Goal: Task Accomplishment & Management: Use online tool/utility

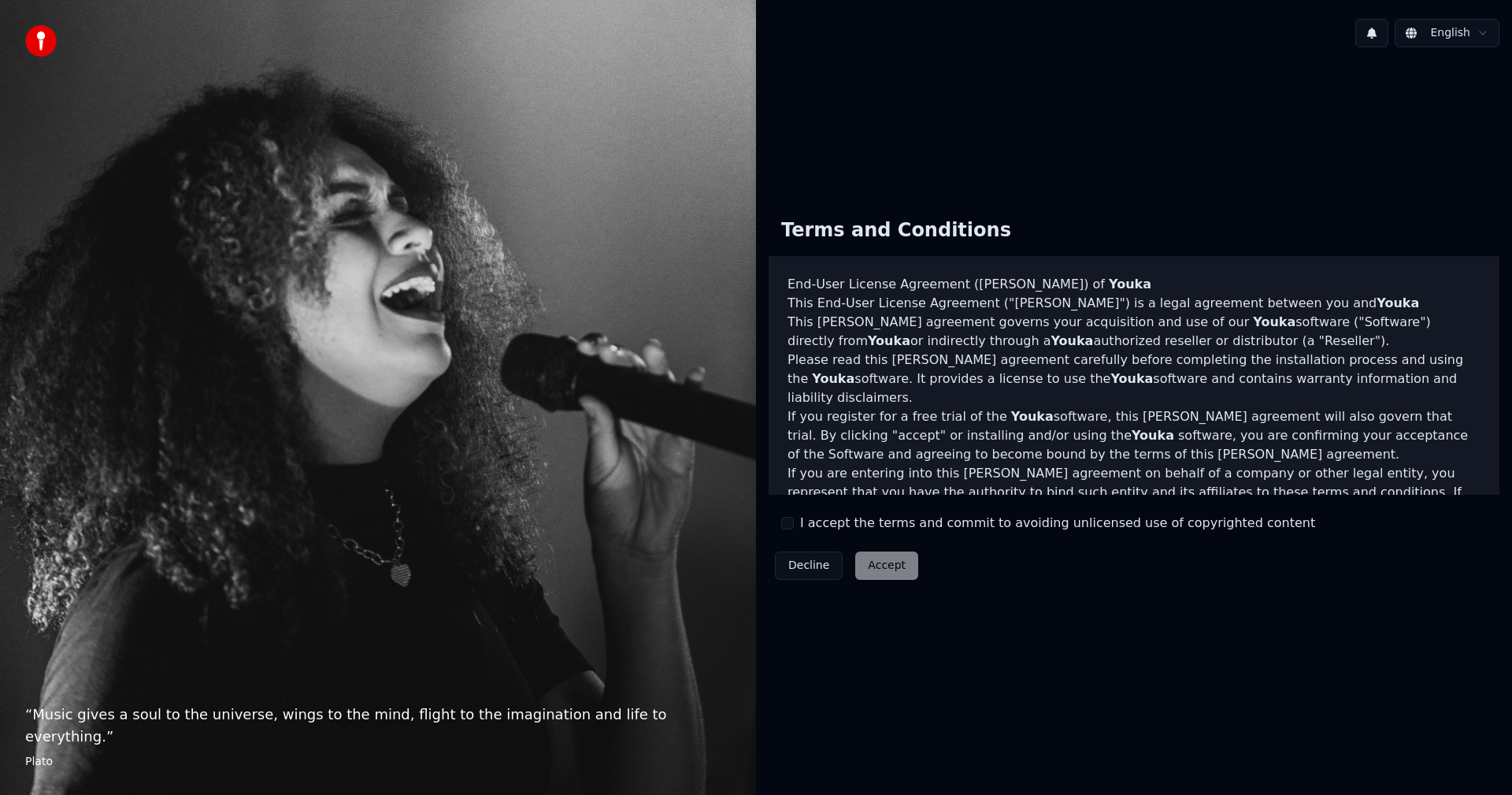
click at [904, 579] on div "Decline Accept" at bounding box center [847, 565] width 156 height 41
click at [788, 521] on button "I accept the terms and commit to avoiding unlicensed use of copyrighted content" at bounding box center [788, 523] width 12 height 12
click at [871, 569] on button "Accept" at bounding box center [887, 565] width 63 height 28
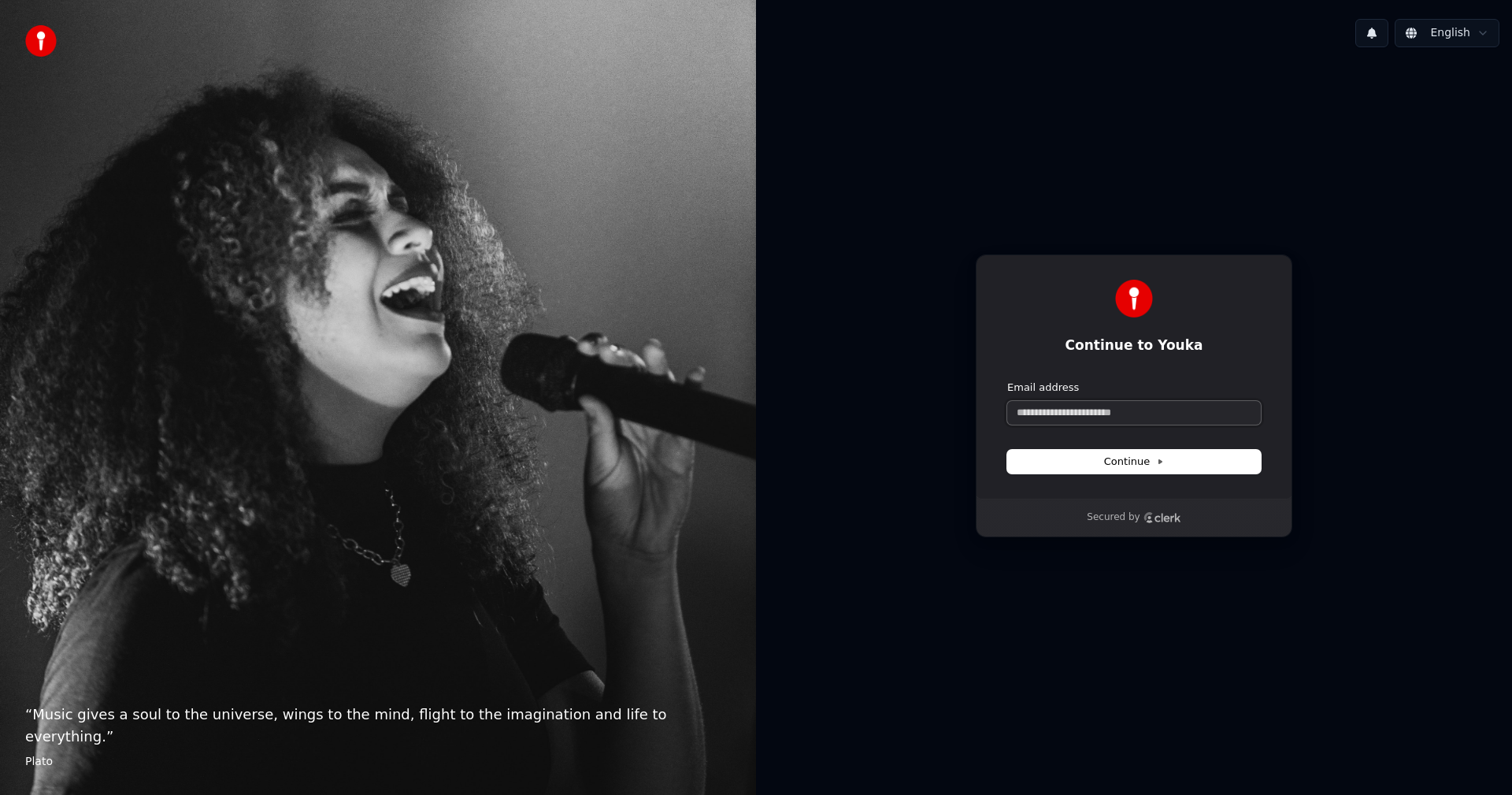
click at [1096, 415] on input "Email address" at bounding box center [1134, 413] width 254 height 24
click at [1066, 412] on input "**********" at bounding box center [1134, 413] width 254 height 24
click at [1156, 459] on icon at bounding box center [1160, 461] width 8 height 8
type input "**********"
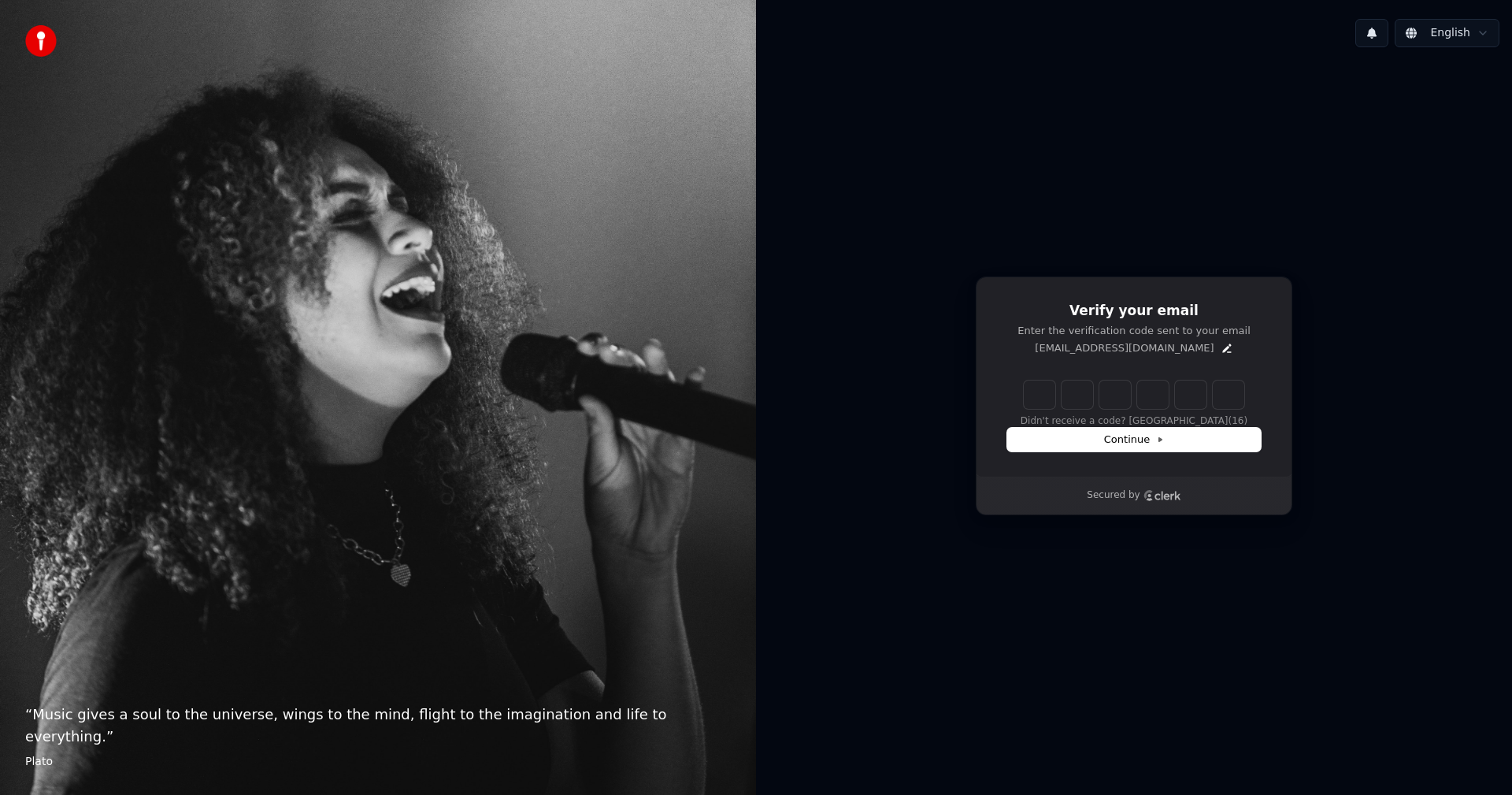
click at [1035, 398] on input "Enter verification code" at bounding box center [1134, 394] width 221 height 28
paste input "******"
type input "******"
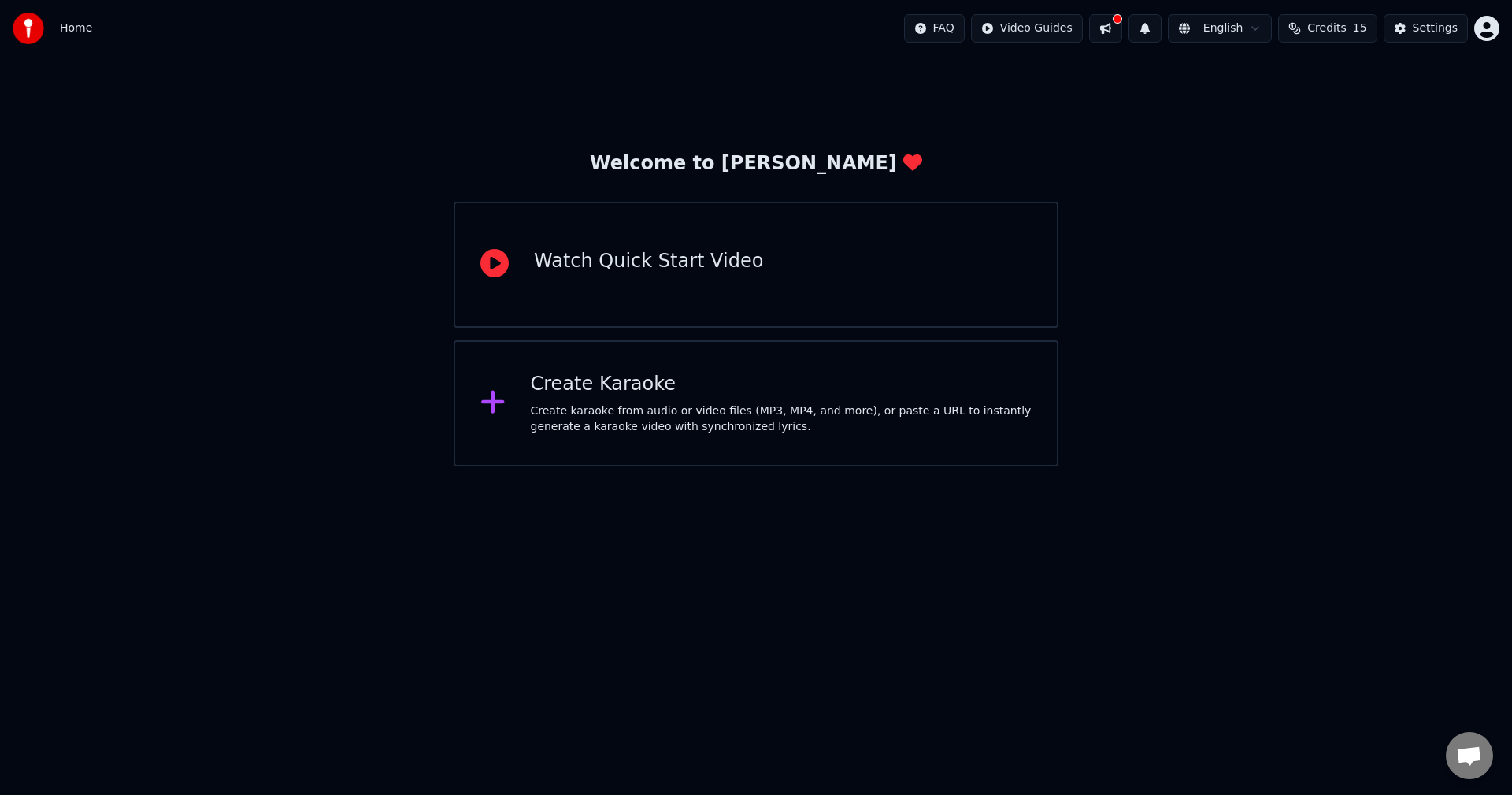
click at [701, 424] on div "Create karaoke from audio or video files (MP3, MP4, and more), or paste a URL t…" at bounding box center [781, 419] width 502 height 32
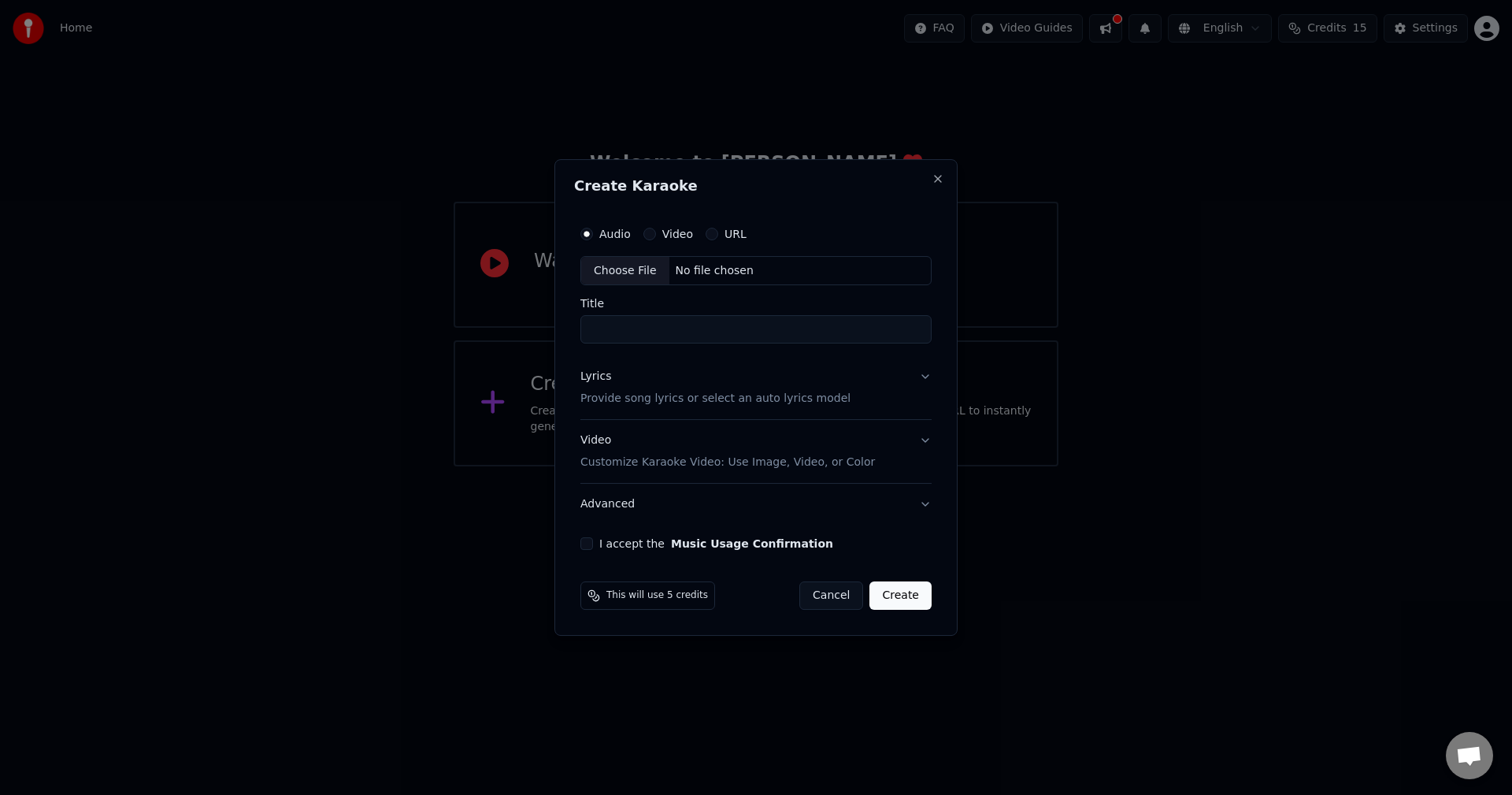
click at [677, 239] on label "Video" at bounding box center [677, 234] width 31 height 11
click at [656, 239] on button "Video" at bounding box center [650, 234] width 12 height 12
click at [638, 273] on div "Choose File" at bounding box center [625, 271] width 88 height 28
type input "**********"
click at [798, 459] on p "Customize Karaoke Video: Use Image, Video, or Color" at bounding box center [724, 463] width 294 height 16
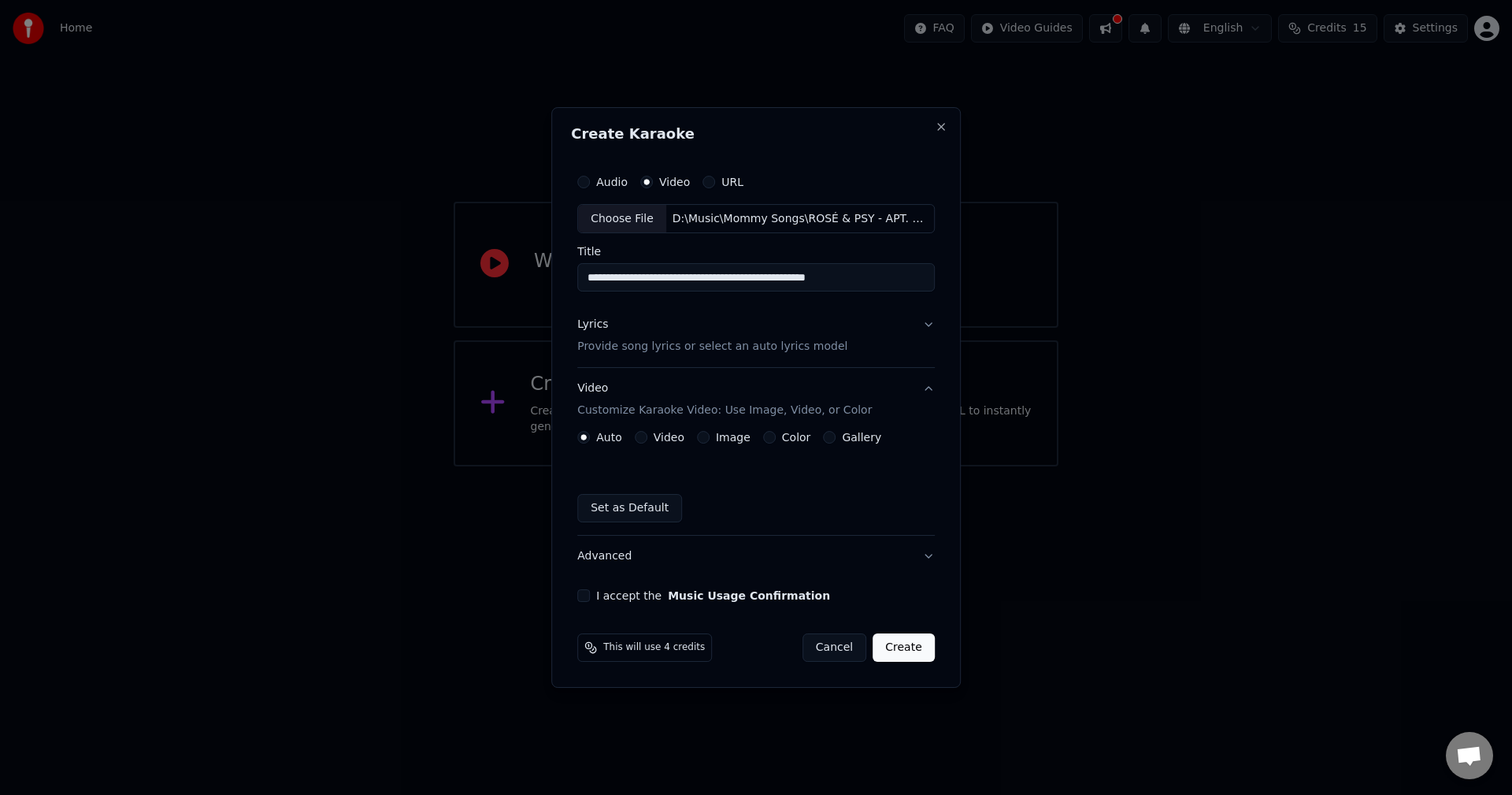
click at [671, 443] on label "Video" at bounding box center [668, 437] width 31 height 11
click at [647, 444] on button "Video" at bounding box center [641, 437] width 12 height 12
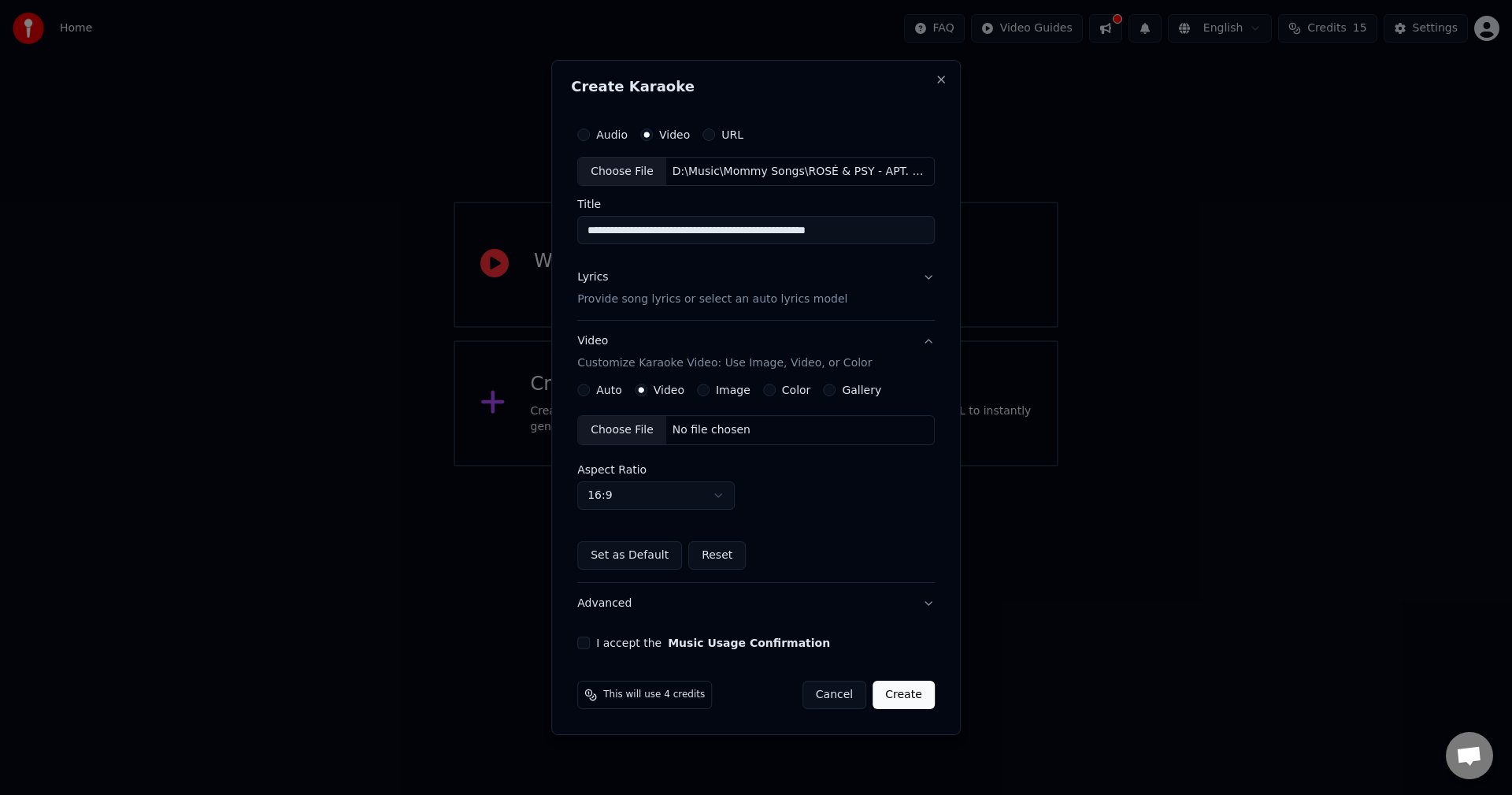
click at [616, 434] on div "Choose File" at bounding box center [622, 430] width 88 height 28
click at [922, 276] on button "Lyrics Provide song lyrics or select an auto lyrics model" at bounding box center [756, 289] width 357 height 63
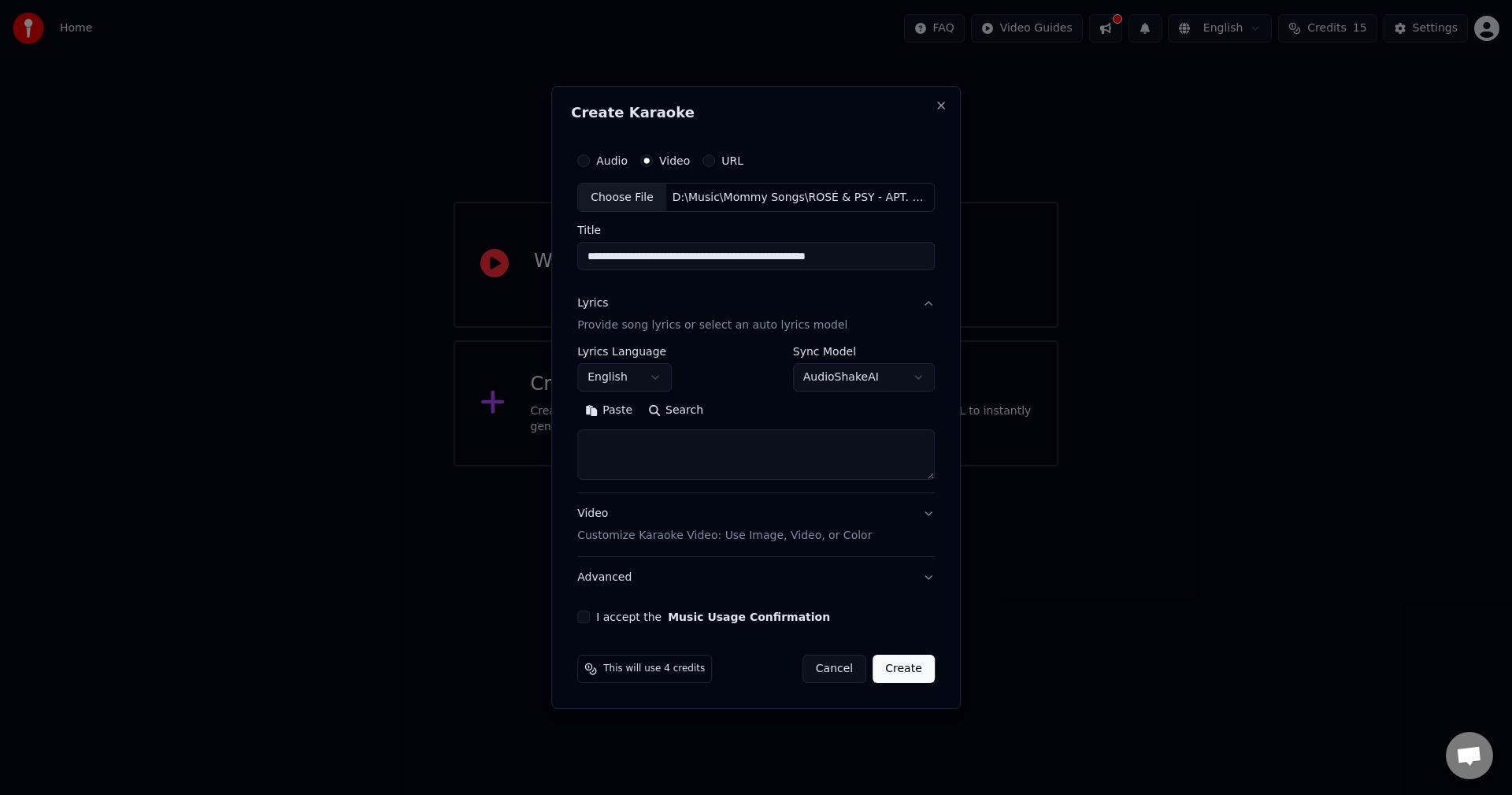
click at [685, 406] on button "Search" at bounding box center [675, 411] width 71 height 25
click at [622, 448] on textarea at bounding box center [756, 456] width 357 height 51
click at [611, 412] on button "Paste" at bounding box center [609, 411] width 63 height 25
type textarea "******"
click at [669, 408] on button "Clear" at bounding box center [679, 411] width 62 height 25
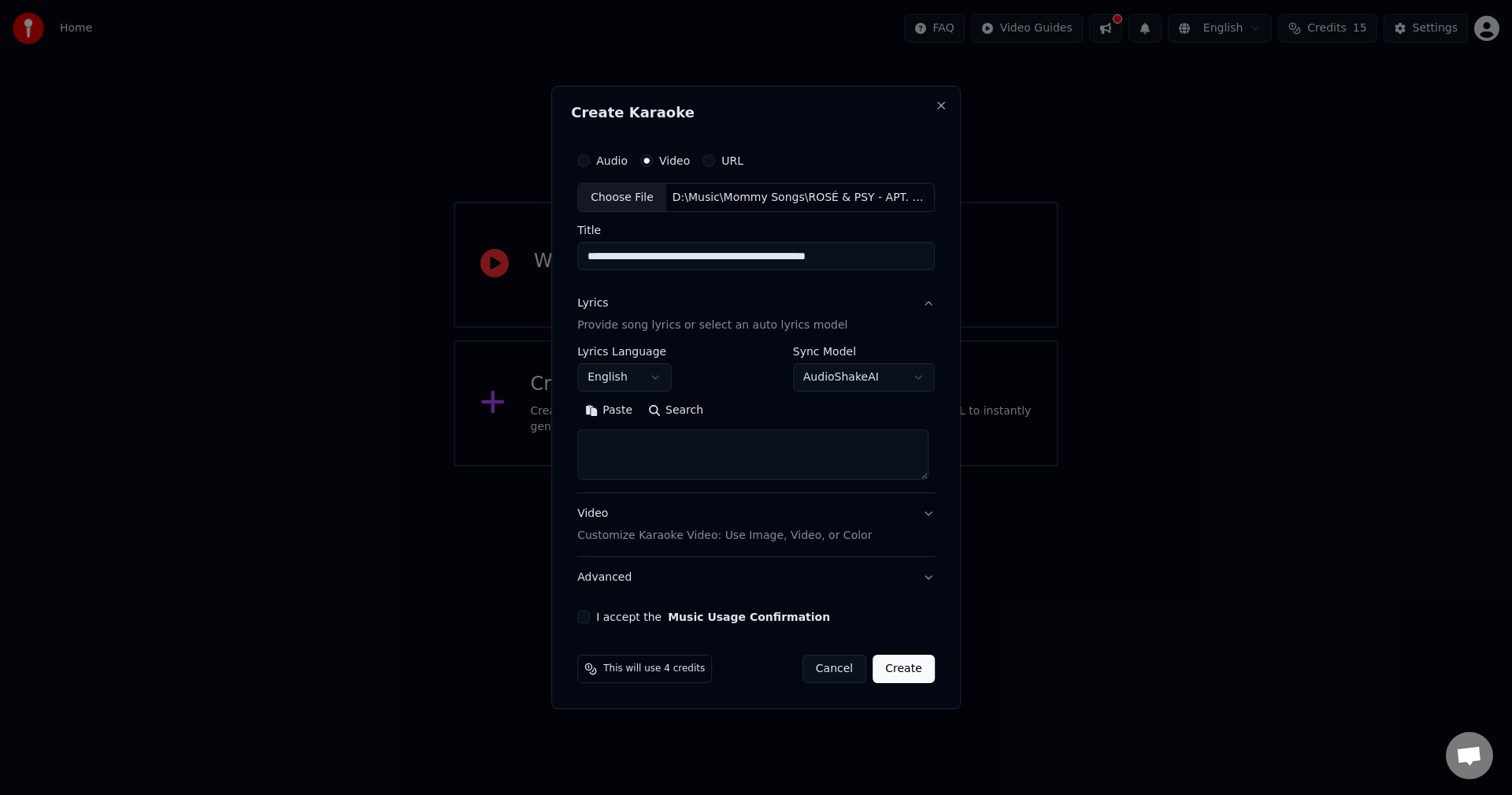
click at [637, 437] on textarea at bounding box center [752, 456] width 351 height 51
click at [737, 454] on textarea at bounding box center [752, 456] width 351 height 51
paste textarea "**********"
type textarea "**********"
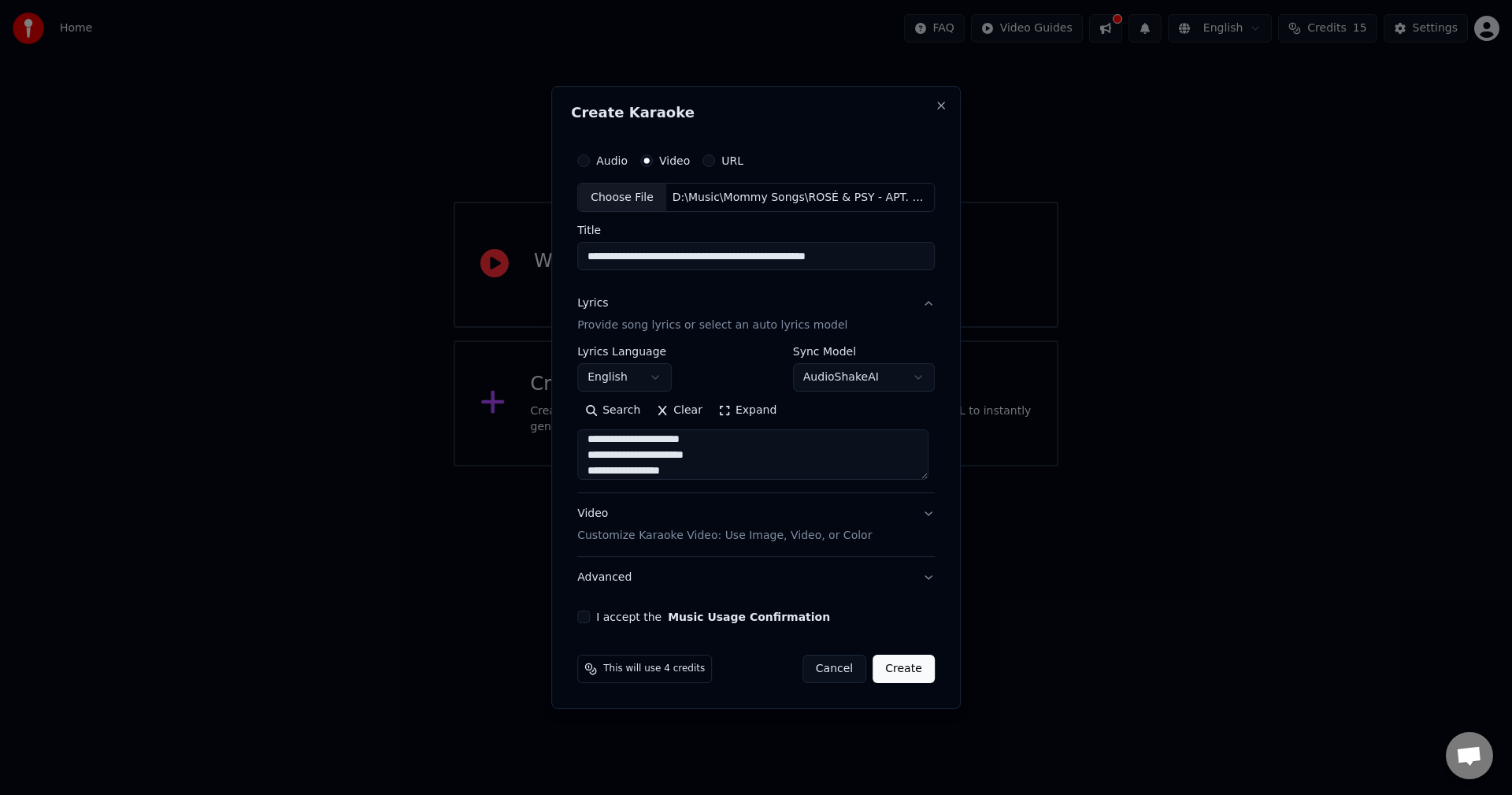
click at [589, 620] on button "I accept the Music Usage Confirmation" at bounding box center [583, 617] width 12 height 12
click at [909, 677] on button "Create" at bounding box center [903, 669] width 62 height 28
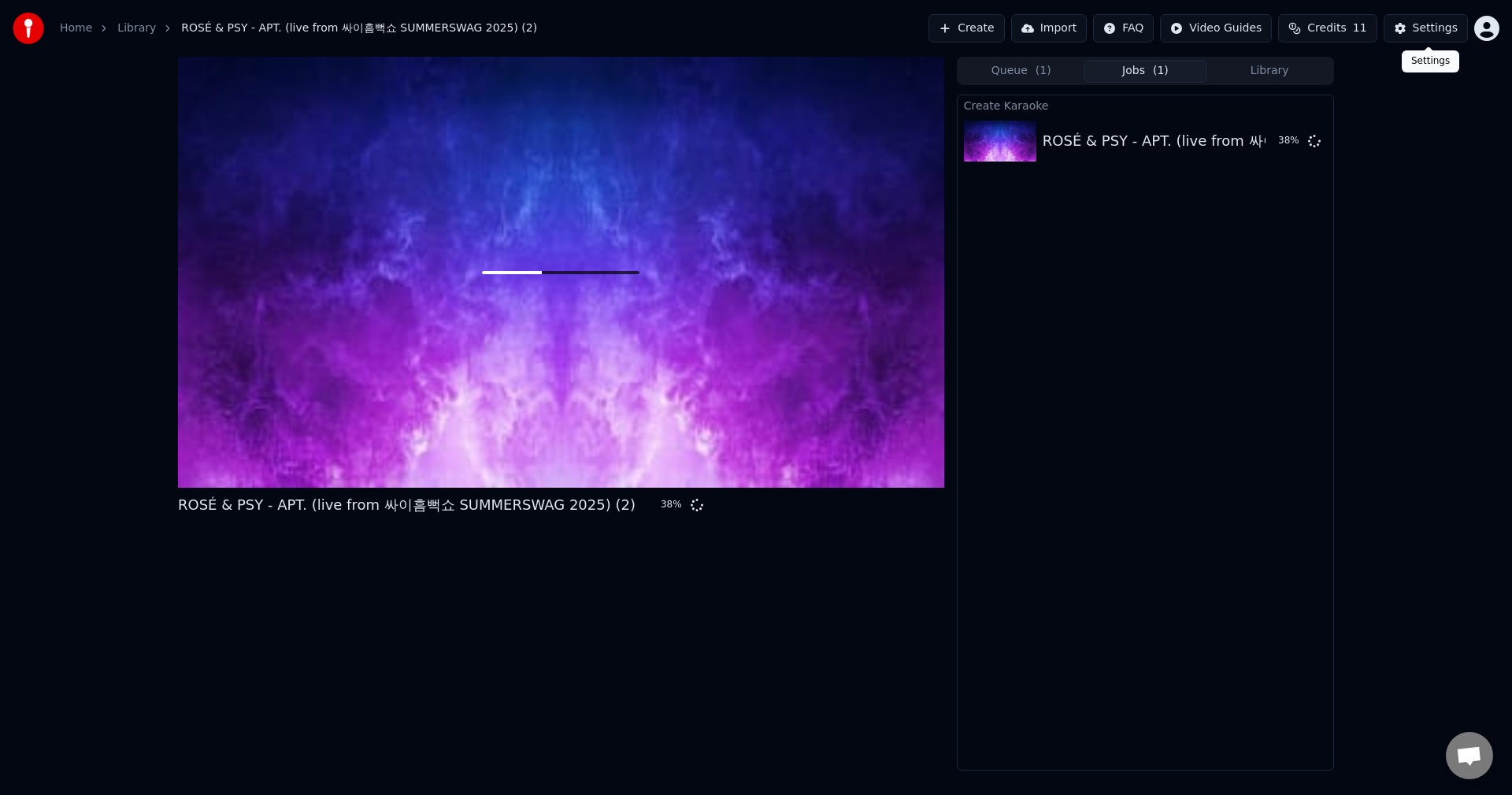
click at [1417, 29] on div "Settings" at bounding box center [1435, 28] width 45 height 16
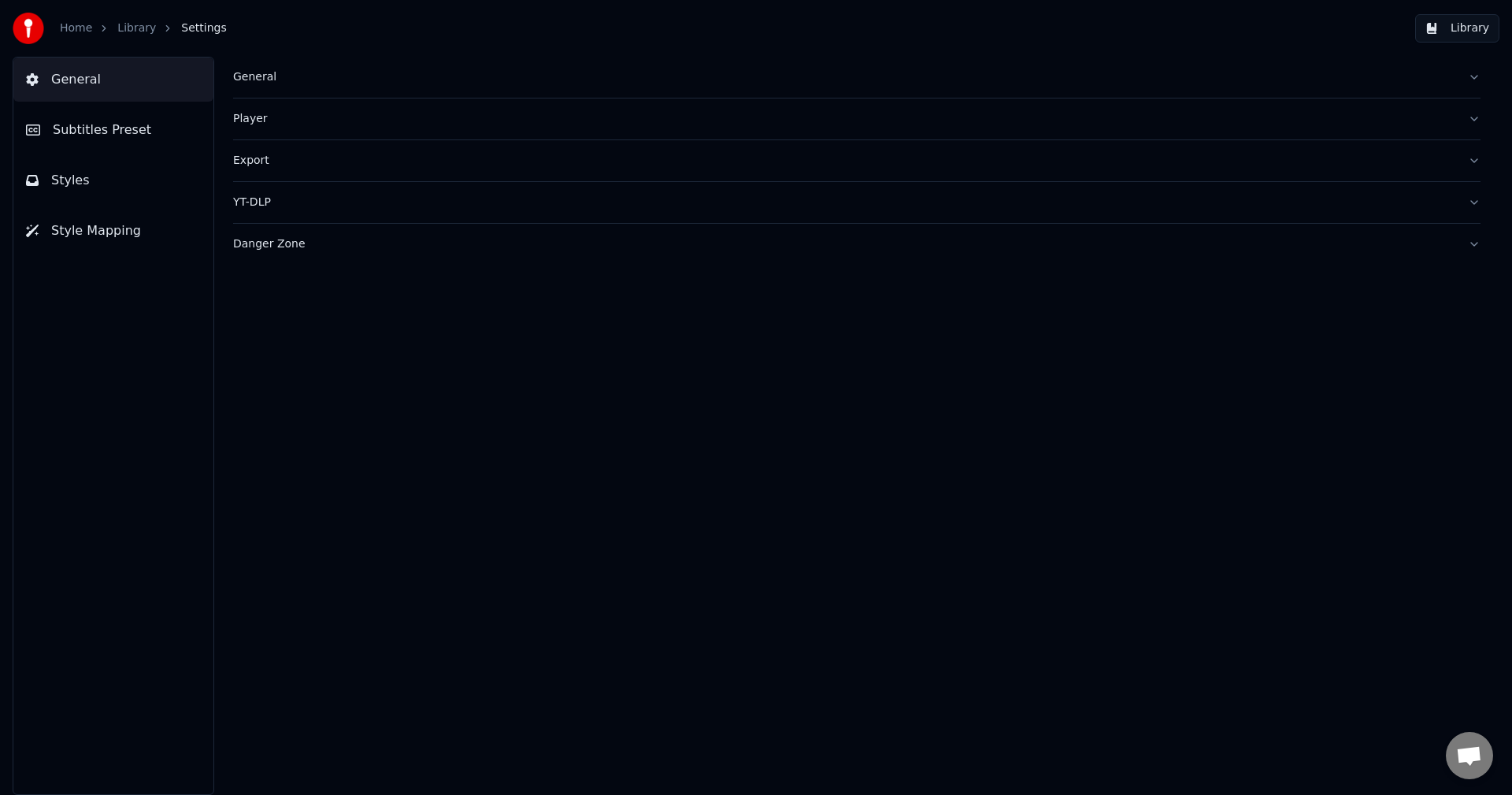
click at [131, 30] on link "Library" at bounding box center [137, 28] width 39 height 16
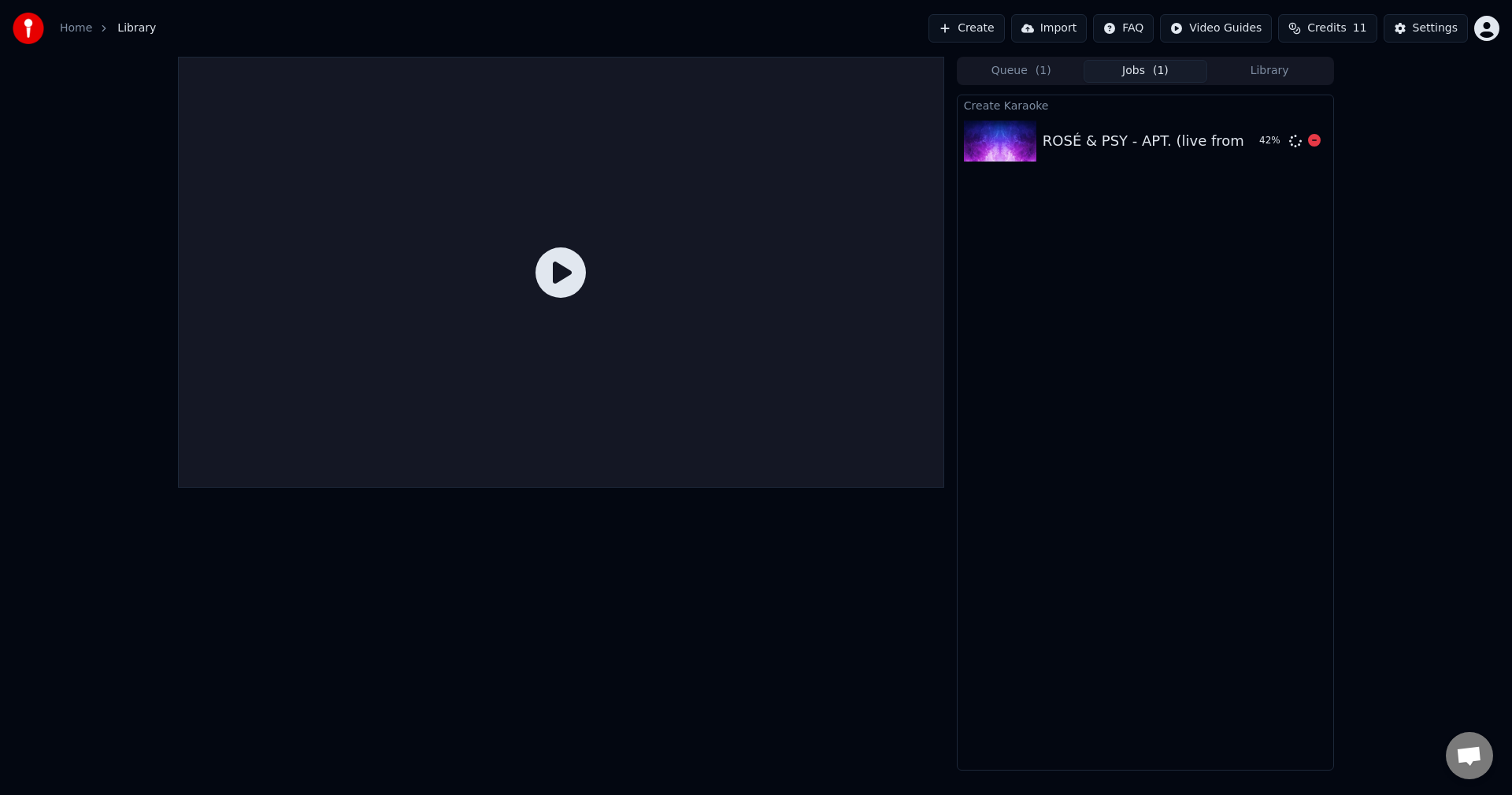
click at [1149, 153] on div "ROSÉ & PSY - APT. (live from 싸이흠뻑쇼 SUMMERSWAG 2025) (2) 42 %" at bounding box center [1145, 140] width 376 height 53
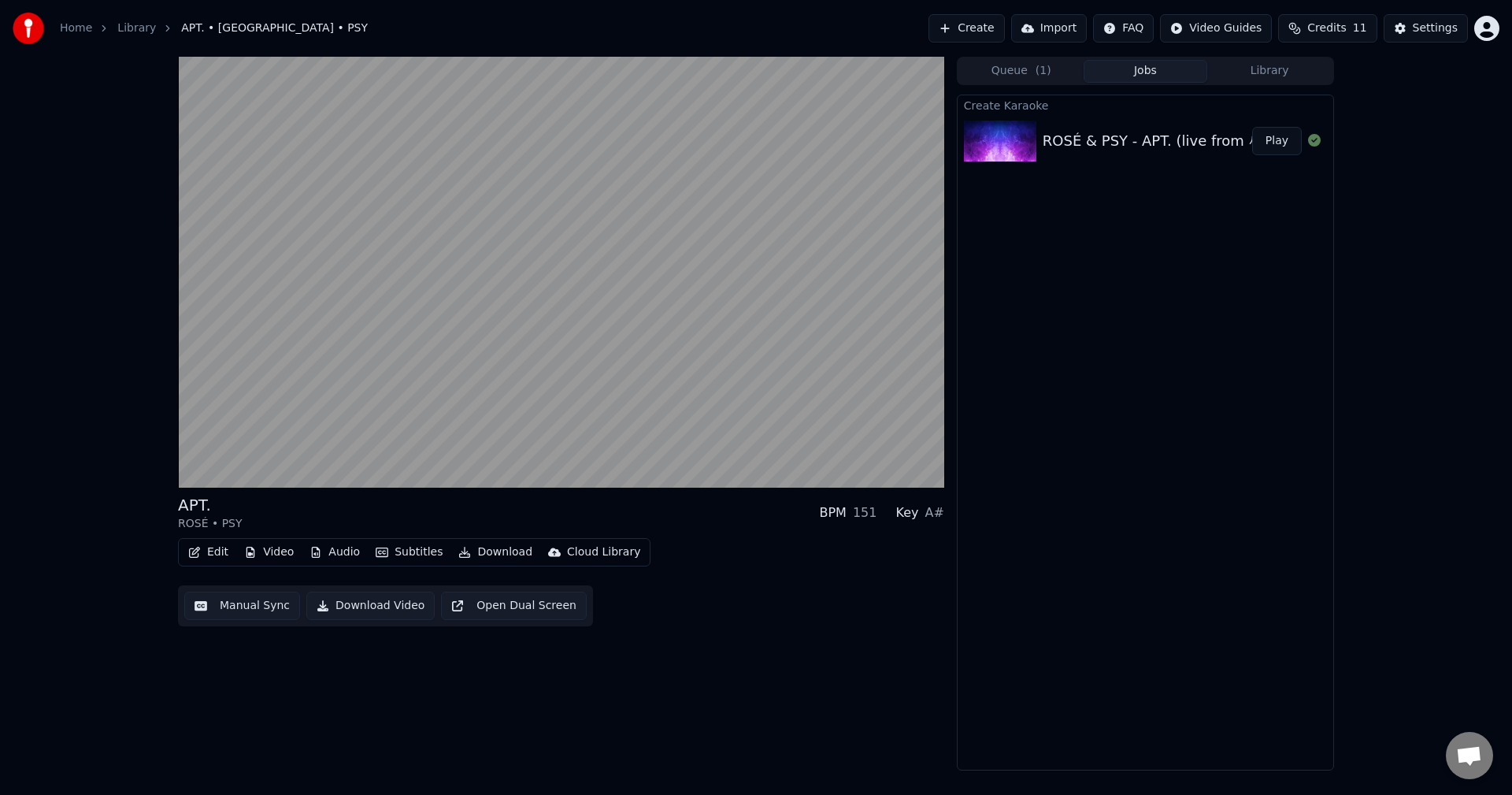
click at [813, 651] on div "APT. ROSÉ • PSY BPM 151 Key A# Edit Video Audio Subtitles Download Cloud Librar…" at bounding box center [561, 414] width 767 height 714
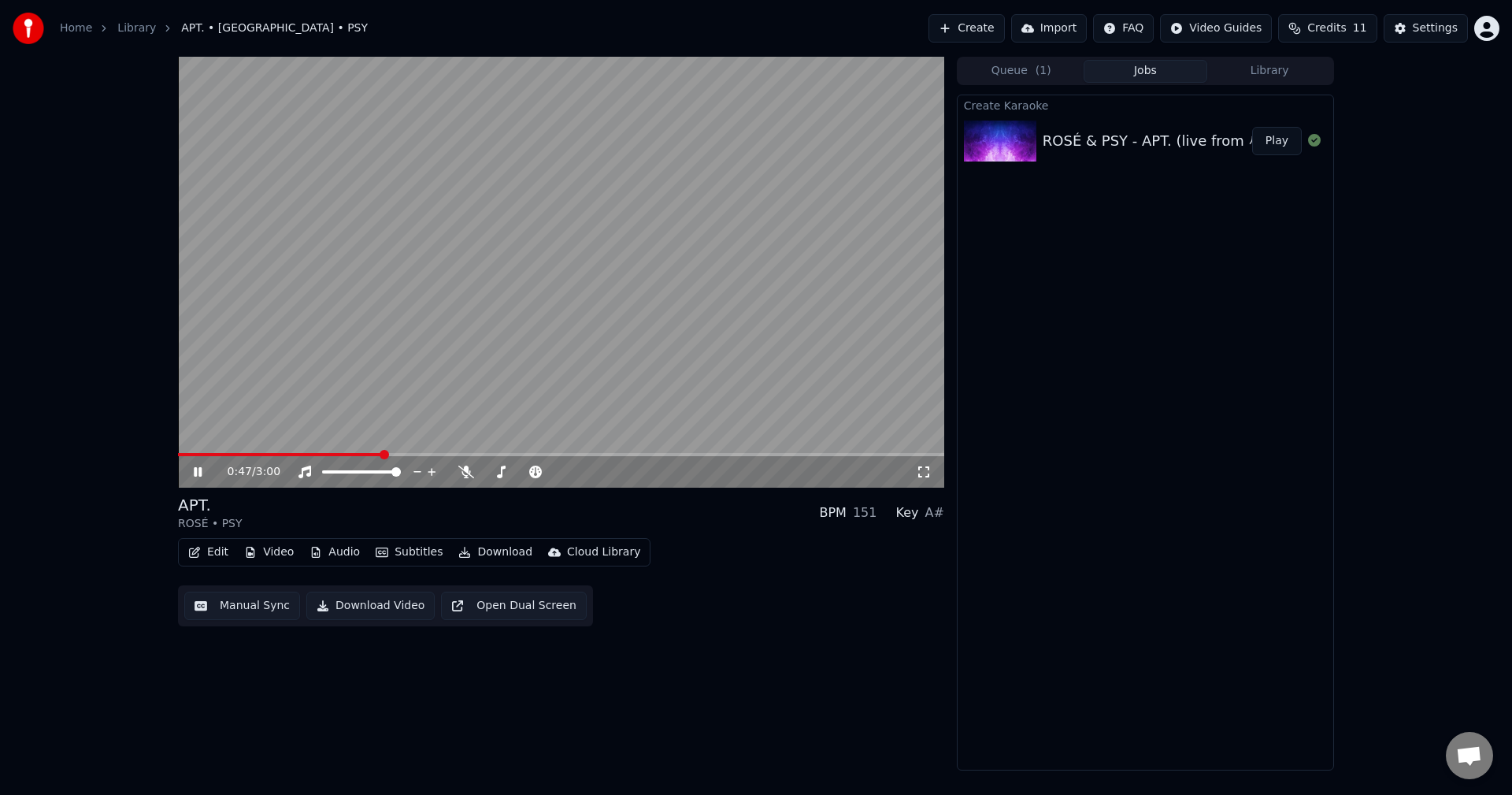
click at [183, 452] on video at bounding box center [561, 273] width 767 height 431
click at [373, 450] on video at bounding box center [561, 273] width 767 height 431
drag, startPoint x: 377, startPoint y: 450, endPoint x: 307, endPoint y: 448, distance: 70.0
click at [307, 449] on video at bounding box center [561, 273] width 767 height 431
drag, startPoint x: 307, startPoint y: 448, endPoint x: 207, endPoint y: 449, distance: 100.0
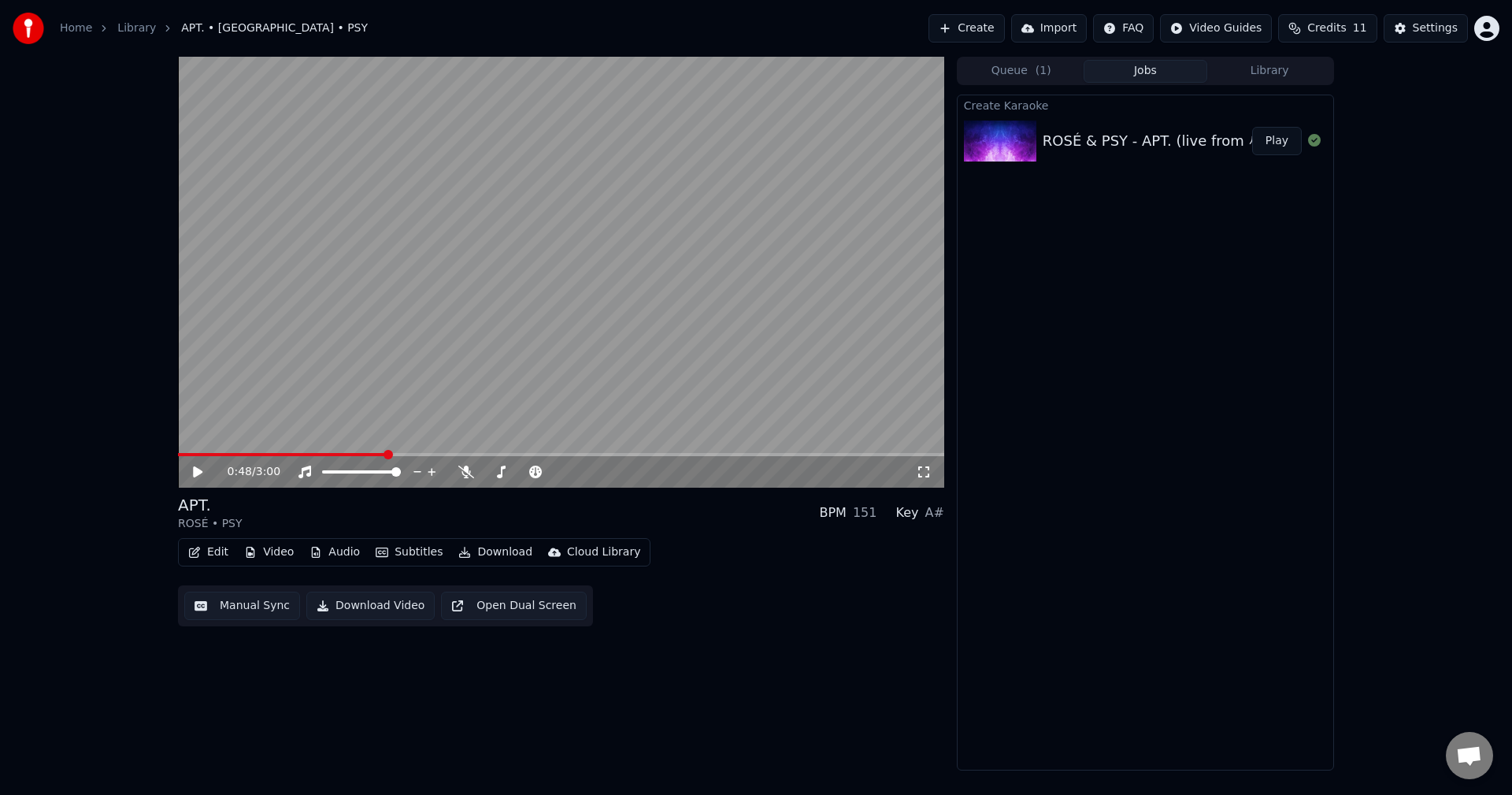
click at [209, 450] on video at bounding box center [561, 273] width 767 height 431
click at [186, 453] on span at bounding box center [182, 455] width 9 height 4
click at [178, 453] on span at bounding box center [178, 455] width 0 height 4
click at [178, 456] on span at bounding box center [182, 454] width 10 height 10
click at [202, 471] on icon at bounding box center [209, 472] width 37 height 12
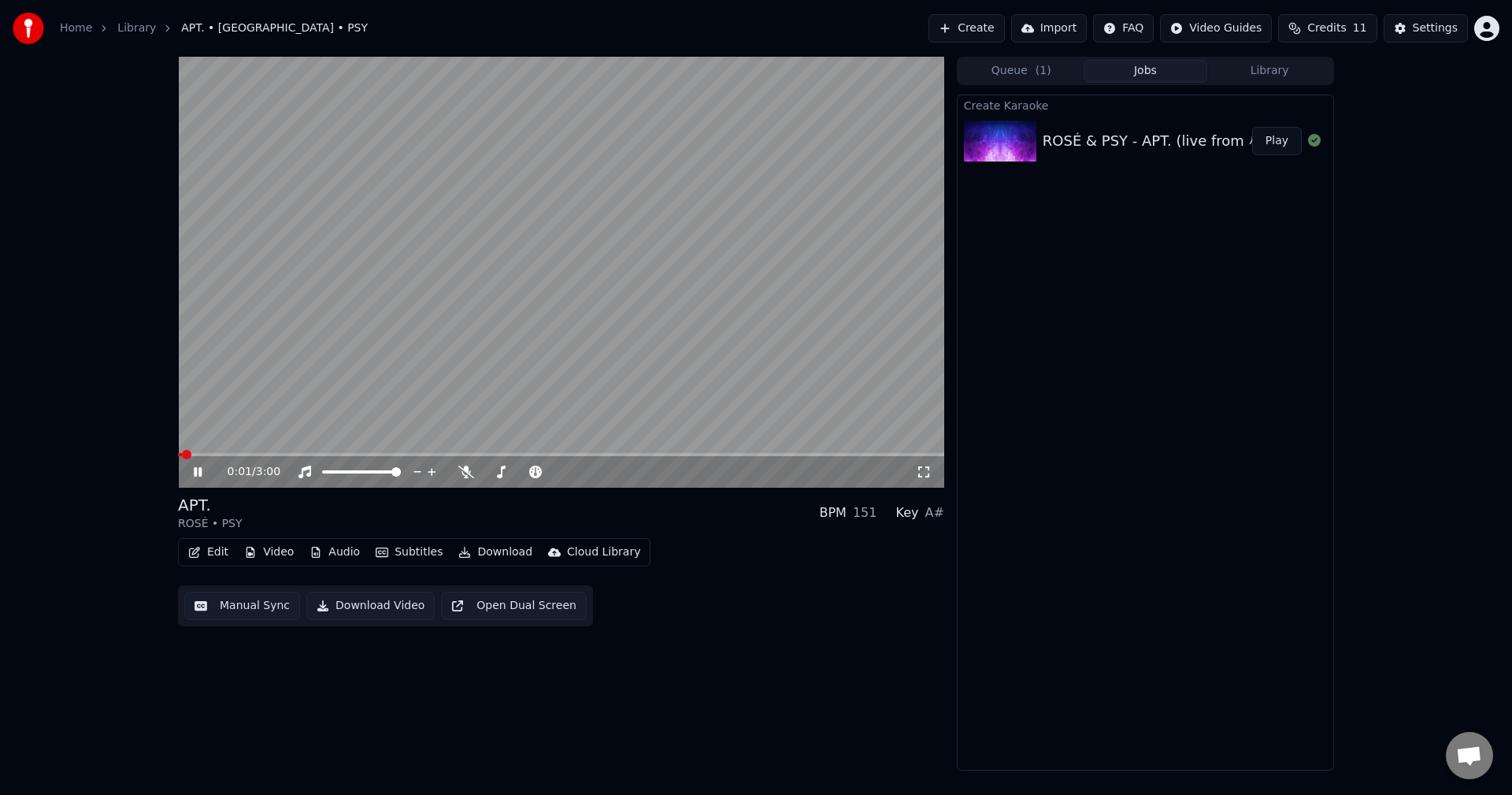
click at [182, 456] on span at bounding box center [187, 454] width 10 height 10
click at [251, 379] on video at bounding box center [561, 273] width 767 height 431
click at [364, 680] on div "0:00 / 3:00 APT. ROSÉ • PSY BPM 151 Key A# Edit Video Audio Subtitles Download …" at bounding box center [561, 414] width 767 height 714
click at [363, 608] on button "Download Video" at bounding box center [371, 606] width 129 height 28
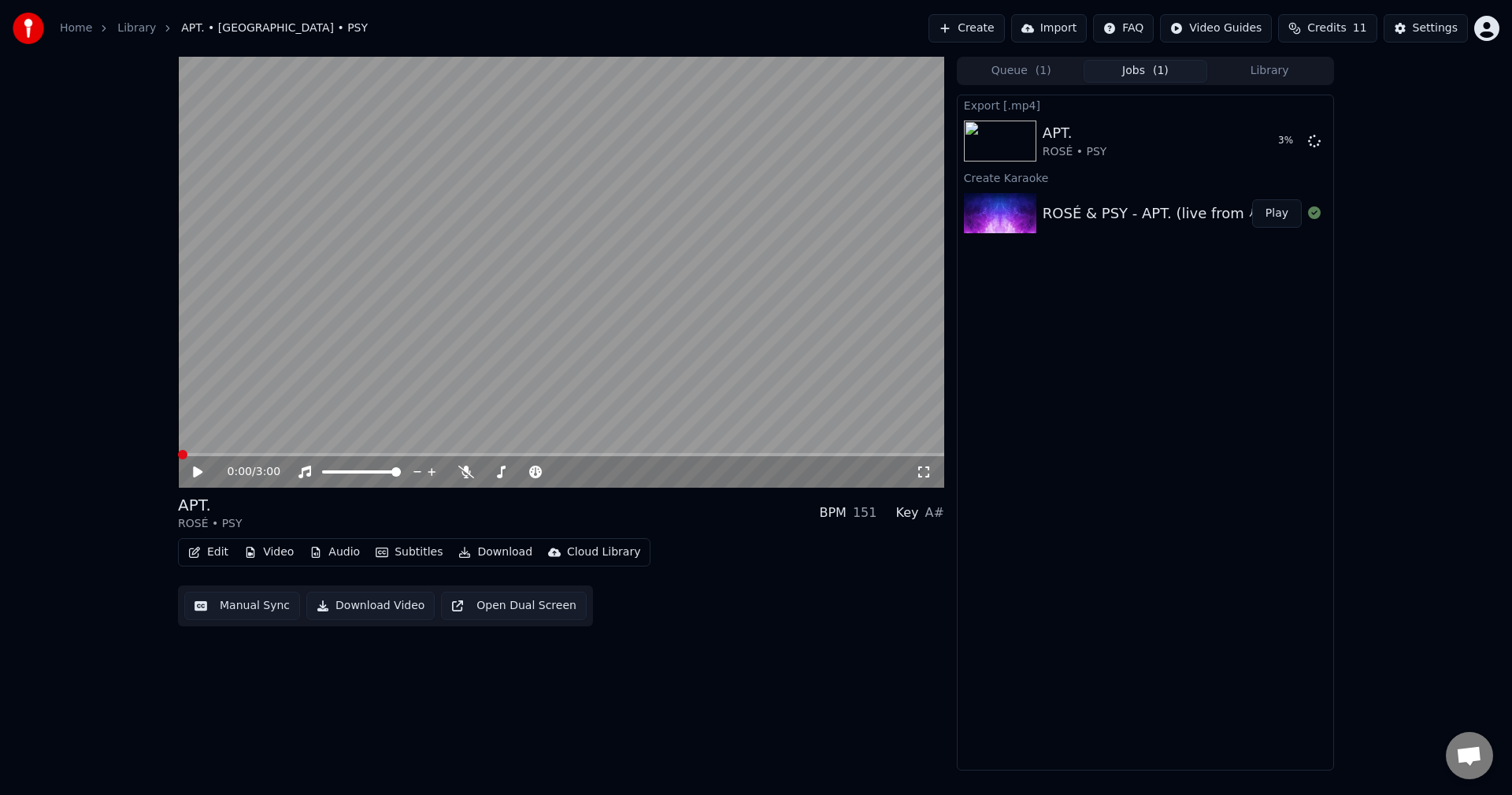
click at [178, 452] on span at bounding box center [182, 454] width 10 height 10
click at [768, 691] on div "0:00 / 3:00 APT. ROSÉ • PSY BPM 151 Key A# Edit Video Audio Subtitles Download …" at bounding box center [561, 414] width 767 height 714
click at [995, 28] on button "Create" at bounding box center [966, 28] width 76 height 28
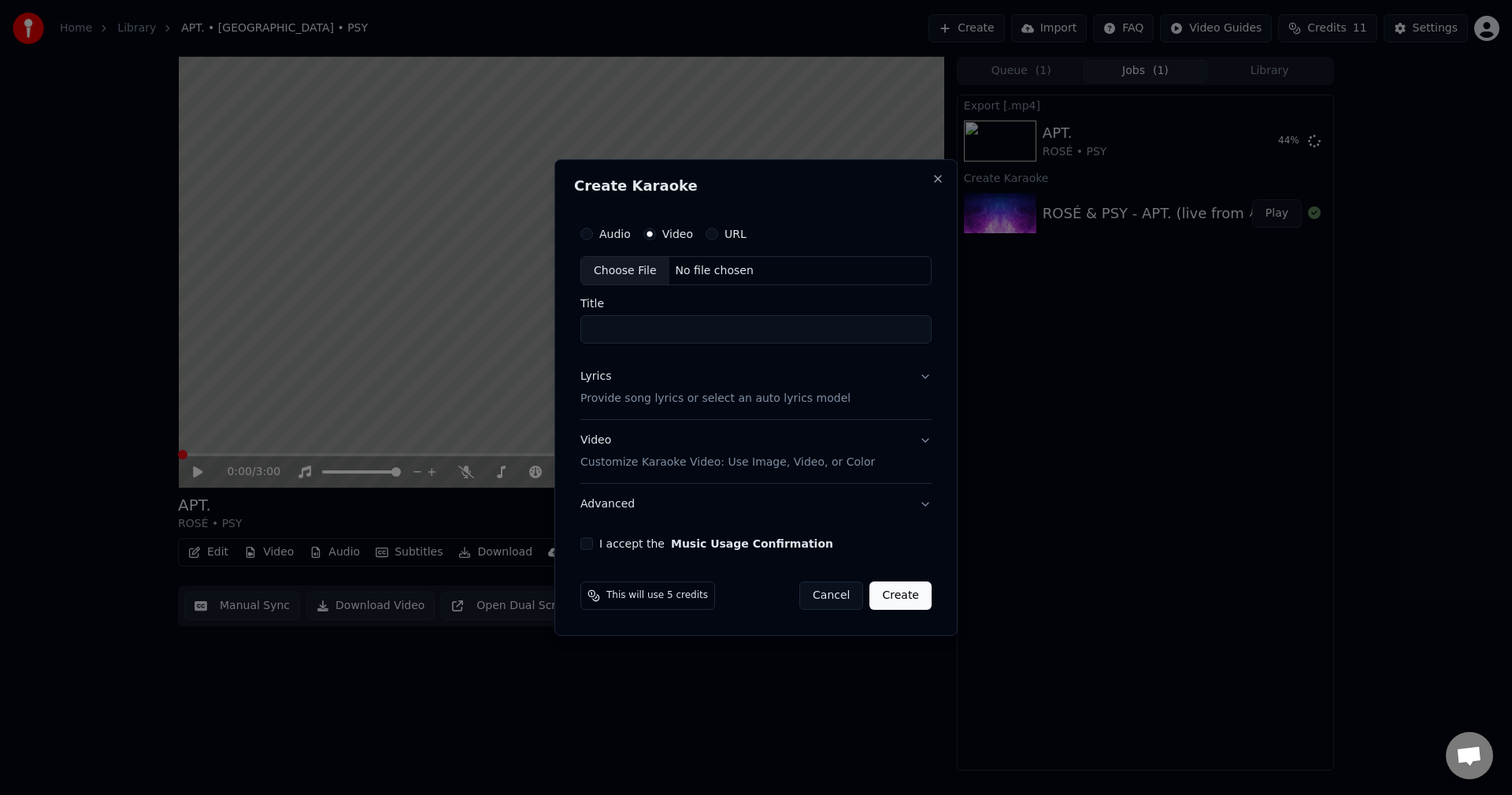
click at [636, 277] on div "Choose File" at bounding box center [625, 271] width 88 height 28
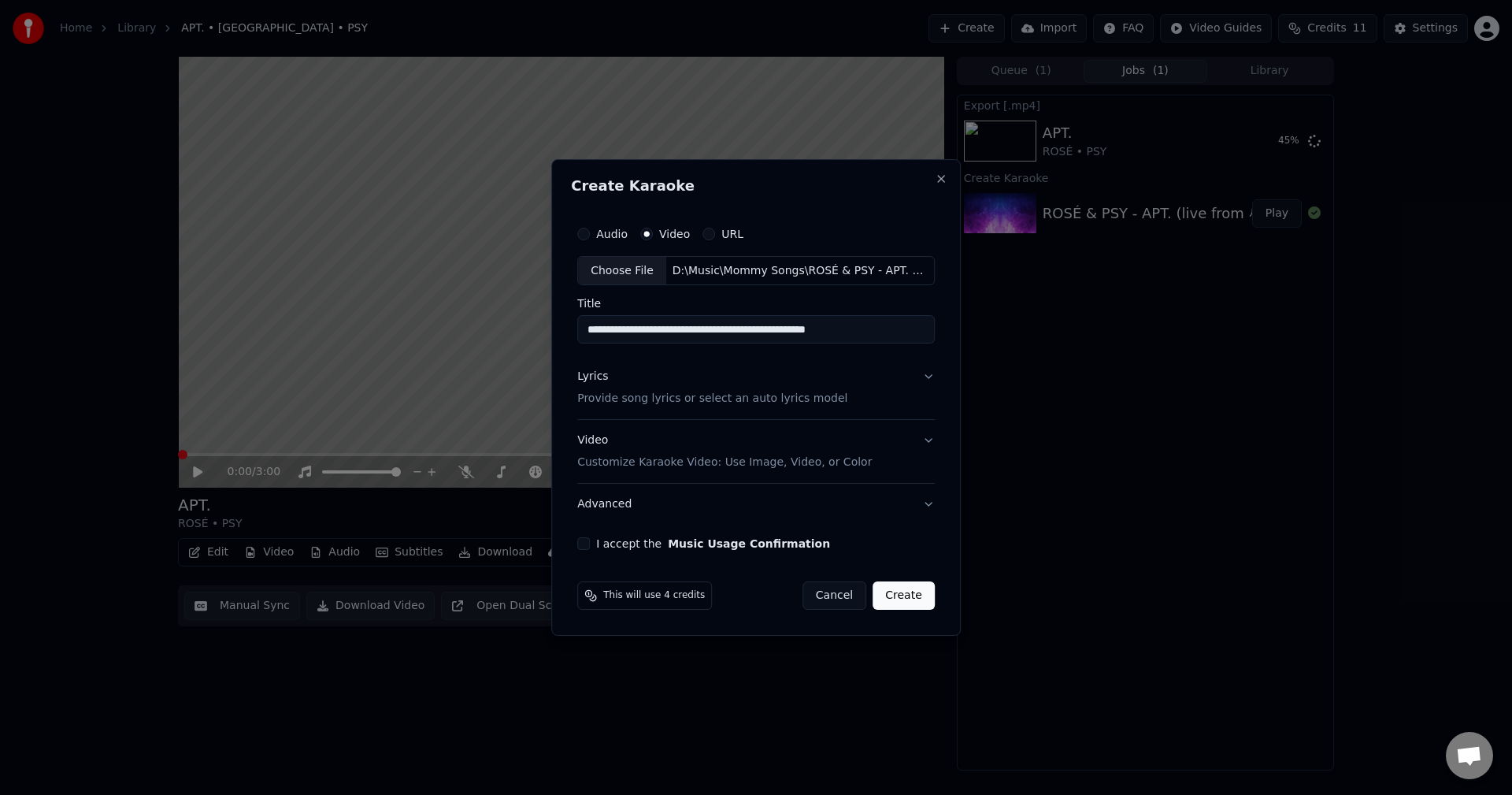
click at [615, 329] on input "**********" at bounding box center [756, 330] width 357 height 28
drag, startPoint x: 681, startPoint y: 329, endPoint x: 1149, endPoint y: 307, distance: 468.5
click at [1149, 307] on body "**********" at bounding box center [756, 397] width 1512 height 795
click at [696, 332] on input "**********" at bounding box center [756, 330] width 357 height 28
click at [779, 336] on input "**********" at bounding box center [756, 330] width 357 height 28
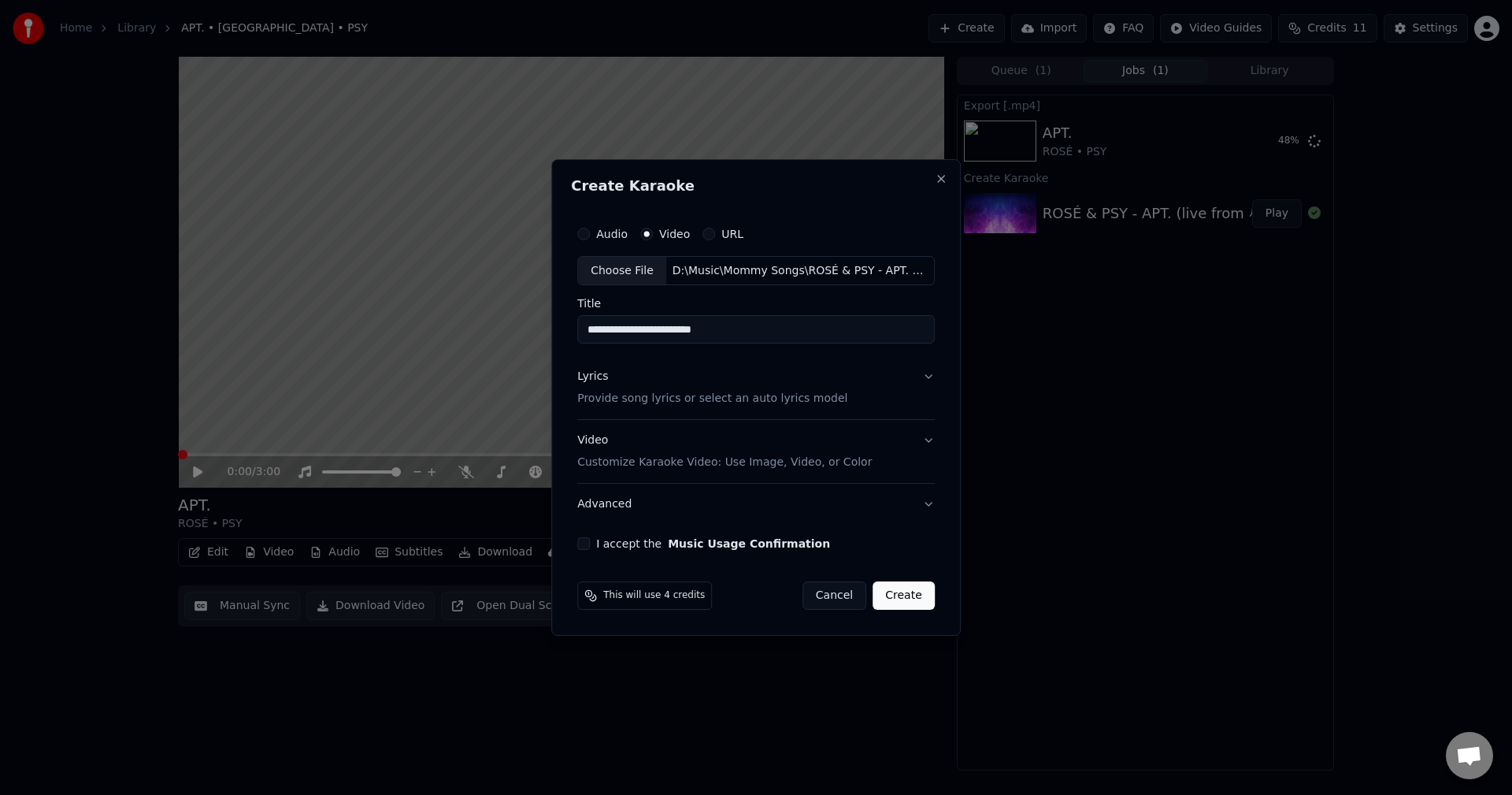
type input "**********"
click at [771, 353] on div "**********" at bounding box center [756, 385] width 371 height 345
click at [925, 444] on button "Video Customize Karaoke Video: Use Image, Video, or Color" at bounding box center [756, 452] width 357 height 63
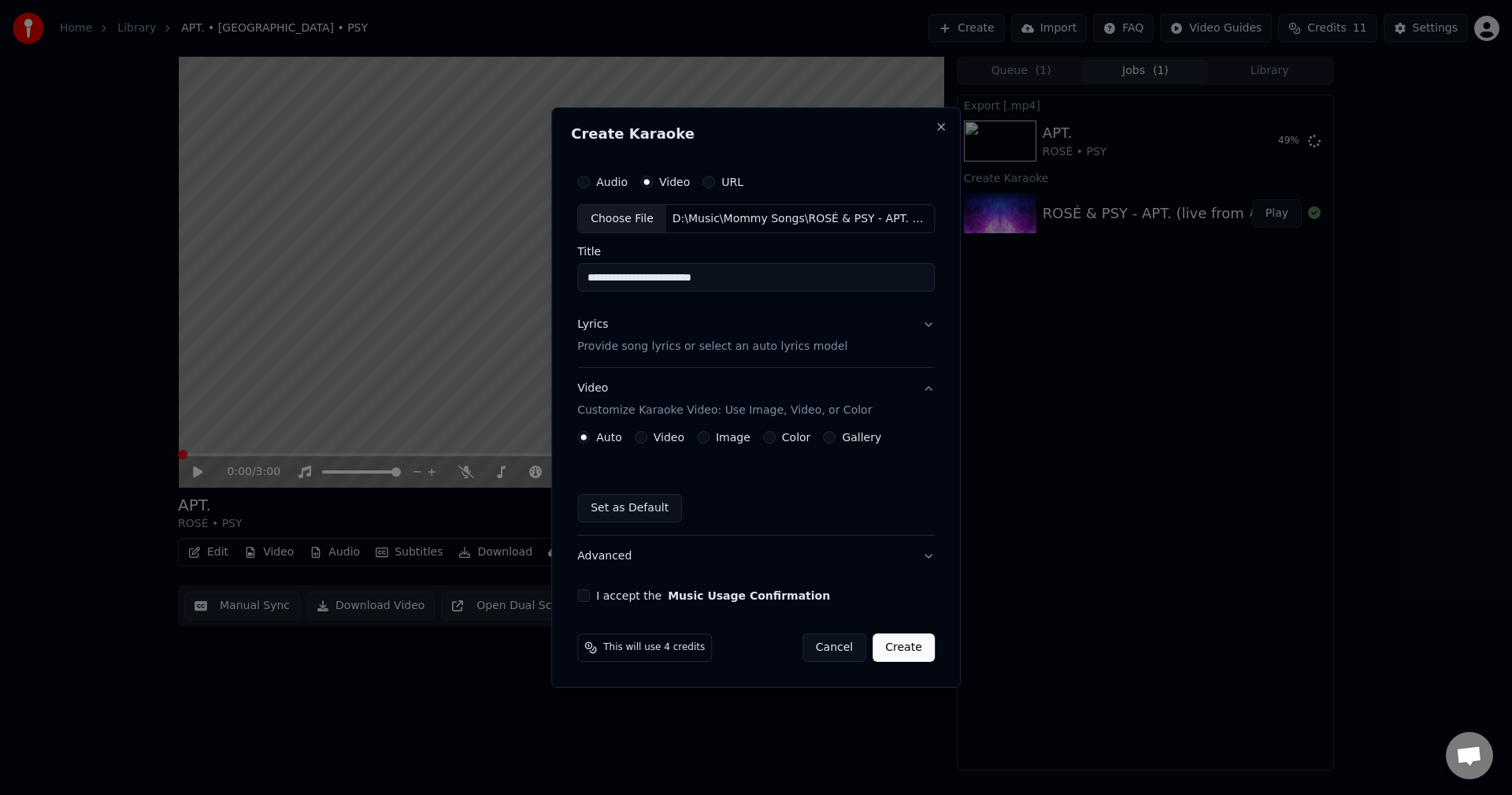
click at [679, 438] on label "Video" at bounding box center [668, 437] width 31 height 11
click at [647, 438] on button "Video" at bounding box center [641, 437] width 12 height 12
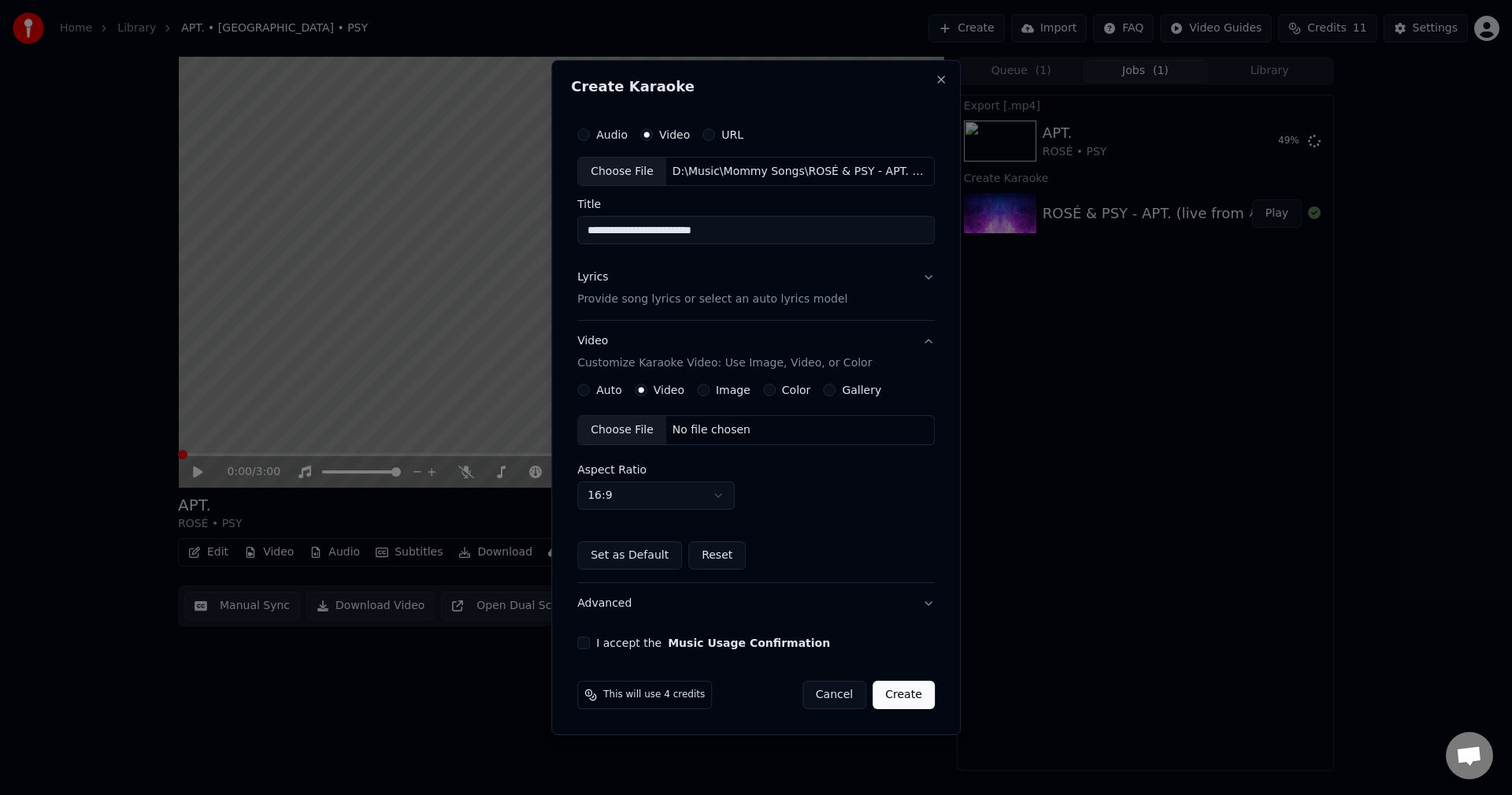
click at [646, 433] on div "Choose File" at bounding box center [622, 430] width 88 height 28
click at [731, 496] on body "**********" at bounding box center [756, 397] width 1512 height 795
click at [926, 278] on button "Lyrics Provide song lyrics or select an auto lyrics model" at bounding box center [756, 289] width 357 height 63
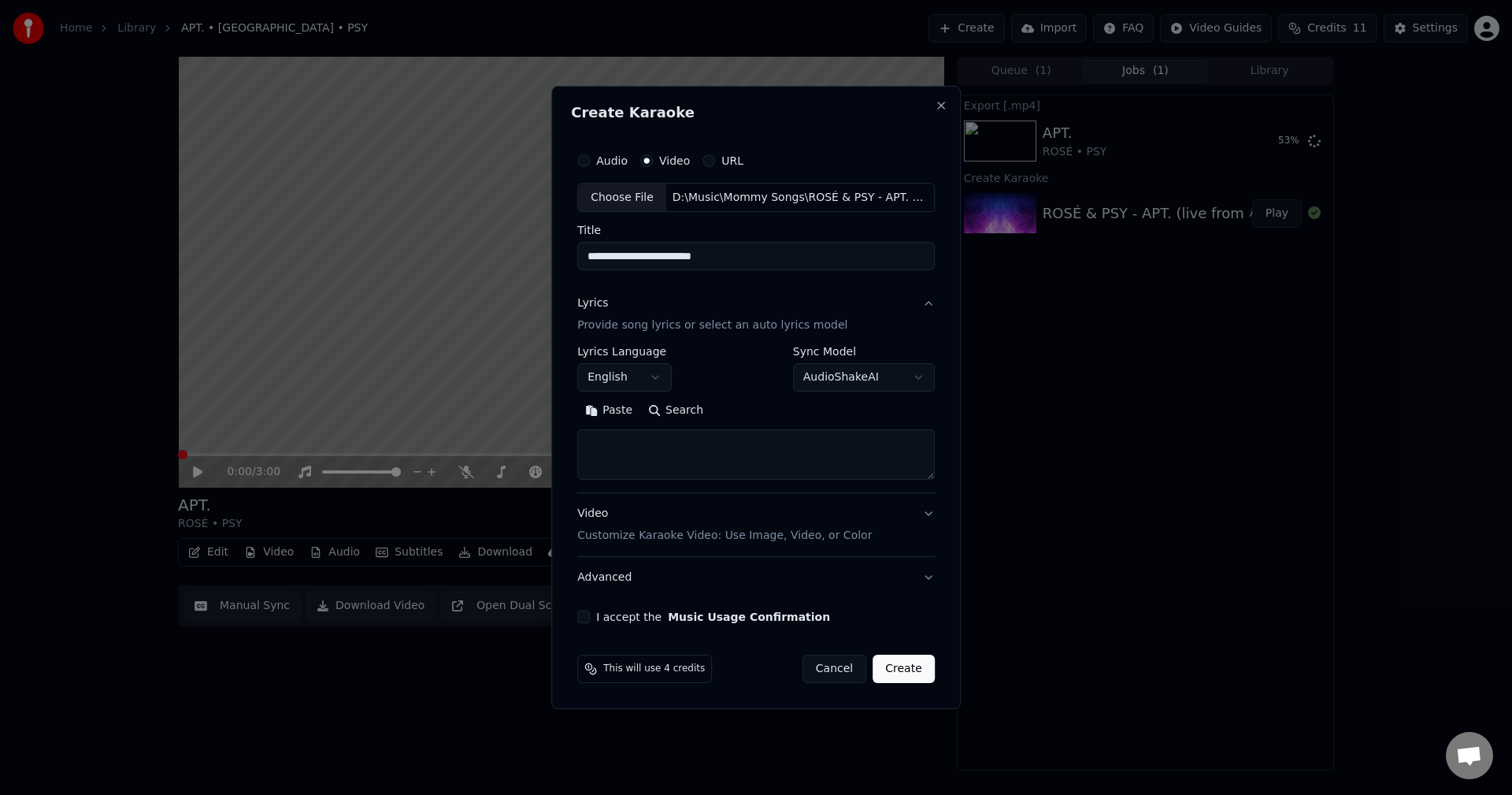
click at [668, 439] on textarea at bounding box center [756, 456] width 357 height 51
click at [810, 443] on textarea at bounding box center [756, 456] width 357 height 51
paste textarea "**********"
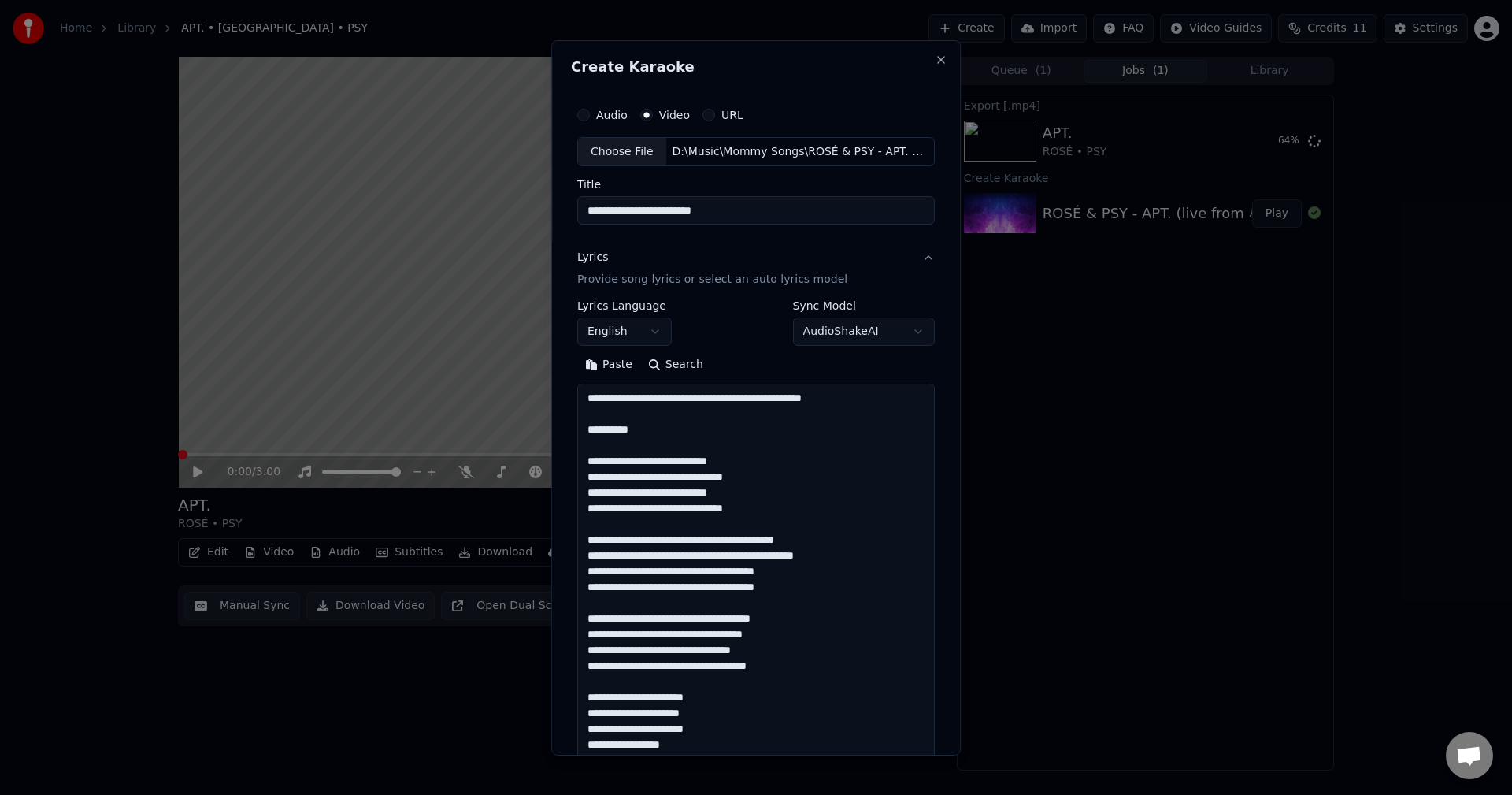
scroll to position [1312, 0]
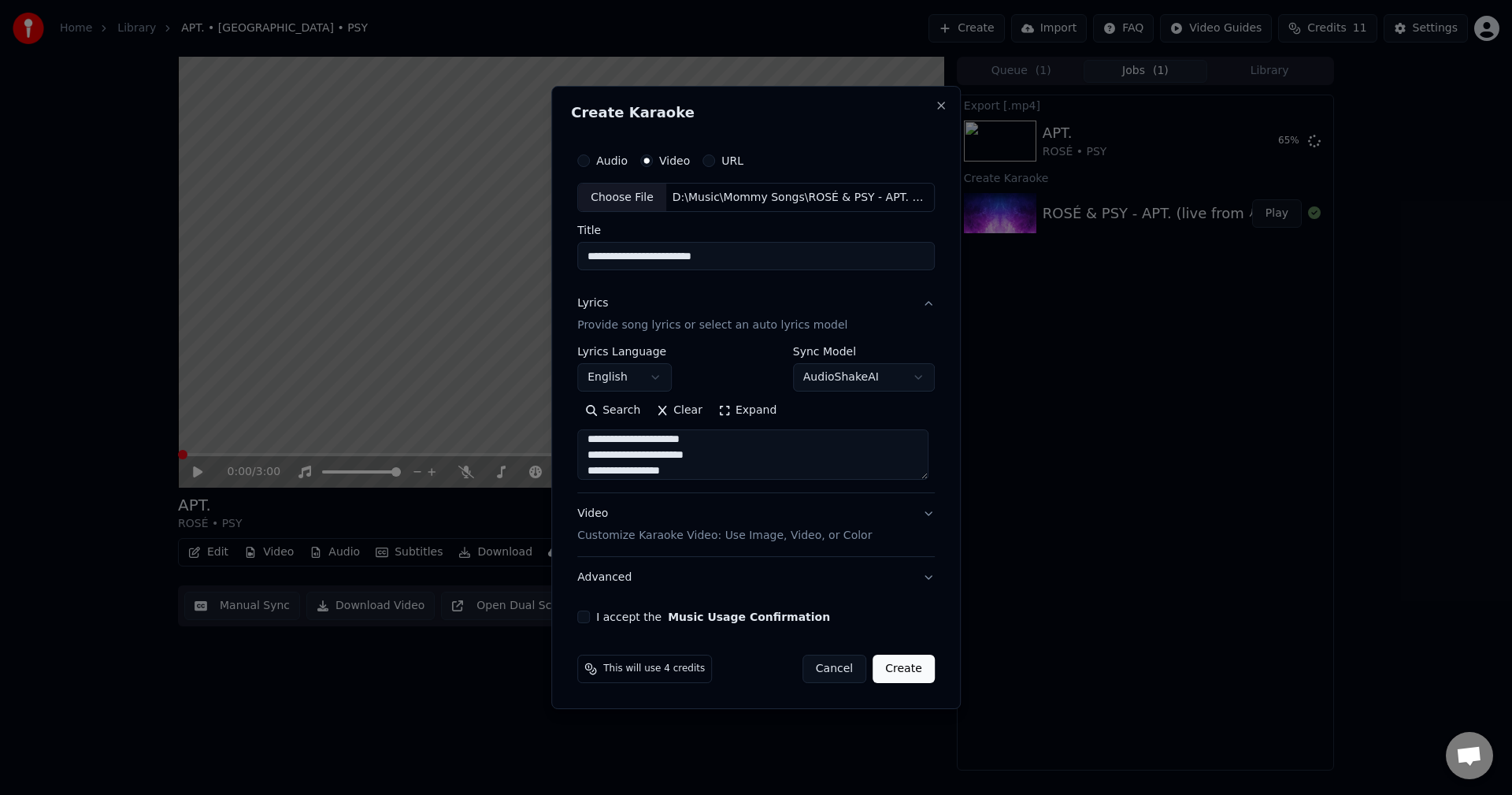
type textarea "**********"
click at [741, 415] on button "Expand" at bounding box center [747, 411] width 74 height 25
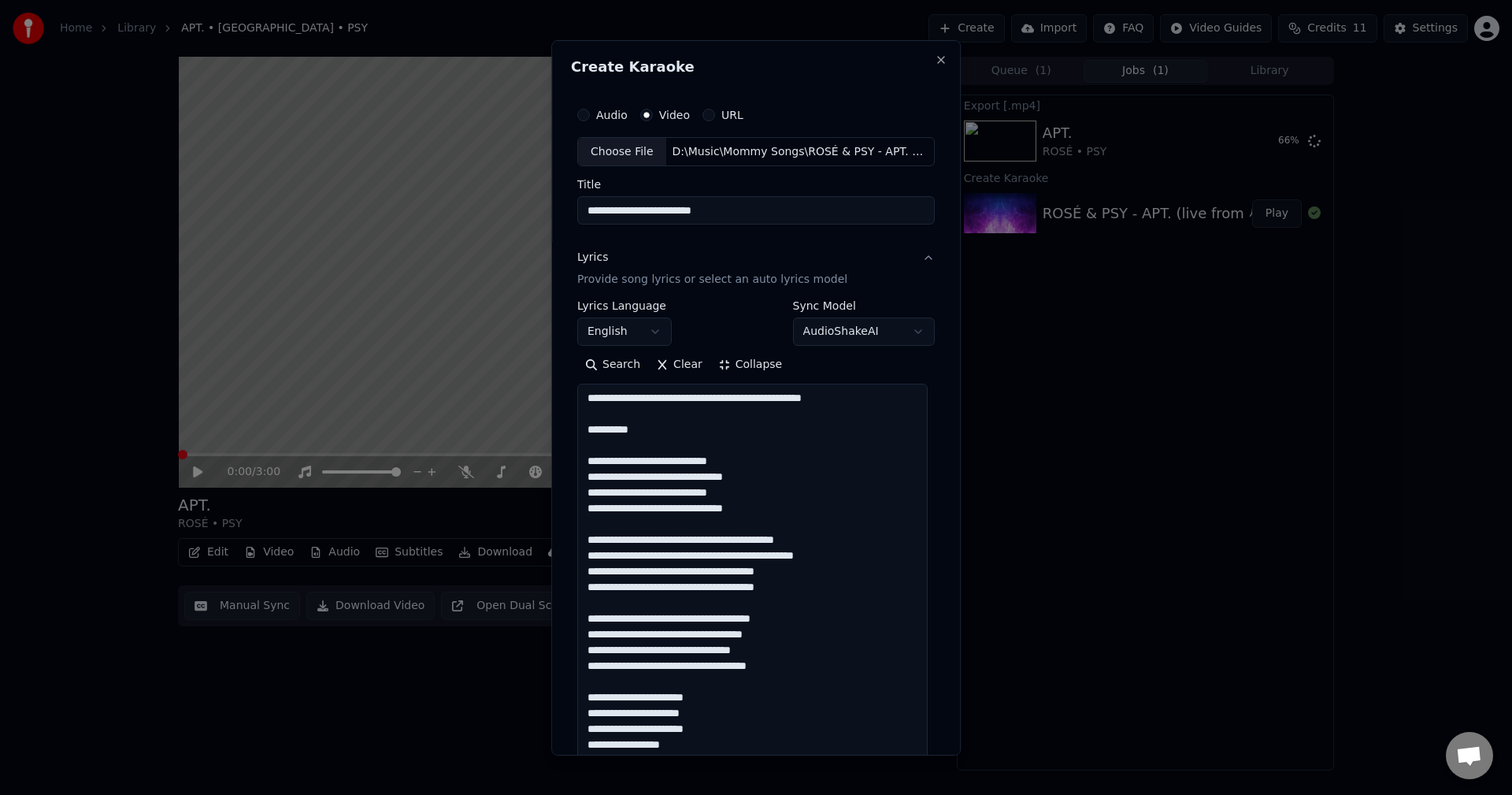
scroll to position [2, 0]
click at [933, 500] on div "**********" at bounding box center [756, 397] width 410 height 715
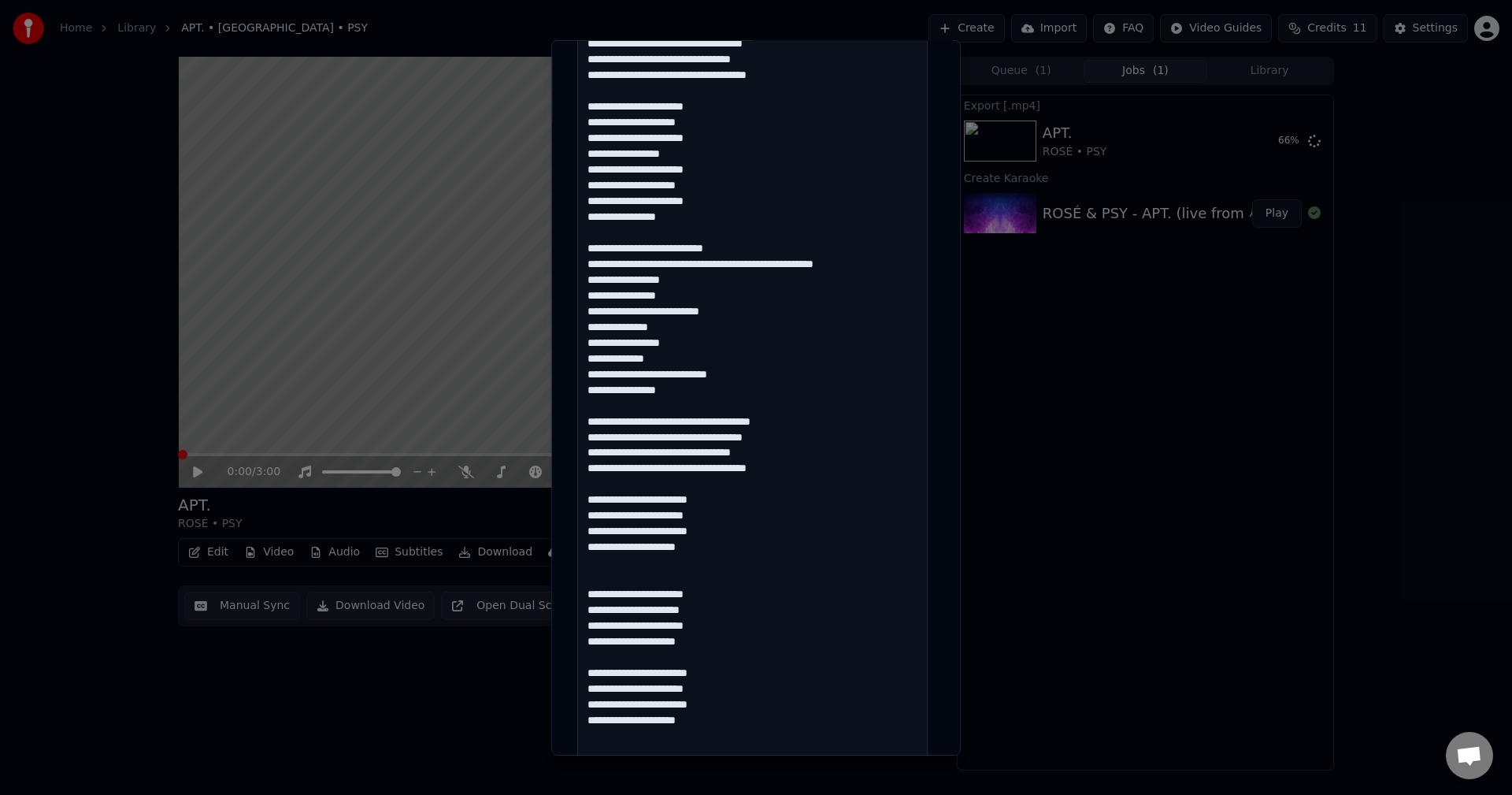
scroll to position [1224, 0]
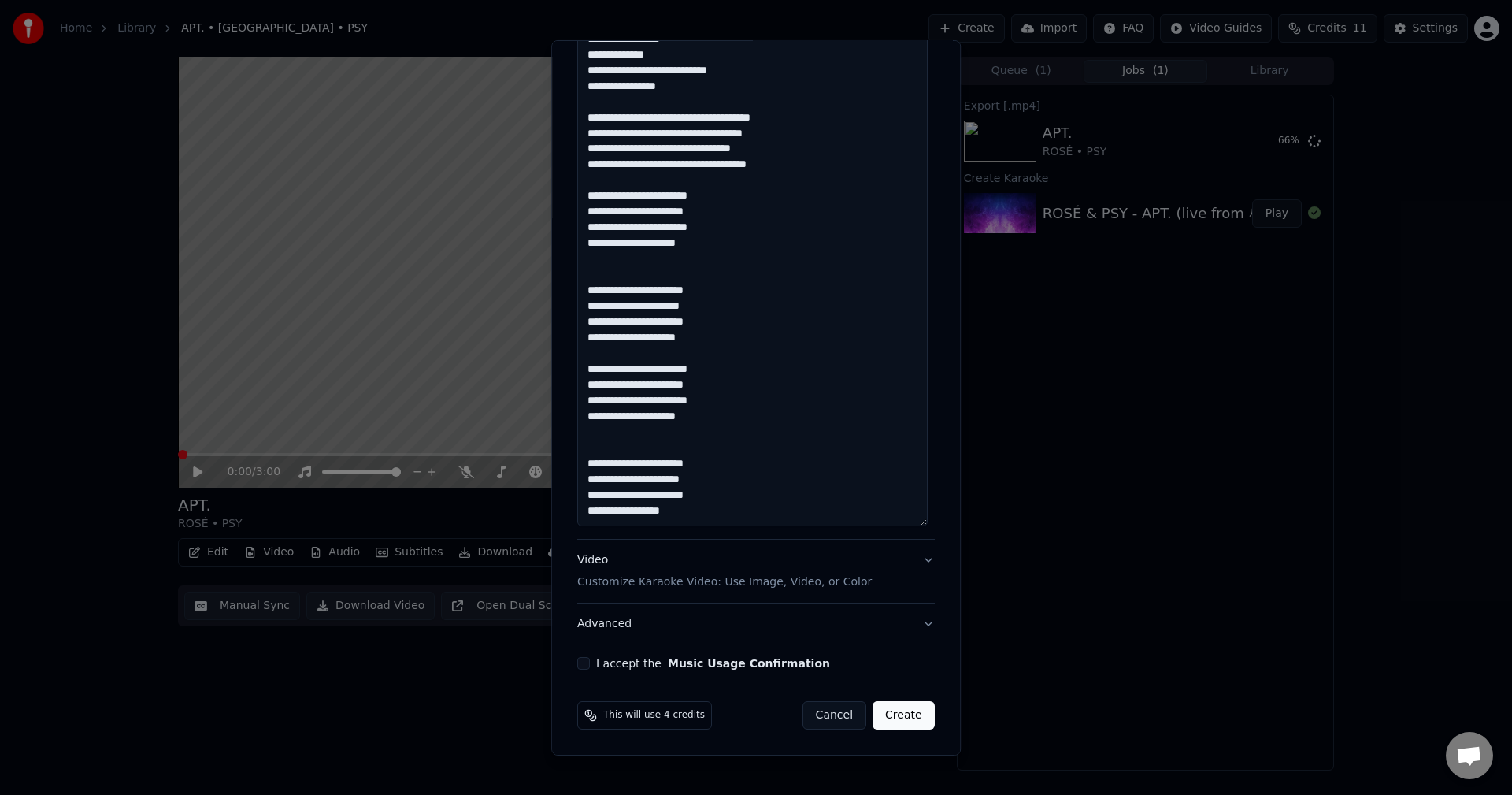
click at [802, 570] on div "Video Customize Karaoke Video: Use Image, Video, or Color" at bounding box center [724, 571] width 294 height 38
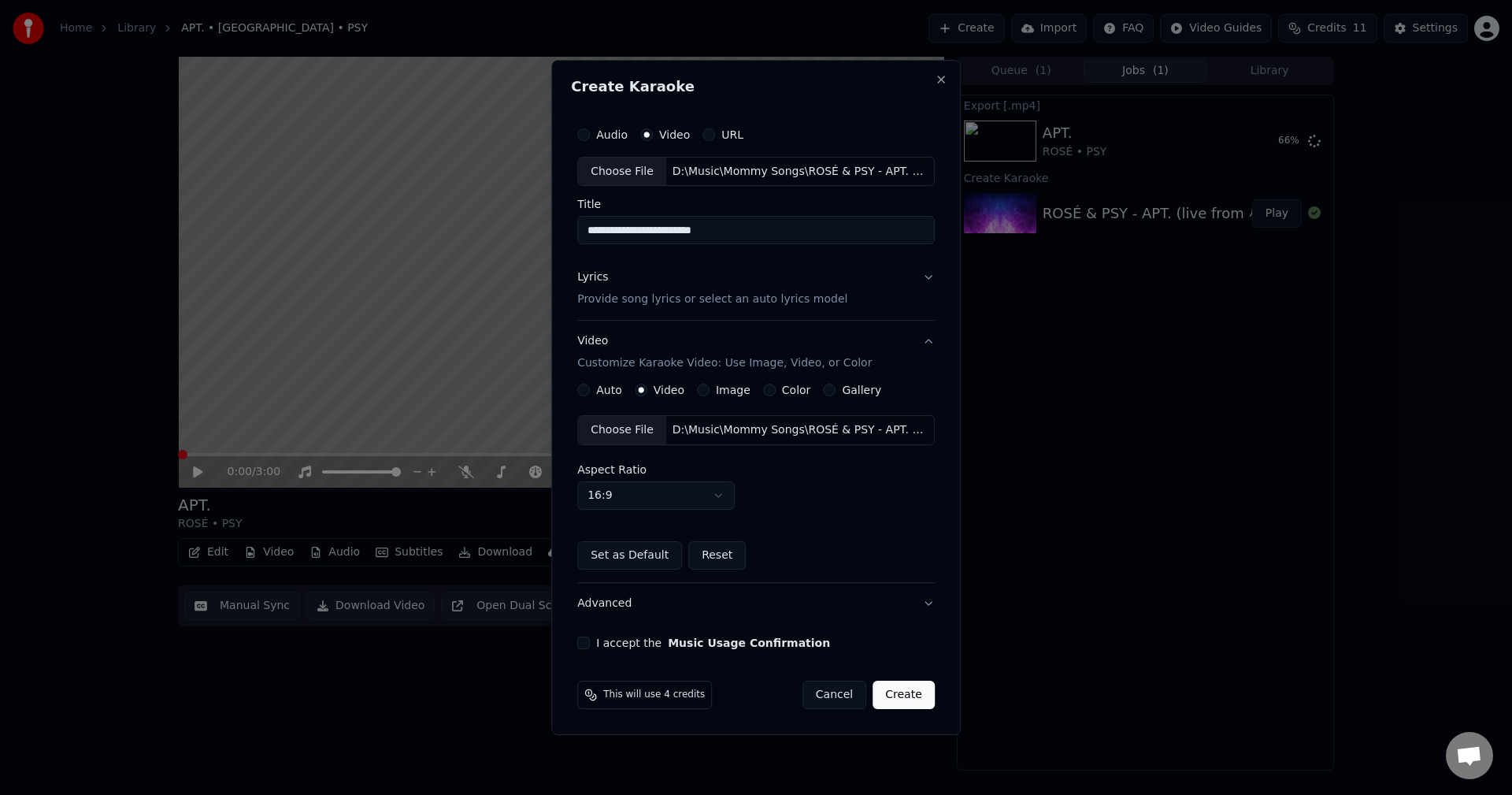
scroll to position [0, 0]
click at [921, 281] on button "Lyrics Provide song lyrics or select an auto lyrics model" at bounding box center [756, 289] width 357 height 63
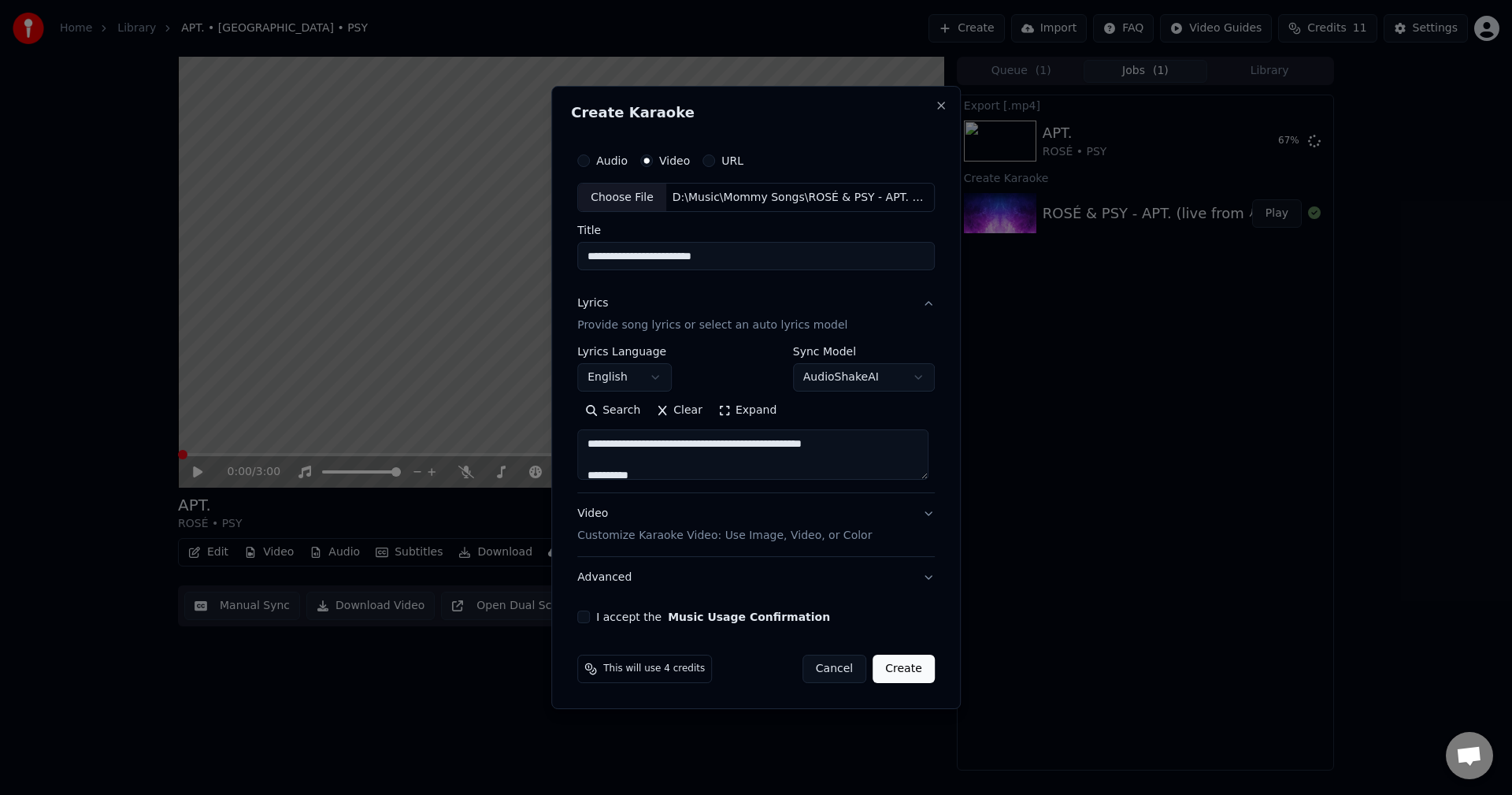
click at [744, 468] on textarea at bounding box center [752, 456] width 351 height 51
click at [903, 378] on body "**********" at bounding box center [756, 397] width 1512 height 795
click at [584, 616] on button "I accept the Music Usage Confirmation" at bounding box center [583, 617] width 12 height 12
click at [879, 671] on button "Create" at bounding box center [903, 669] width 62 height 28
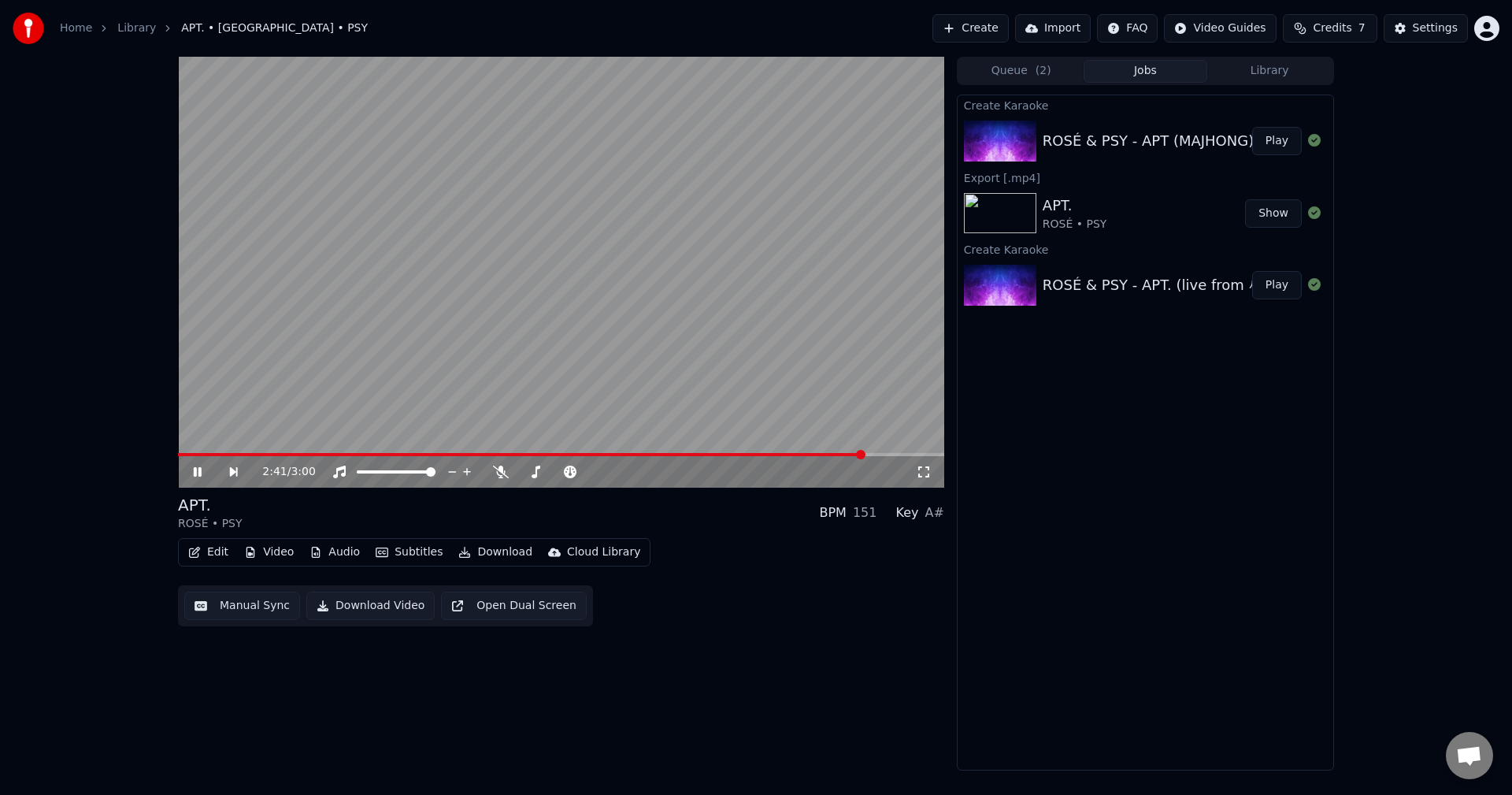
click at [793, 357] on video at bounding box center [561, 273] width 767 height 431
click at [1168, 146] on div "ROSÉ & PSY - APT (MAJHONG)" at bounding box center [1148, 140] width 211 height 22
click at [93, 330] on div "2:41 / 3:00 APT. ROSÉ • PSY BPM 151 Key A# Edit Video Audio Subtitles Download …" at bounding box center [756, 414] width 1512 height 714
click at [134, 35] on link "Library" at bounding box center [137, 28] width 39 height 16
click at [133, 32] on link "Library" at bounding box center [137, 28] width 39 height 16
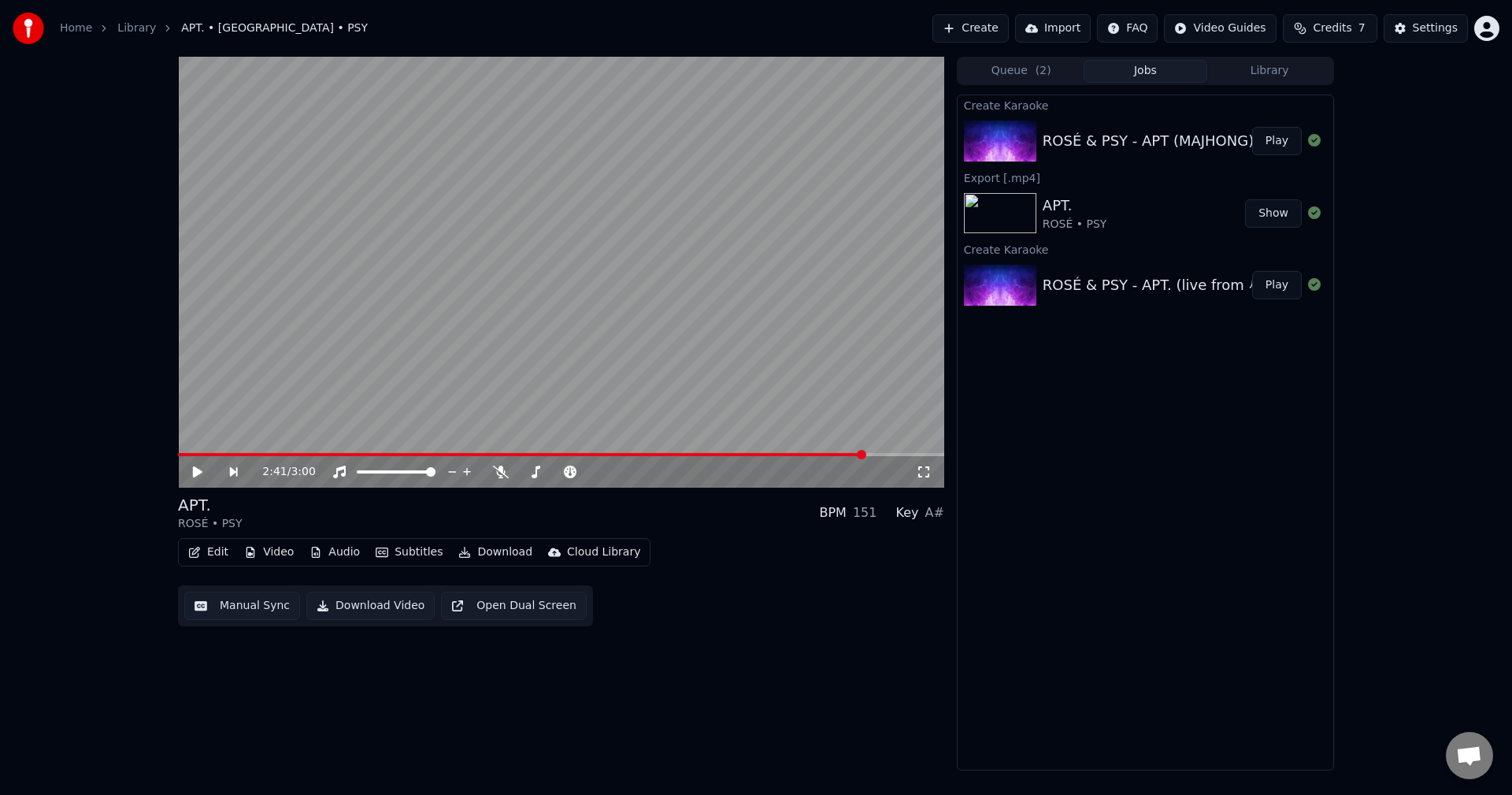
click at [129, 25] on link "Library" at bounding box center [137, 28] width 39 height 16
click at [129, 26] on link "Library" at bounding box center [137, 28] width 39 height 16
click at [255, 612] on button "Manual Sync" at bounding box center [242, 606] width 116 height 28
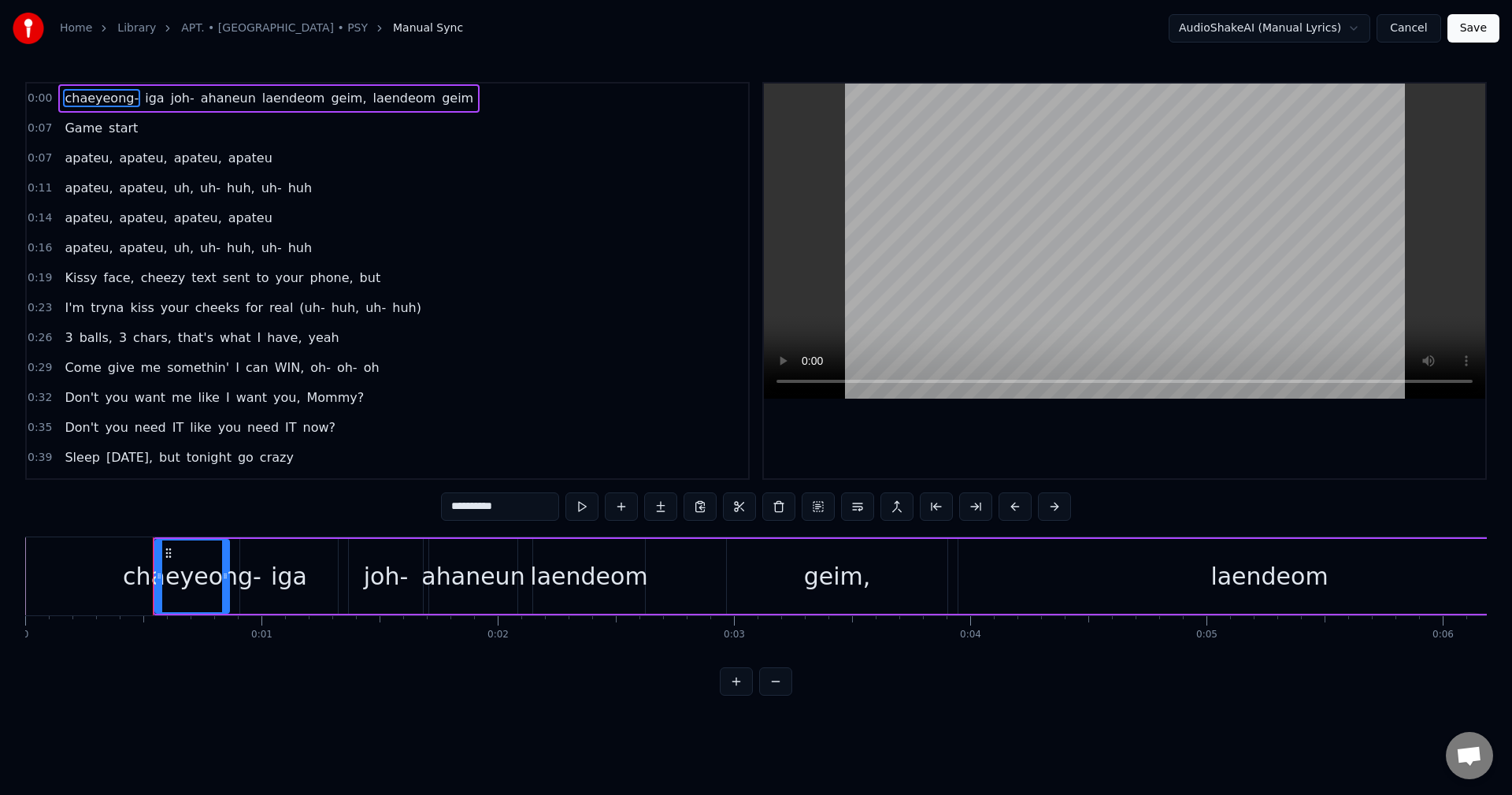
click at [1416, 29] on button "Cancel" at bounding box center [1409, 28] width 64 height 28
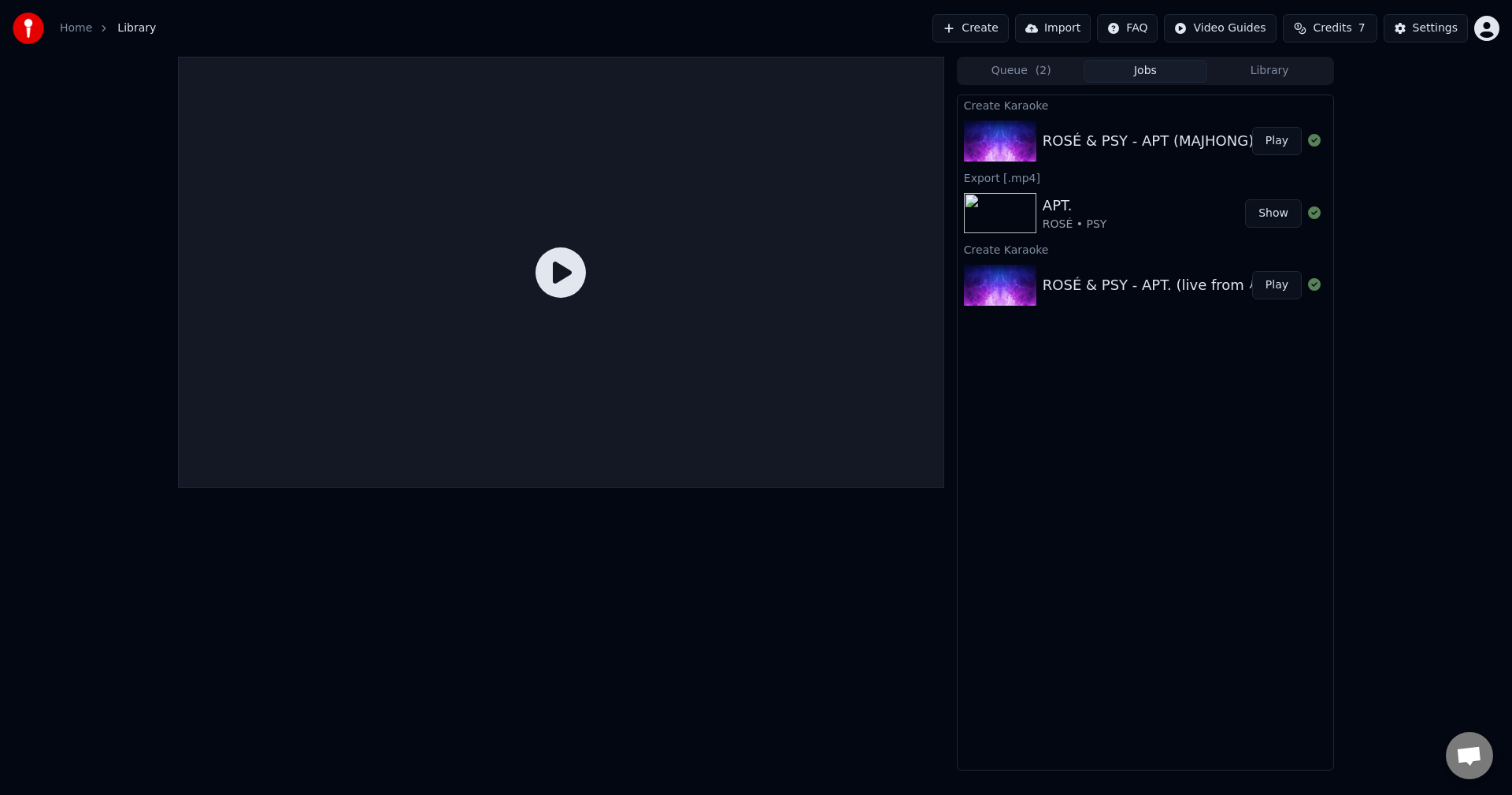
click at [1316, 32] on button "Credits 7" at bounding box center [1331, 28] width 95 height 28
click at [1187, 435] on div "Create Karaoke ROSÉ & PSY - APT (MAJHONG) Play Export [.mp4] APT. ROSÉ • PSY Sh…" at bounding box center [1145, 432] width 378 height 676
click at [691, 683] on div at bounding box center [561, 414] width 767 height 714
click at [81, 32] on link "Home" at bounding box center [75, 28] width 32 height 16
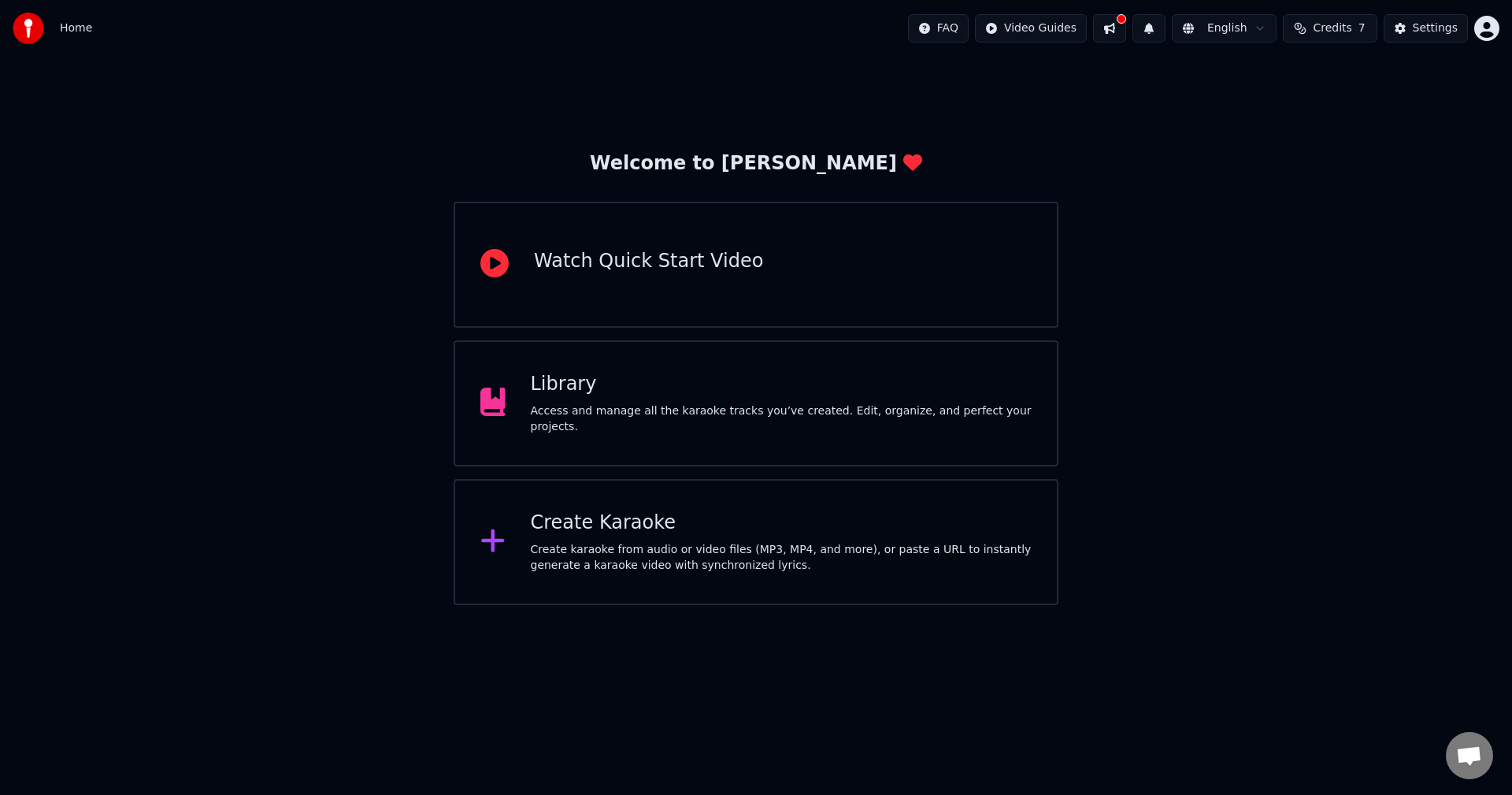
click at [562, 543] on div "Create karaoke from audio or video files (MP3, MP4, and more), or paste a URL t…" at bounding box center [781, 558] width 502 height 32
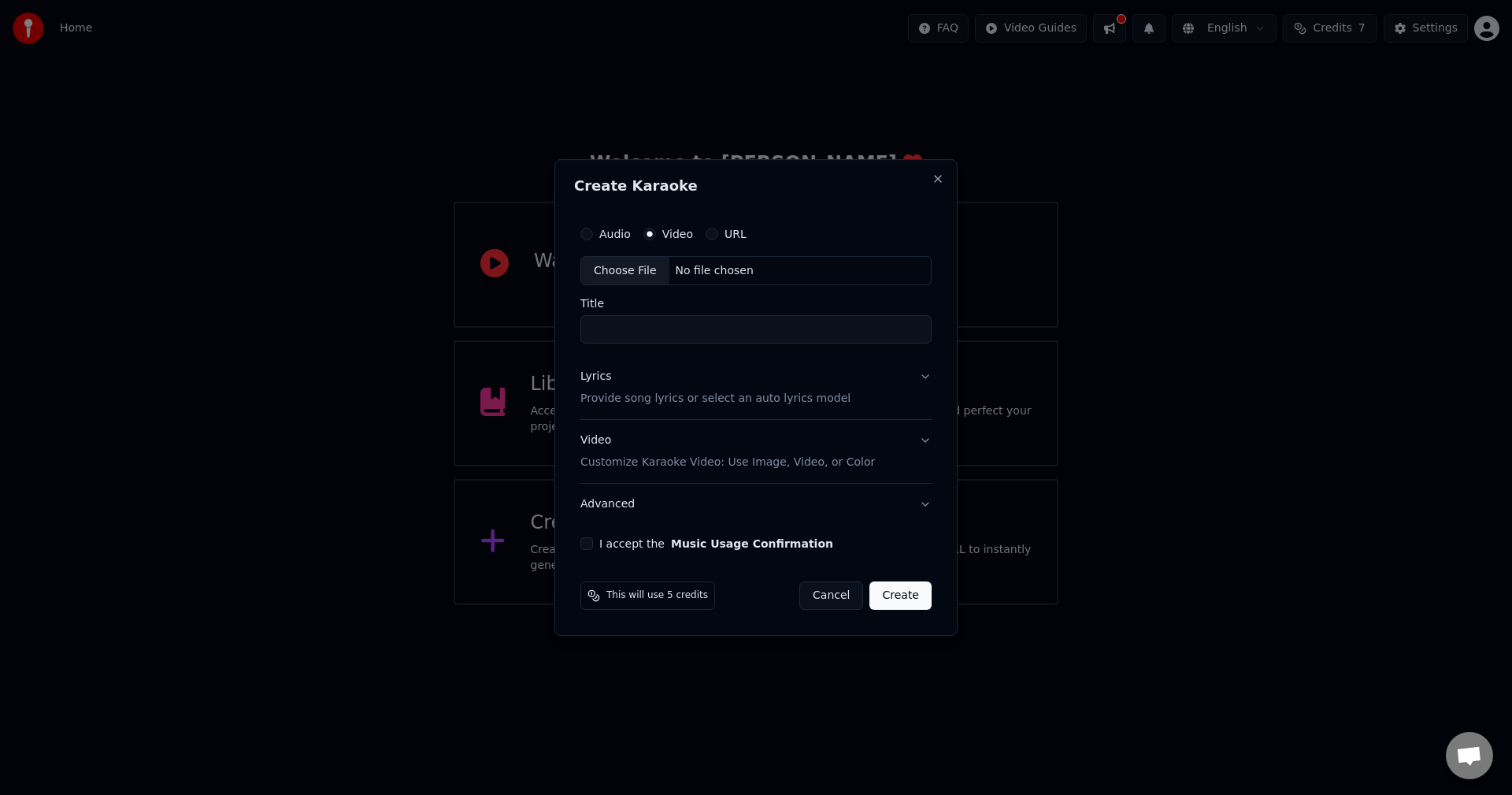
click at [667, 335] on input "Title" at bounding box center [756, 330] width 351 height 28
click at [632, 274] on div "Choose File" at bounding box center [625, 271] width 88 height 28
click at [642, 336] on input "**********" at bounding box center [756, 330] width 357 height 28
click at [714, 342] on input "**********" at bounding box center [756, 330] width 357 height 28
click at [689, 330] on input "**********" at bounding box center [756, 330] width 357 height 28
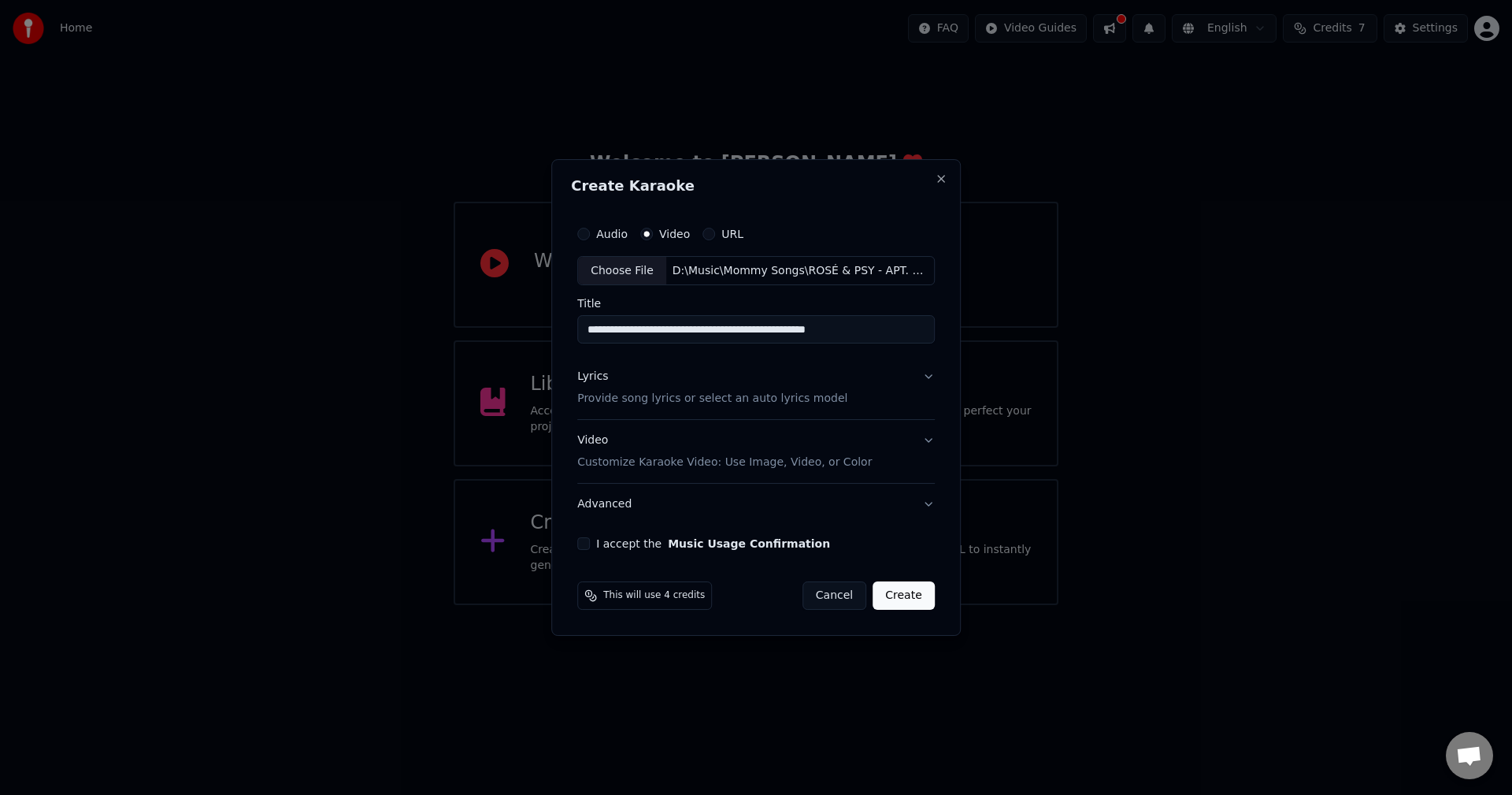
drag, startPoint x: 682, startPoint y: 329, endPoint x: 1120, endPoint y: 320, distance: 438.1
click at [1119, 320] on body "**********" at bounding box center [756, 302] width 1512 height 606
type input "**********"
click at [876, 402] on button "Lyrics Provide song lyrics or select an auto lyrics model" at bounding box center [756, 388] width 357 height 63
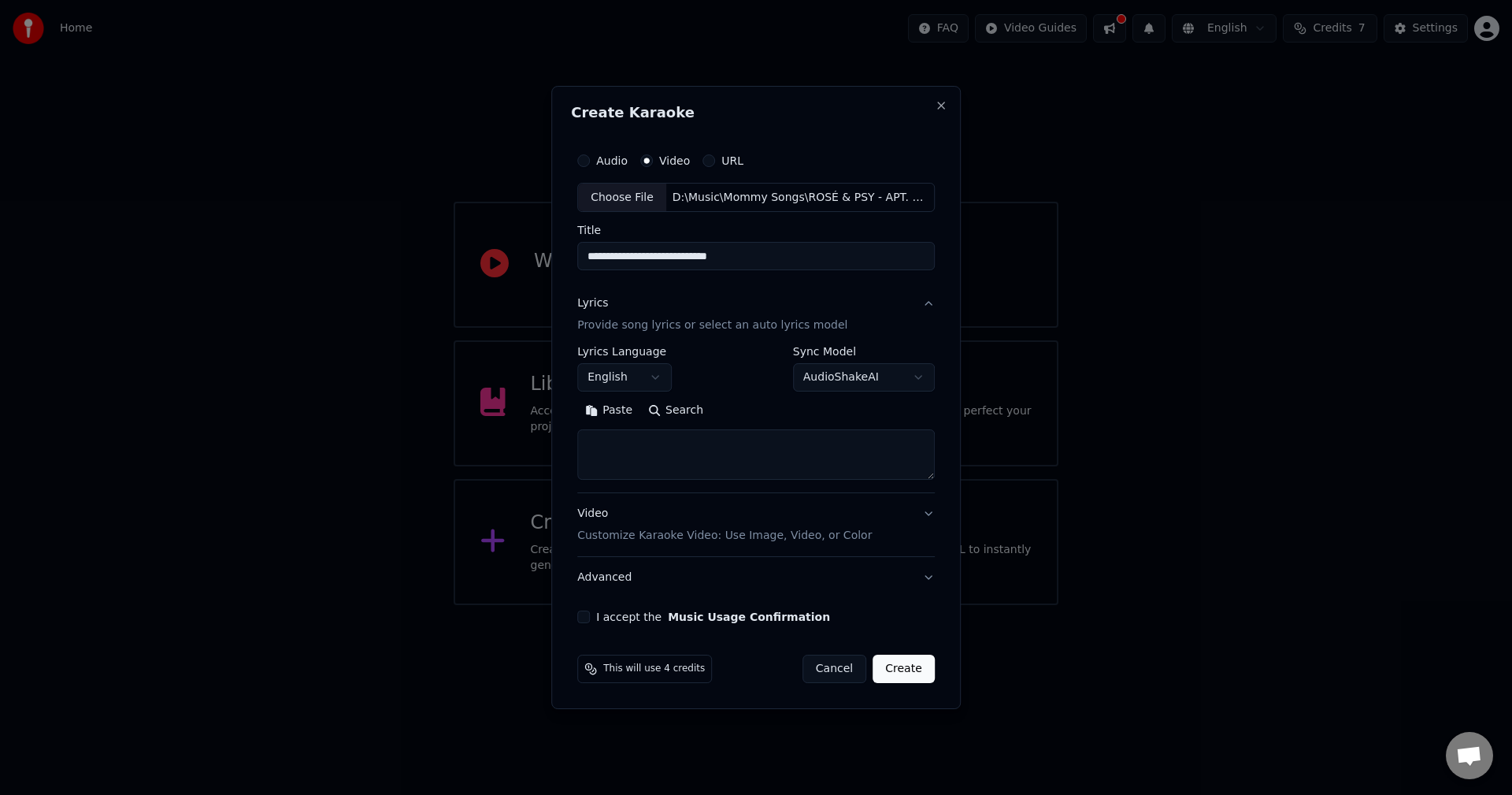
drag, startPoint x: 785, startPoint y: 435, endPoint x: 793, endPoint y: 438, distance: 8.5
click at [785, 436] on textarea at bounding box center [756, 456] width 357 height 51
click at [706, 455] on textarea at bounding box center [756, 456] width 357 height 51
paste textarea "**********"
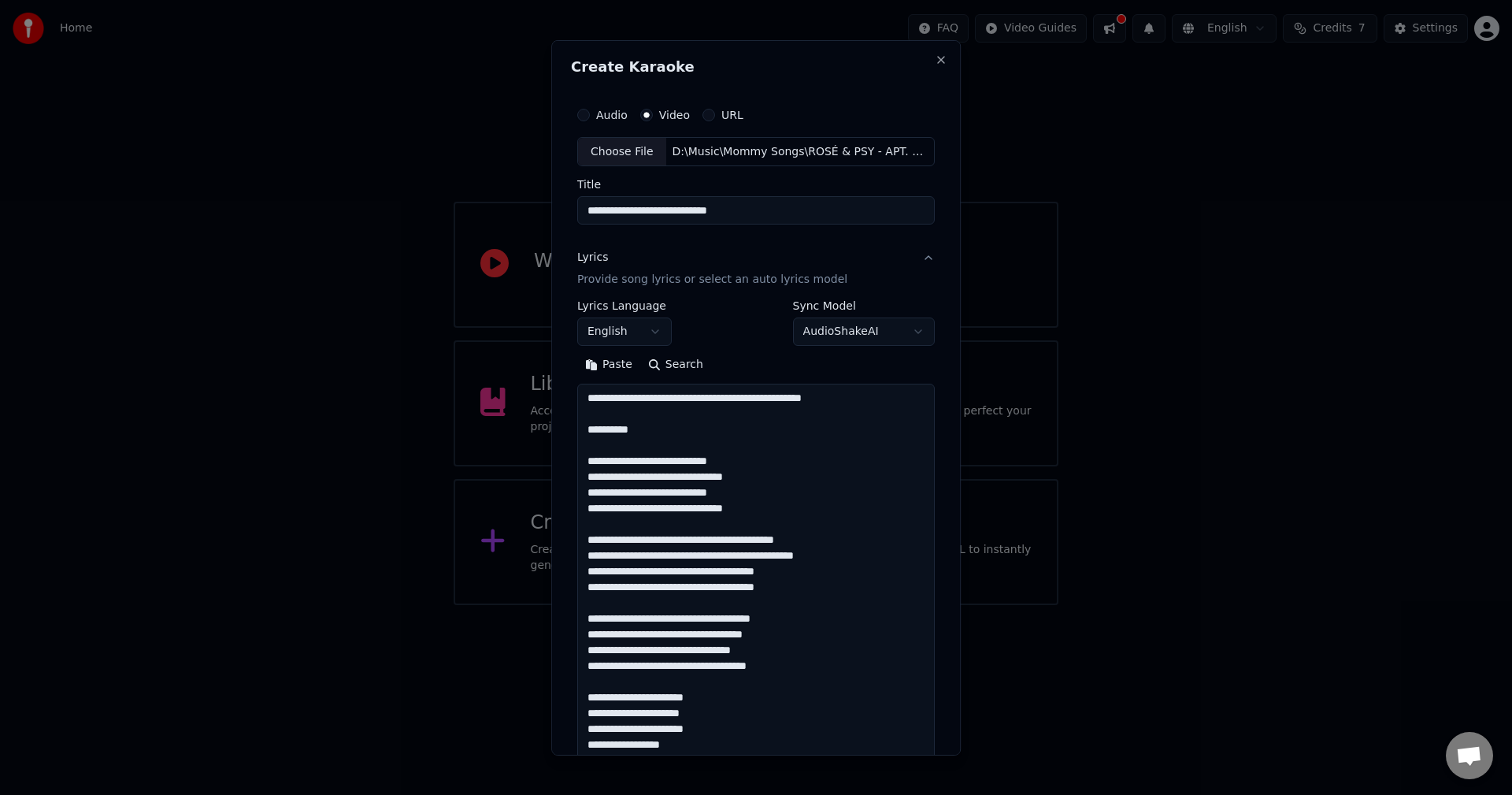
scroll to position [1312, 0]
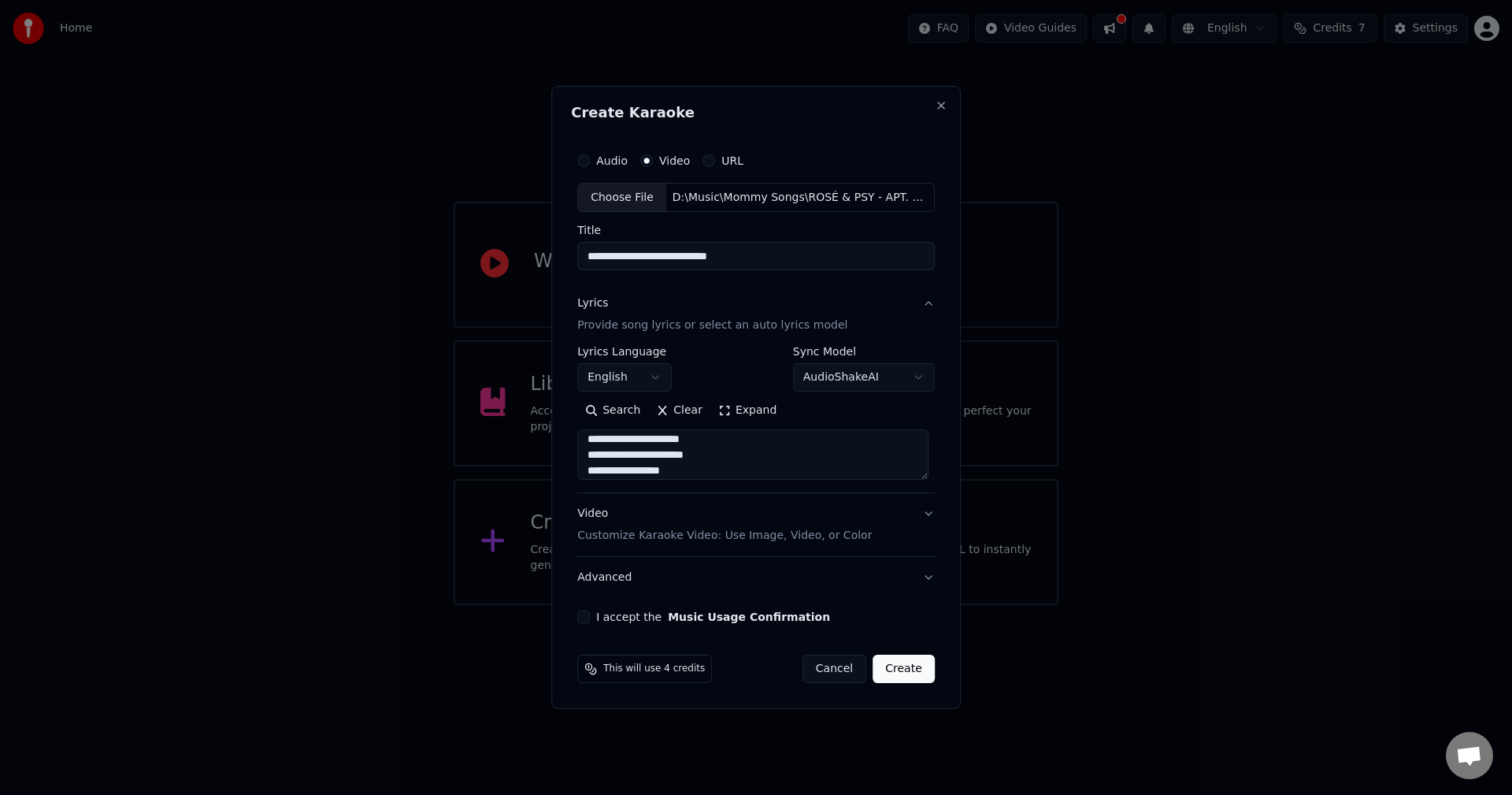
type textarea "**********"
click at [927, 519] on button "Video Customize Karaoke Video: Use Image, Video, or Color" at bounding box center [756, 526] width 357 height 63
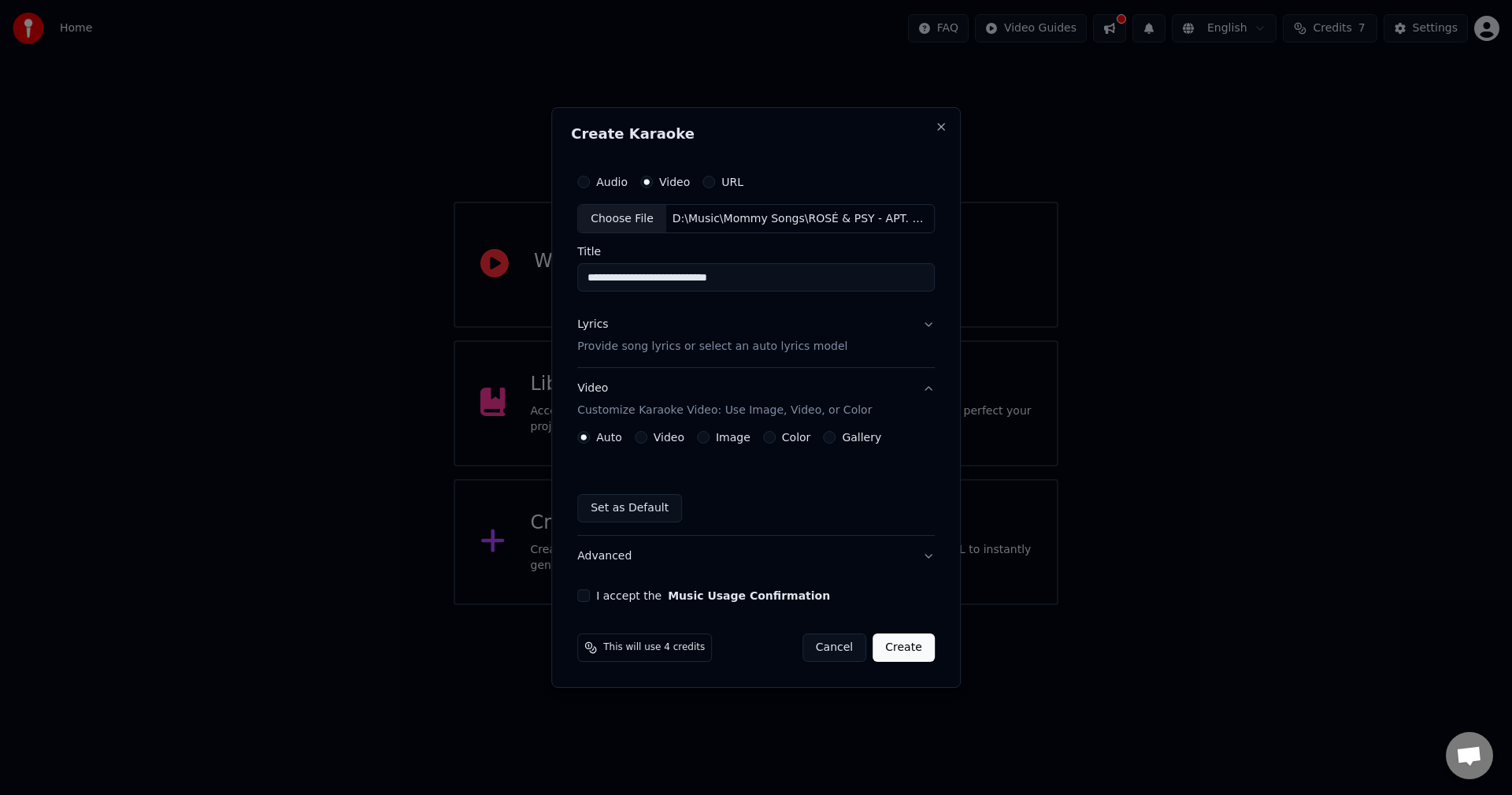
click at [678, 440] on label "Video" at bounding box center [668, 437] width 31 height 11
click at [647, 440] on button "Video" at bounding box center [641, 437] width 12 height 12
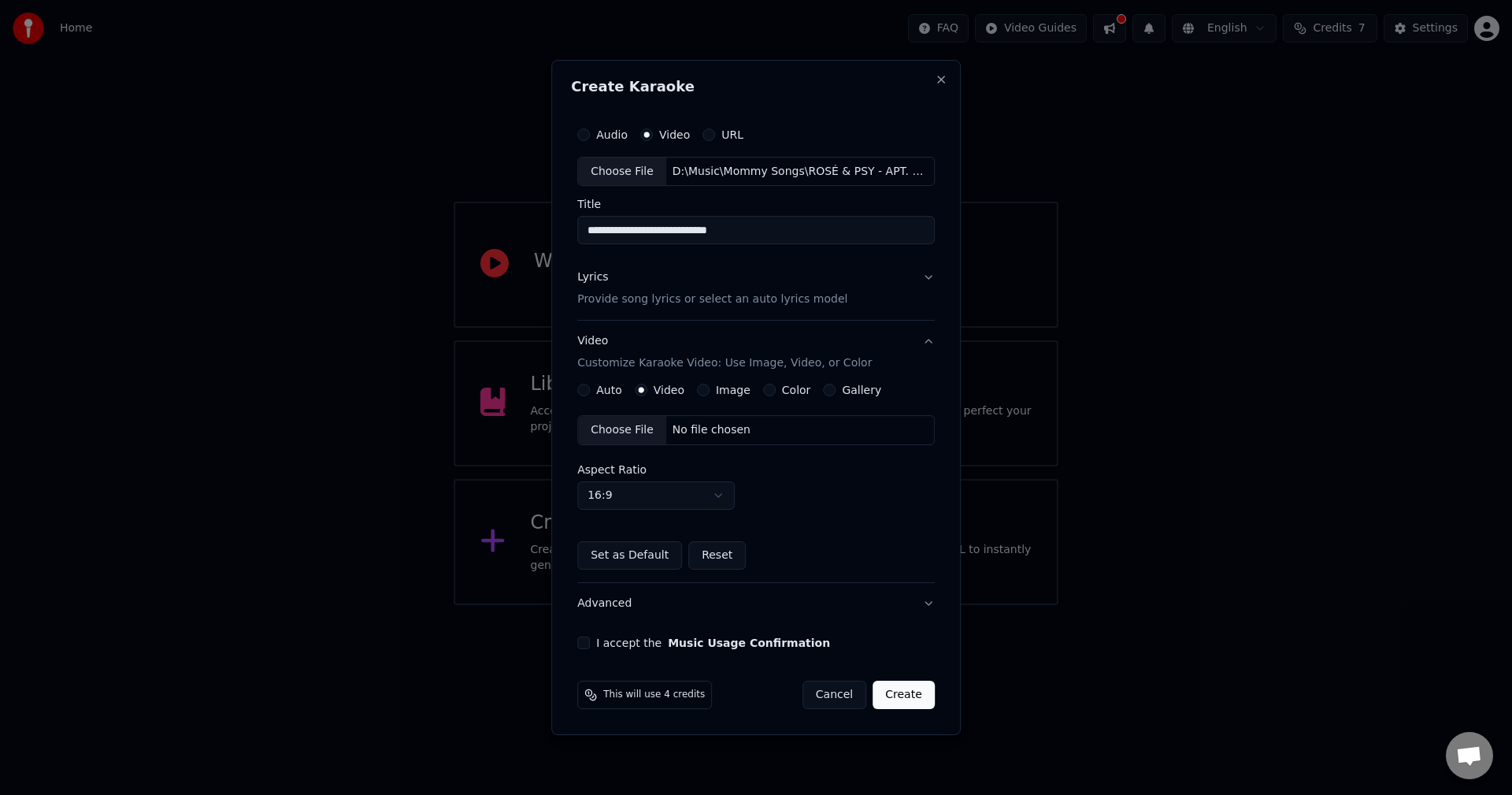
click at [624, 429] on div "Choose File" at bounding box center [622, 430] width 88 height 28
click at [589, 641] on button "I accept the Music Usage Confirmation" at bounding box center [583, 643] width 12 height 12
click at [901, 699] on button "Create" at bounding box center [903, 695] width 62 height 28
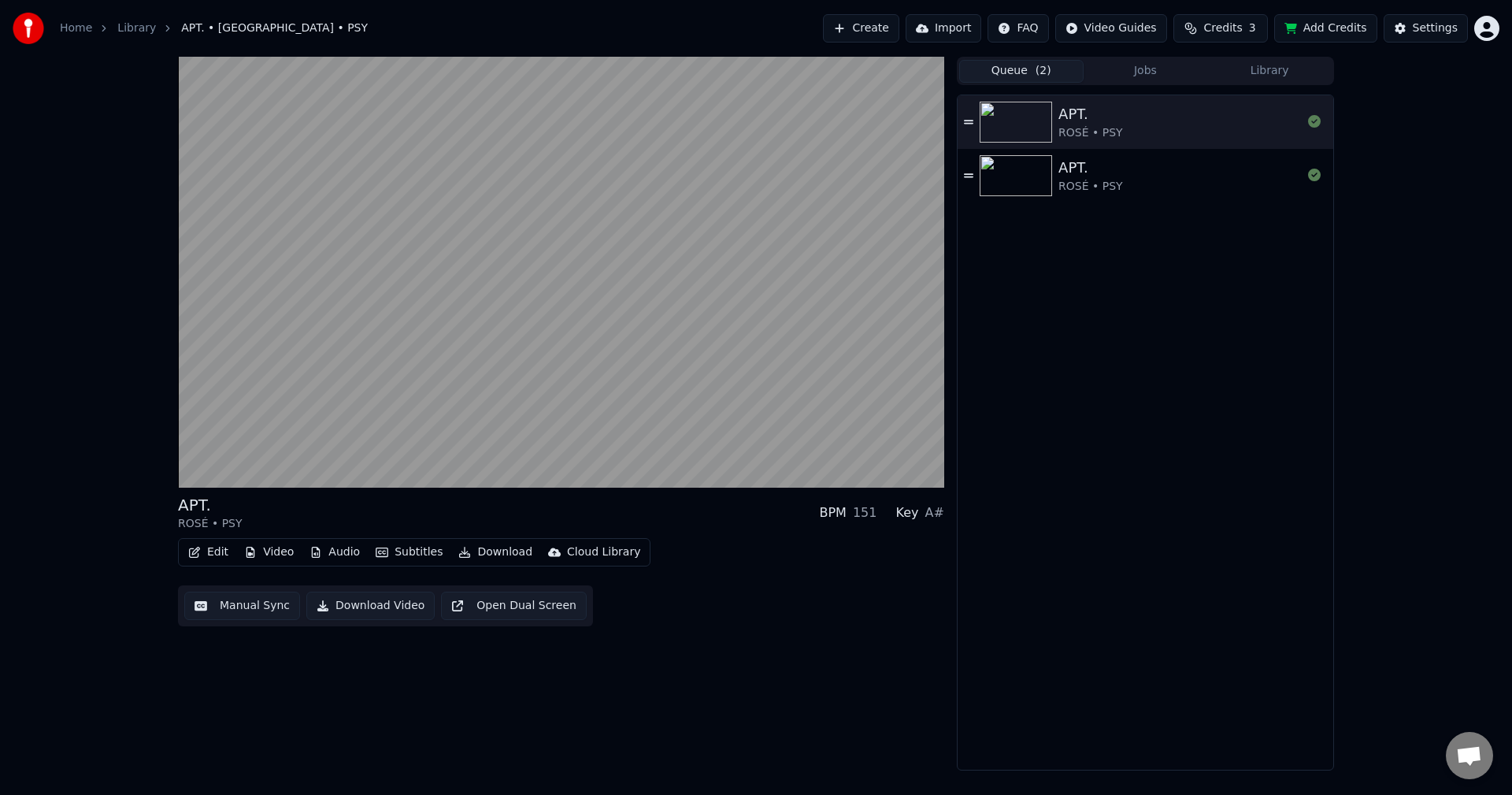
click at [1035, 75] on button "Queue ( 2 )" at bounding box center [1021, 71] width 124 height 23
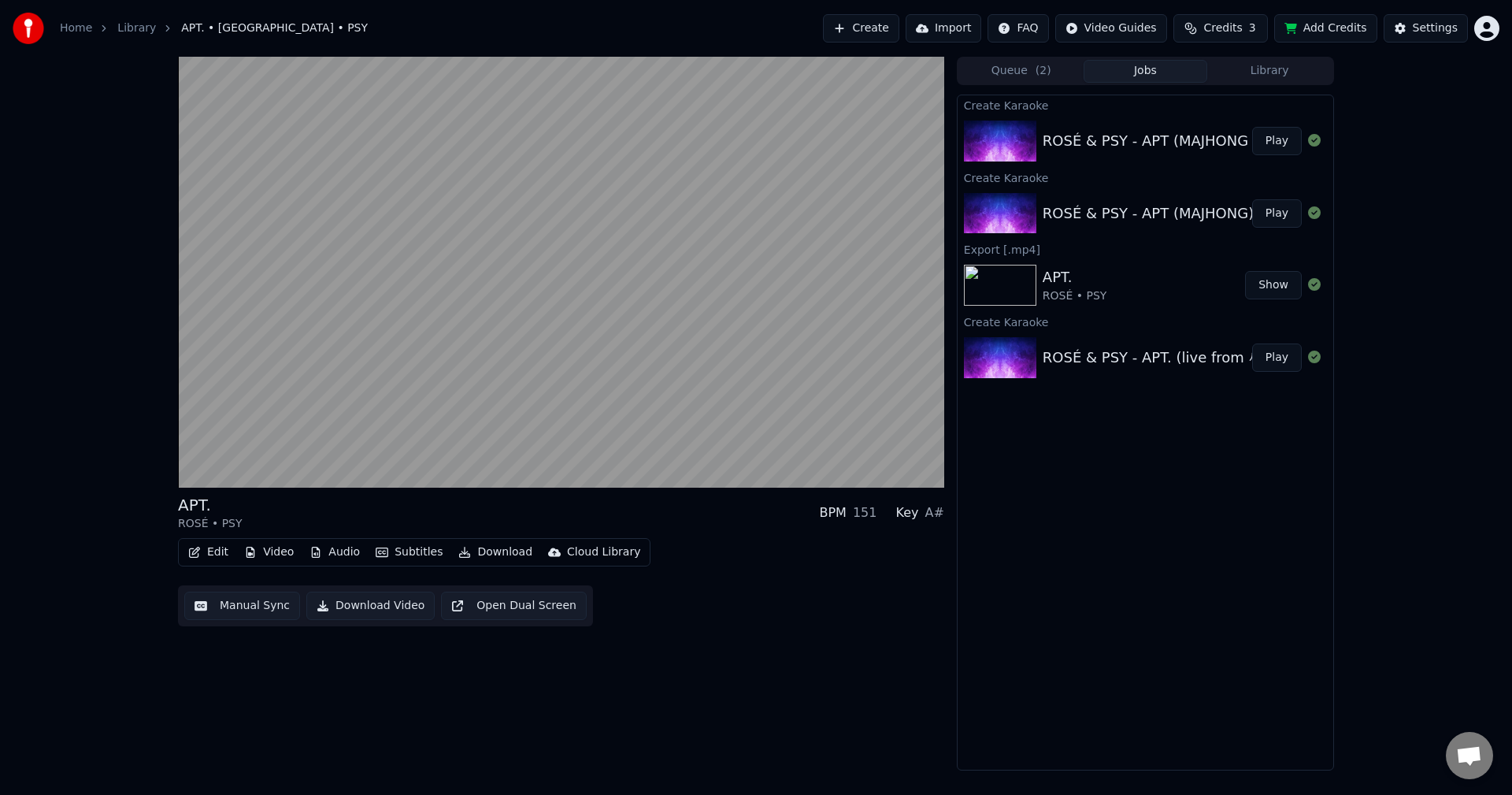
click at [1168, 70] on button "Jobs" at bounding box center [1146, 71] width 124 height 23
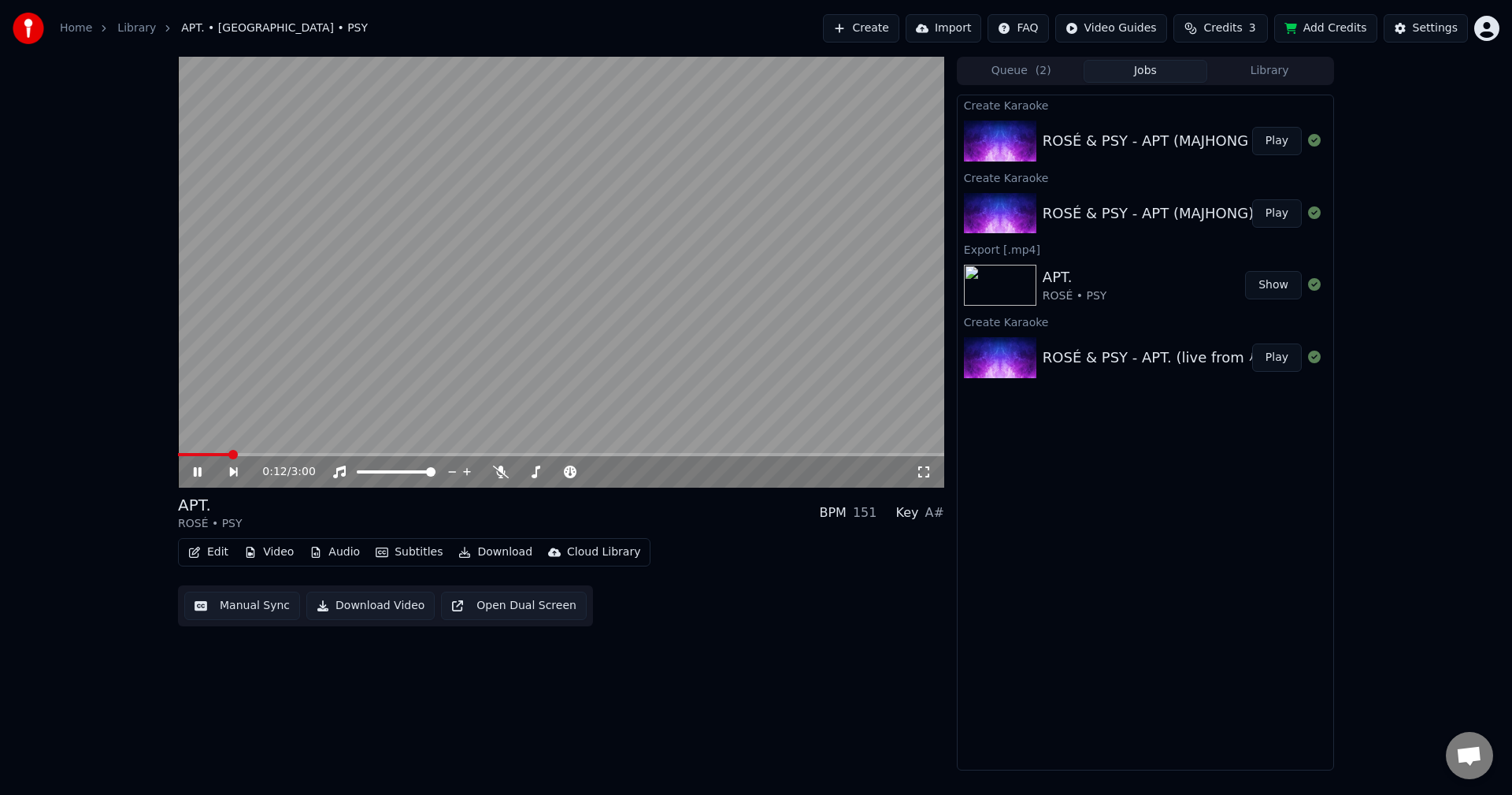
click at [593, 458] on div "0:12 / 3:00" at bounding box center [561, 472] width 767 height 32
click at [623, 454] on span at bounding box center [561, 455] width 767 height 4
click at [689, 449] on video at bounding box center [561, 273] width 767 height 431
click at [700, 457] on span at bounding box center [561, 455] width 767 height 4
click at [682, 383] on video at bounding box center [561, 273] width 767 height 431
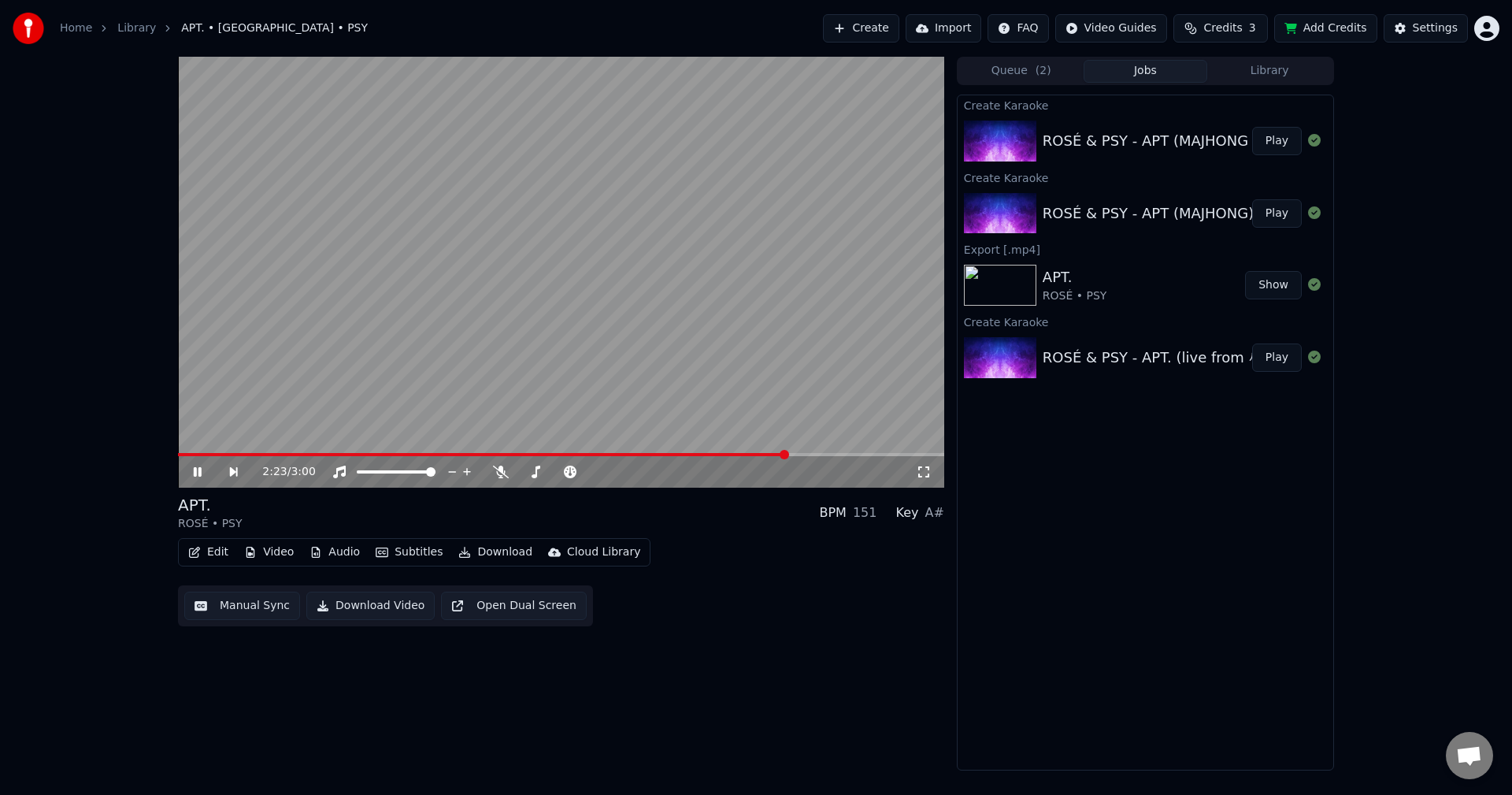
click at [666, 345] on video at bounding box center [561, 273] width 767 height 431
click at [147, 27] on link "Library" at bounding box center [137, 28] width 39 height 16
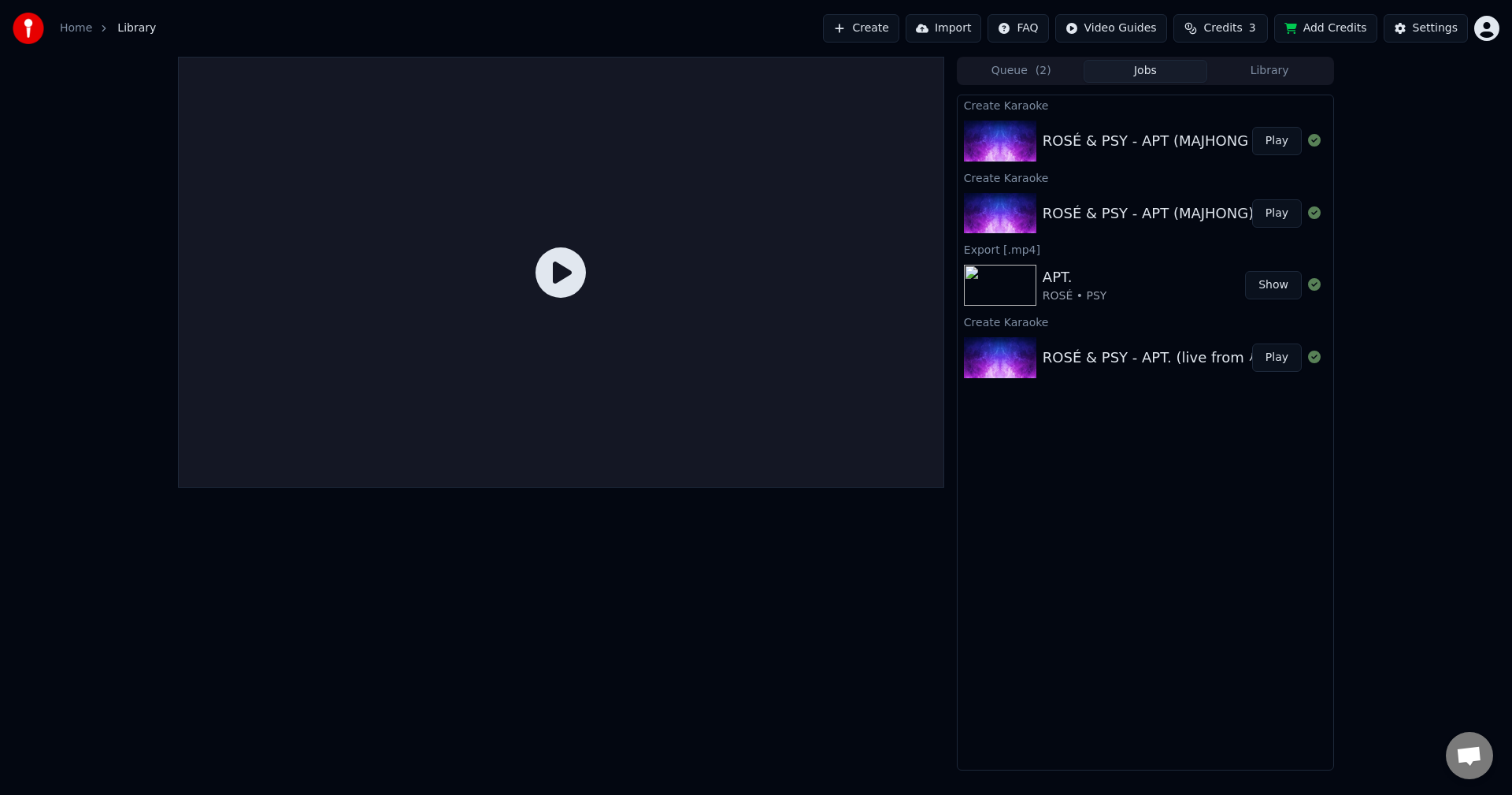
click at [87, 32] on link "Home" at bounding box center [75, 28] width 32 height 16
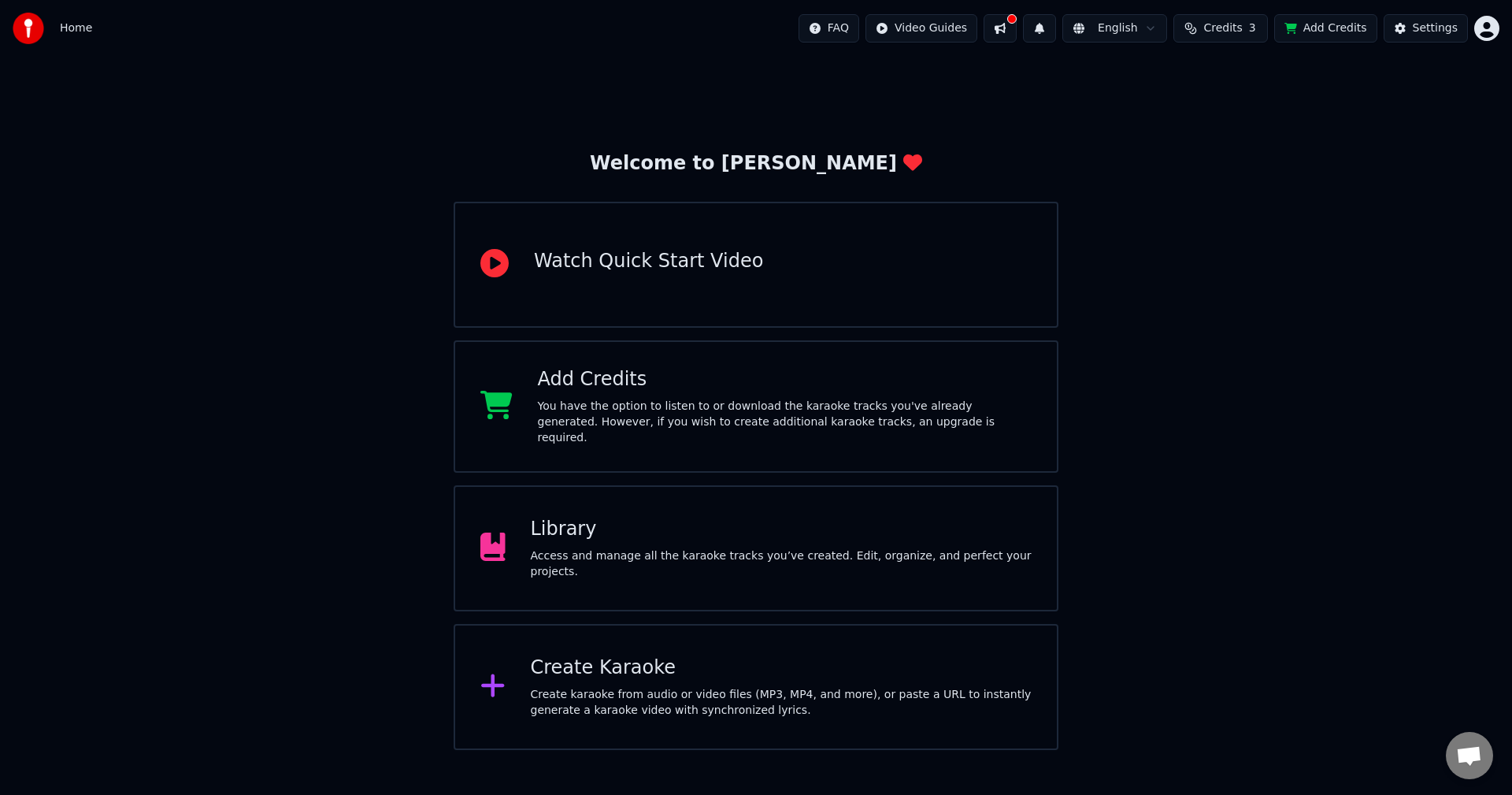
click at [738, 528] on div "Library" at bounding box center [781, 529] width 502 height 25
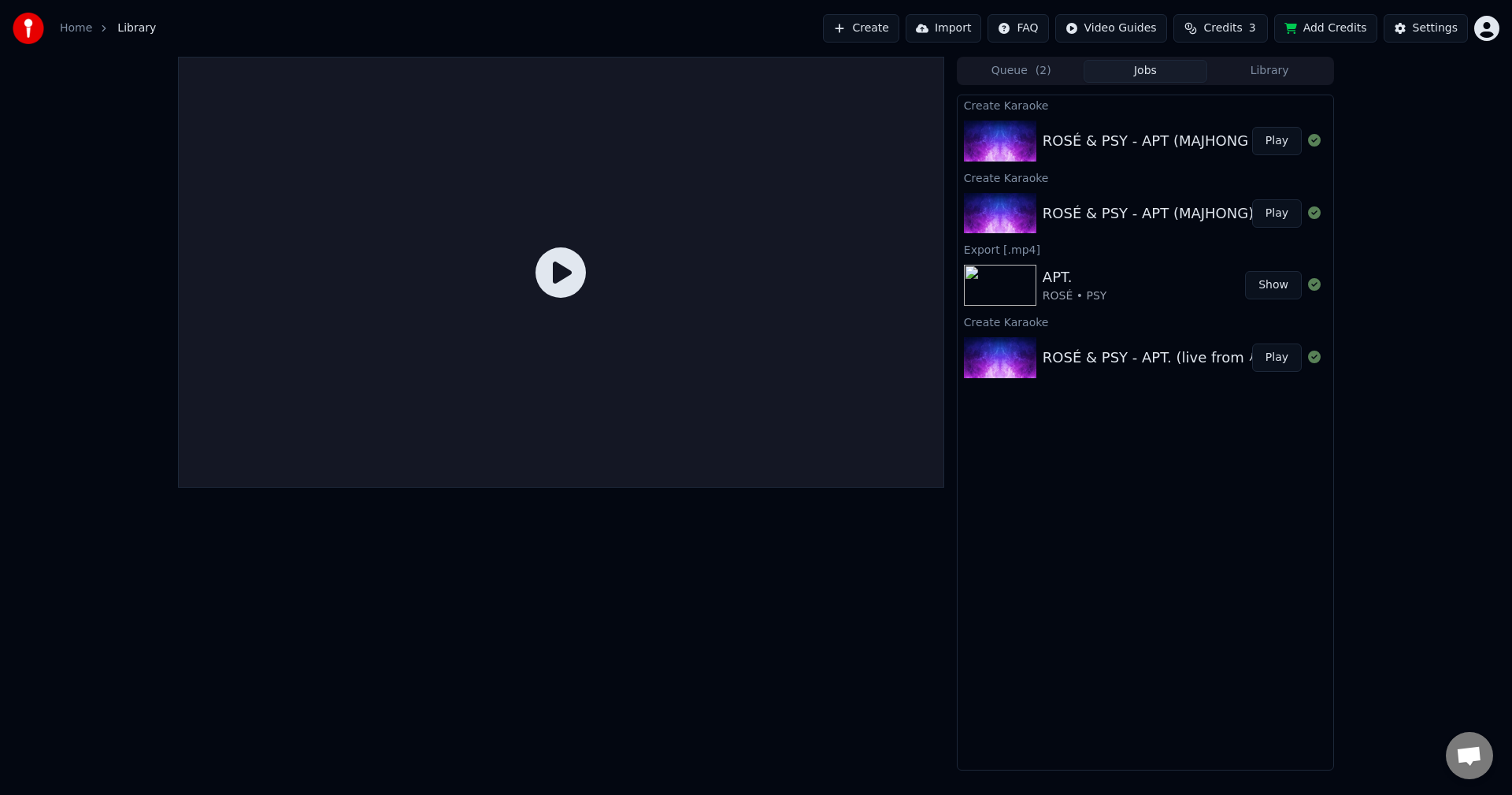
click at [134, 29] on span "Library" at bounding box center [137, 28] width 39 height 16
click at [69, 32] on link "Home" at bounding box center [75, 28] width 32 height 16
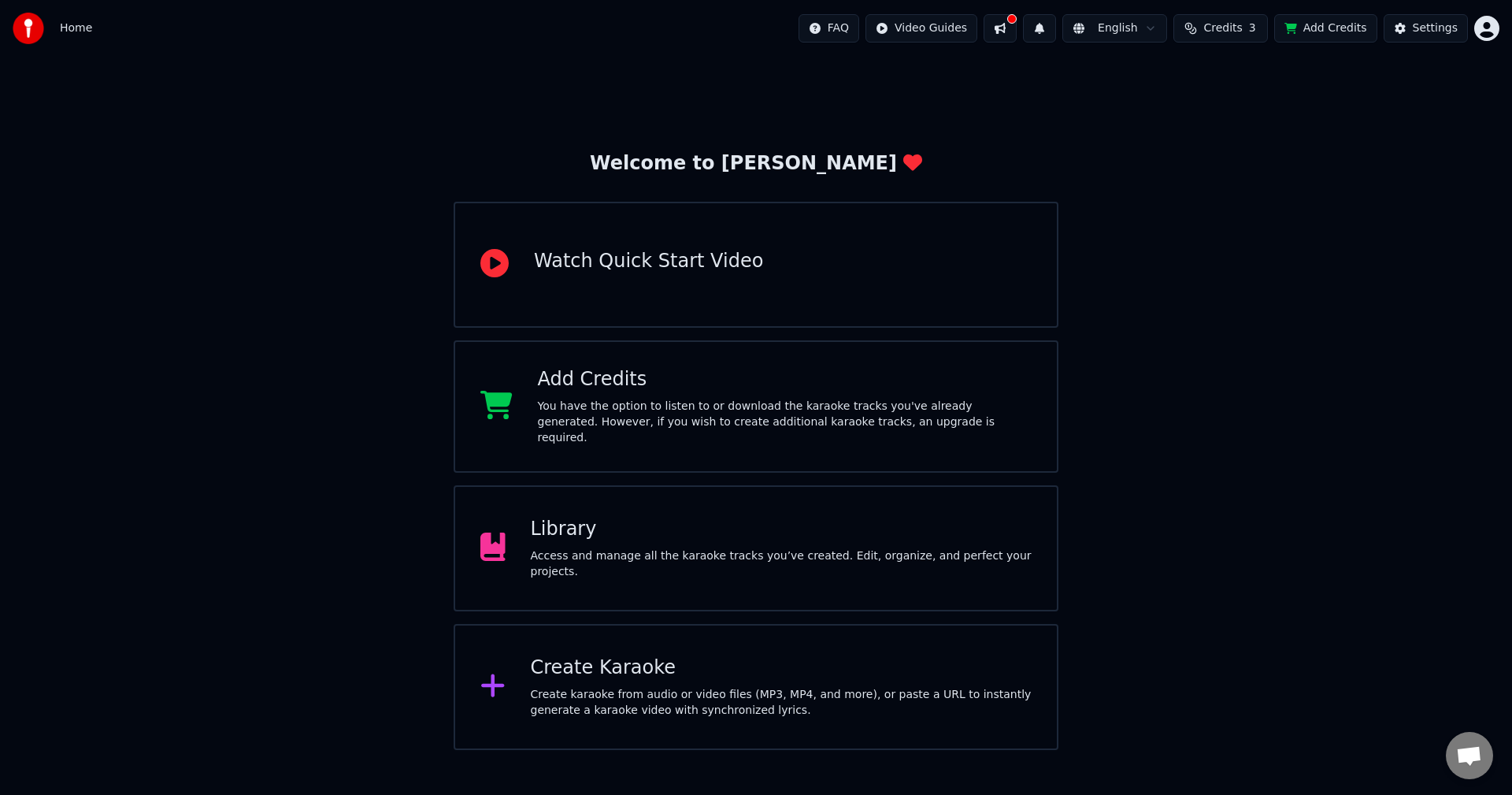
click at [644, 372] on div "Add Credits" at bounding box center [785, 380] width 495 height 25
click at [1010, 33] on button at bounding box center [1000, 28] width 33 height 28
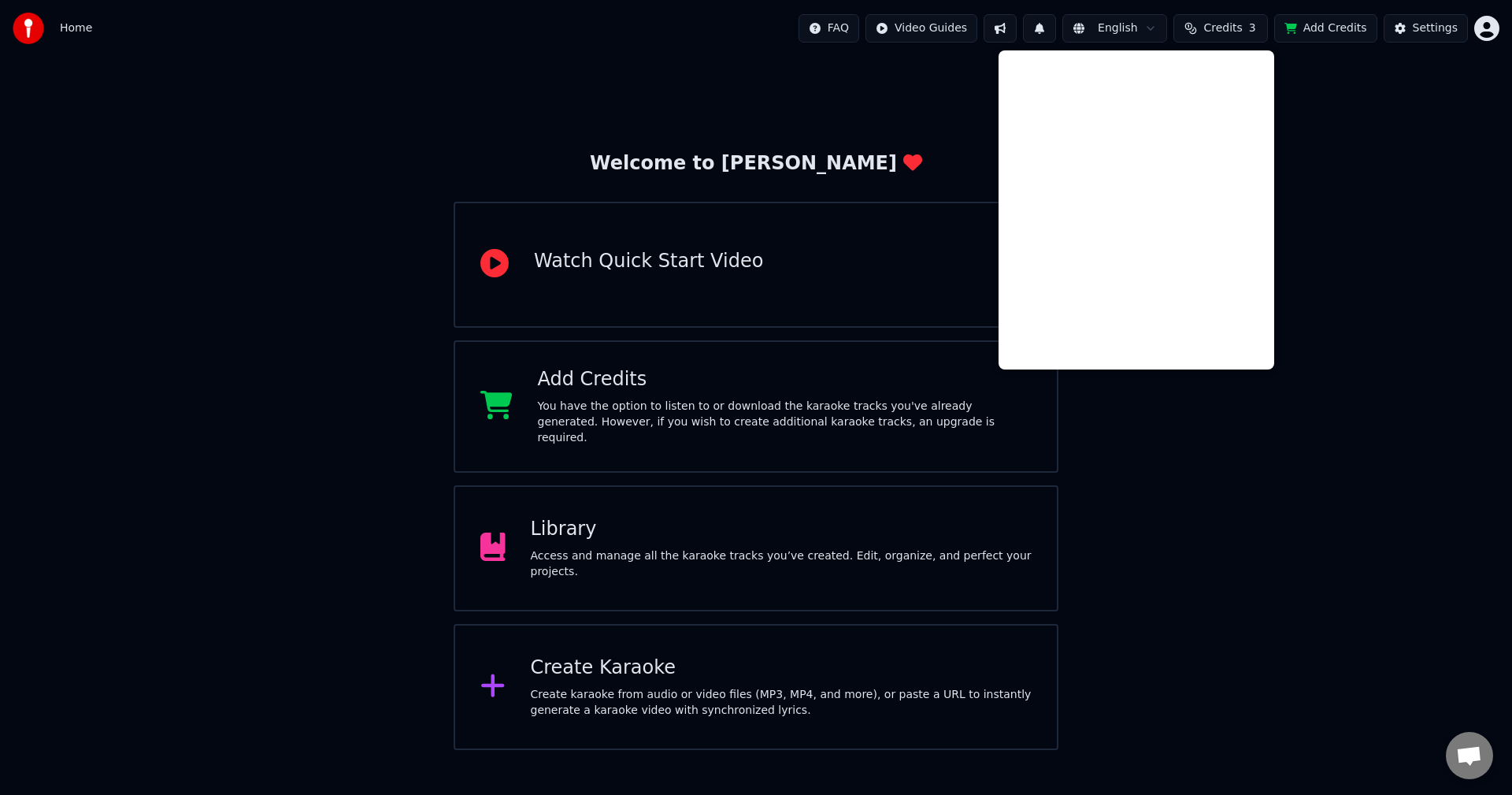
click at [930, 100] on div "Welcome to Youka Watch Quick Start Video Add Credits You have the option to lis…" at bounding box center [756, 403] width 1512 height 693
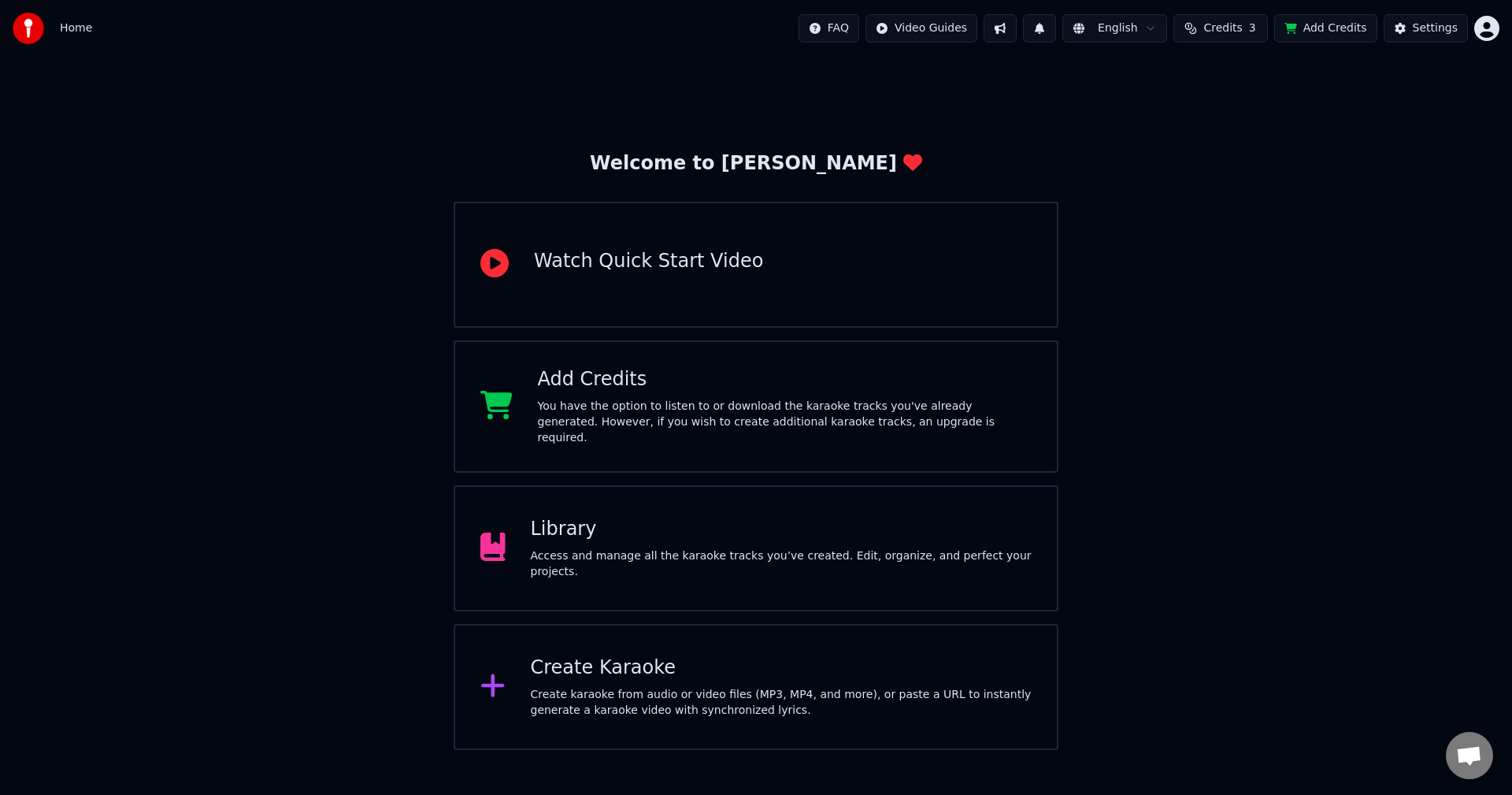
click at [1218, 32] on span "Credits" at bounding box center [1223, 28] width 39 height 16
click at [1215, 153] on button "Refresh" at bounding box center [1231, 146] width 81 height 28
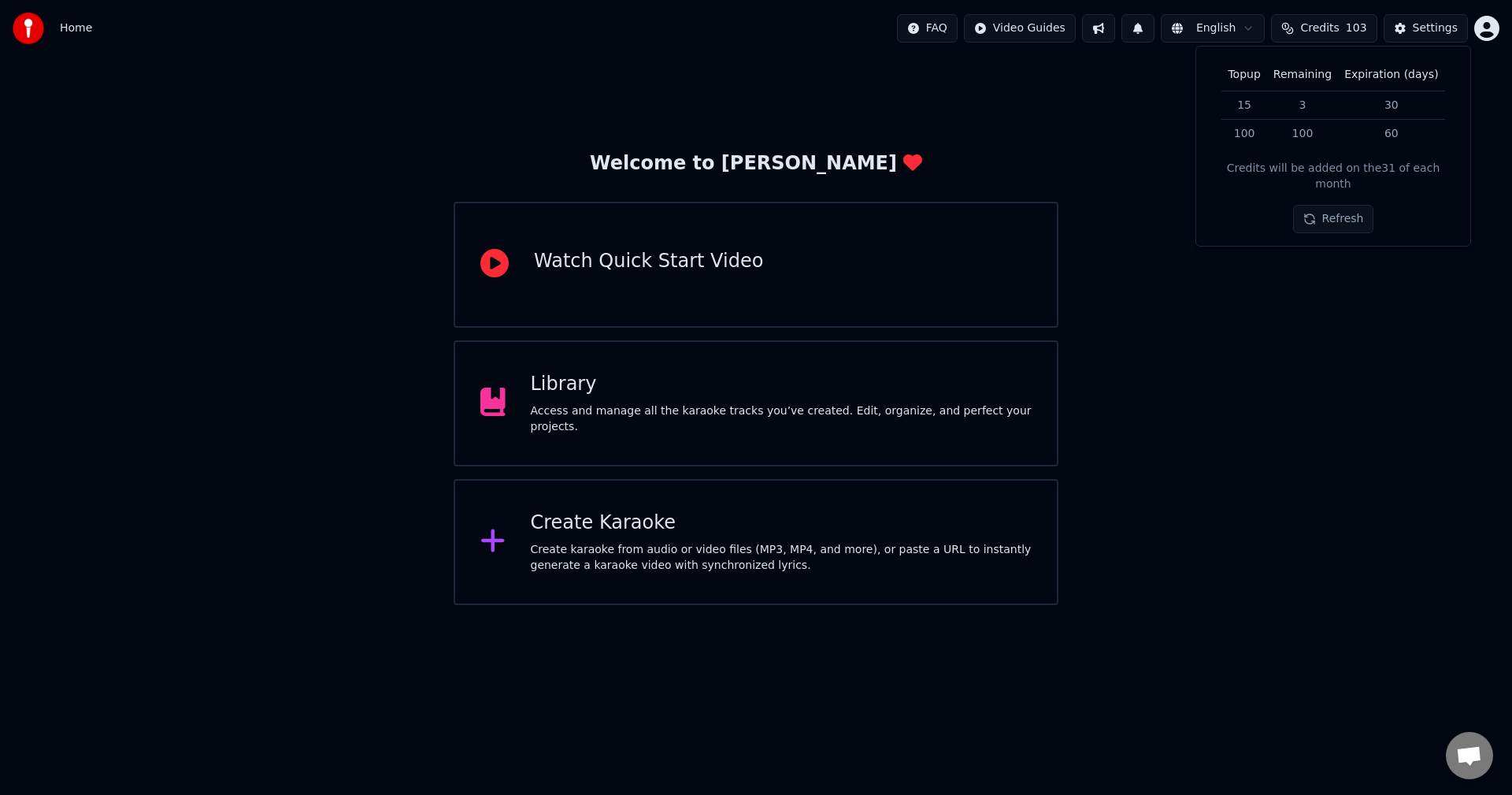
click at [1097, 145] on div "Welcome to Youka Watch Quick Start Video Library Access and manage all the kara…" at bounding box center [756, 331] width 1512 height 549
click at [385, 90] on div "Welcome to Youka Watch Quick Start Video Library Access and manage all the kara…" at bounding box center [756, 331] width 1512 height 549
click at [75, 29] on span "Home" at bounding box center [75, 28] width 32 height 16
click at [578, 416] on div "Access and manage all the karaoke tracks you’ve created. Edit, organize, and pe…" at bounding box center [781, 419] width 502 height 32
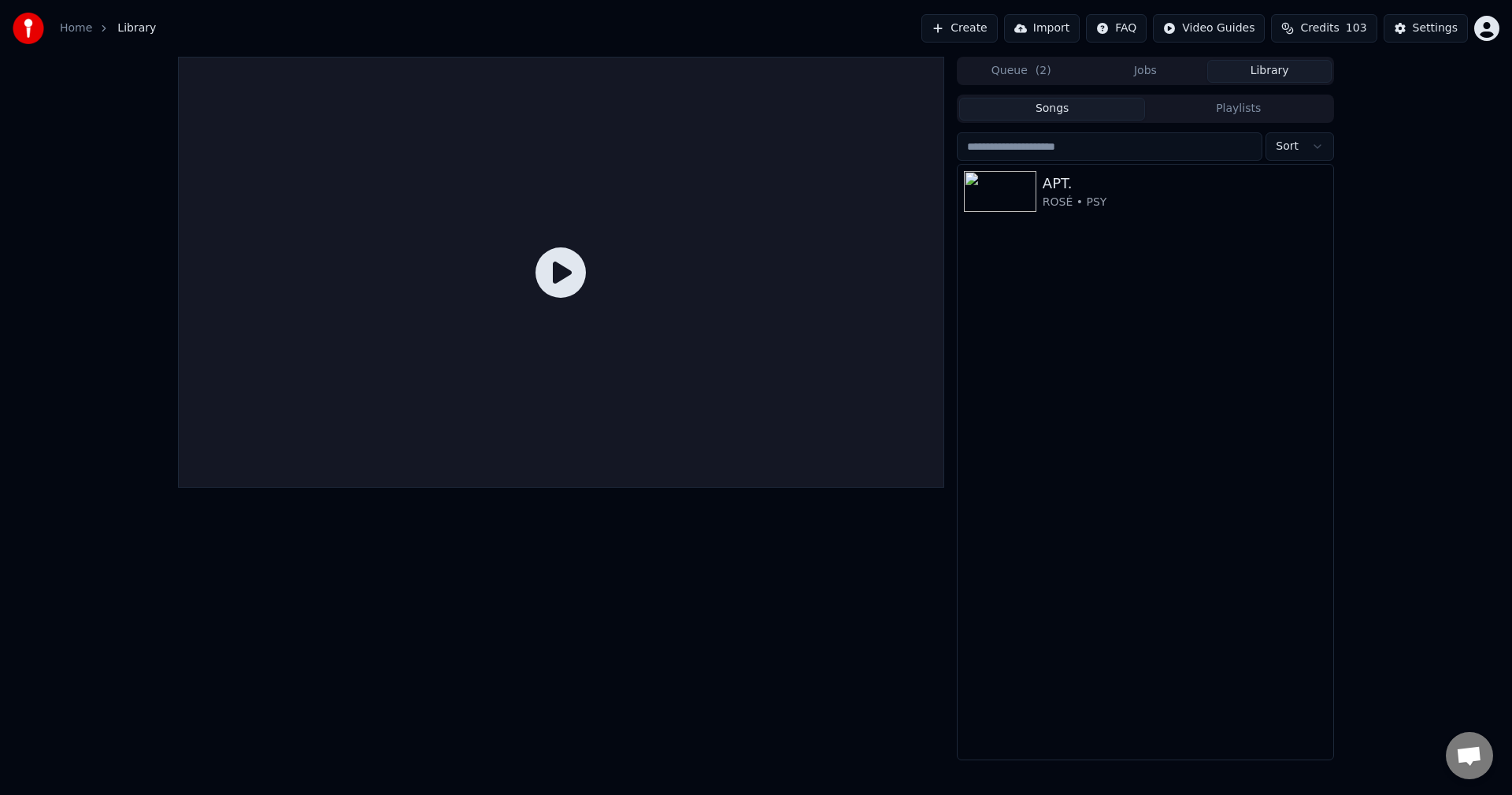
click at [1264, 72] on button "Library" at bounding box center [1269, 71] width 124 height 23
click at [1318, 195] on icon "button" at bounding box center [1319, 190] width 4 height 11
click at [1311, 313] on div "Delete" at bounding box center [1323, 321] width 121 height 25
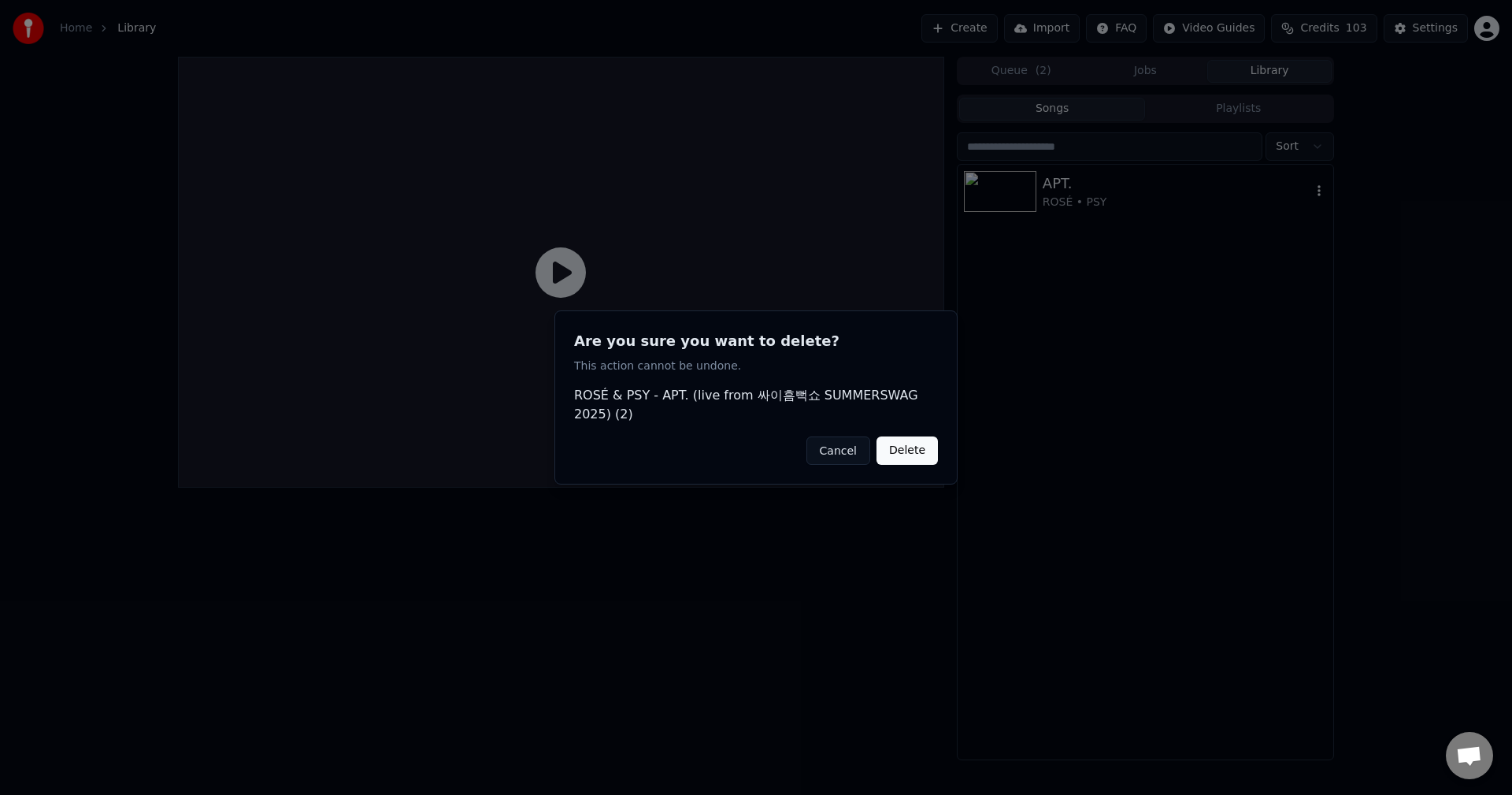
click at [920, 451] on button "Delete" at bounding box center [908, 451] width 61 height 28
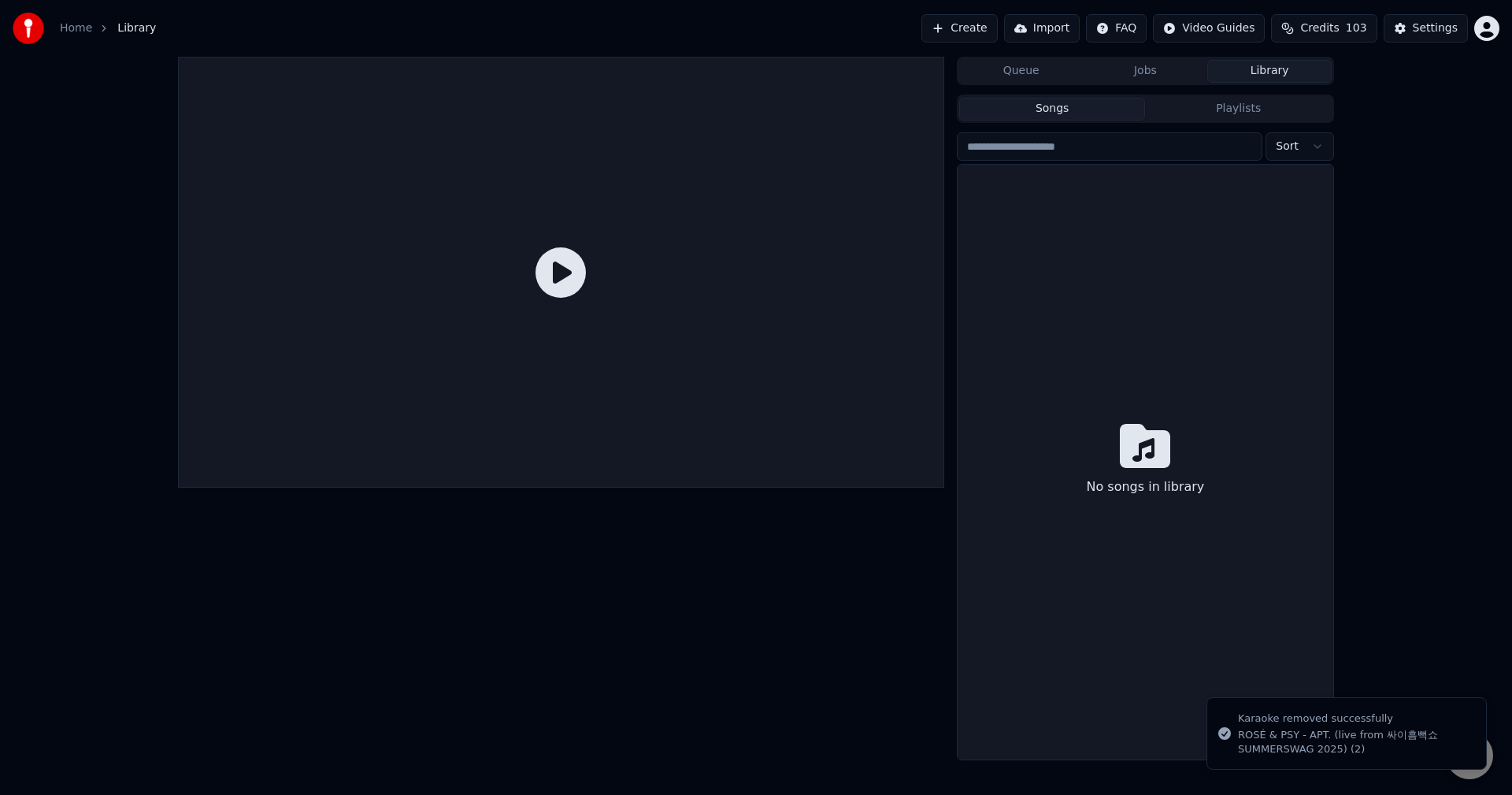
drag, startPoint x: 1097, startPoint y: 280, endPoint x: 1078, endPoint y: 261, distance: 26.9
click at [1097, 280] on div "No songs in library" at bounding box center [1145, 462] width 376 height 595
click at [1251, 108] on button "Playlists" at bounding box center [1238, 109] width 187 height 23
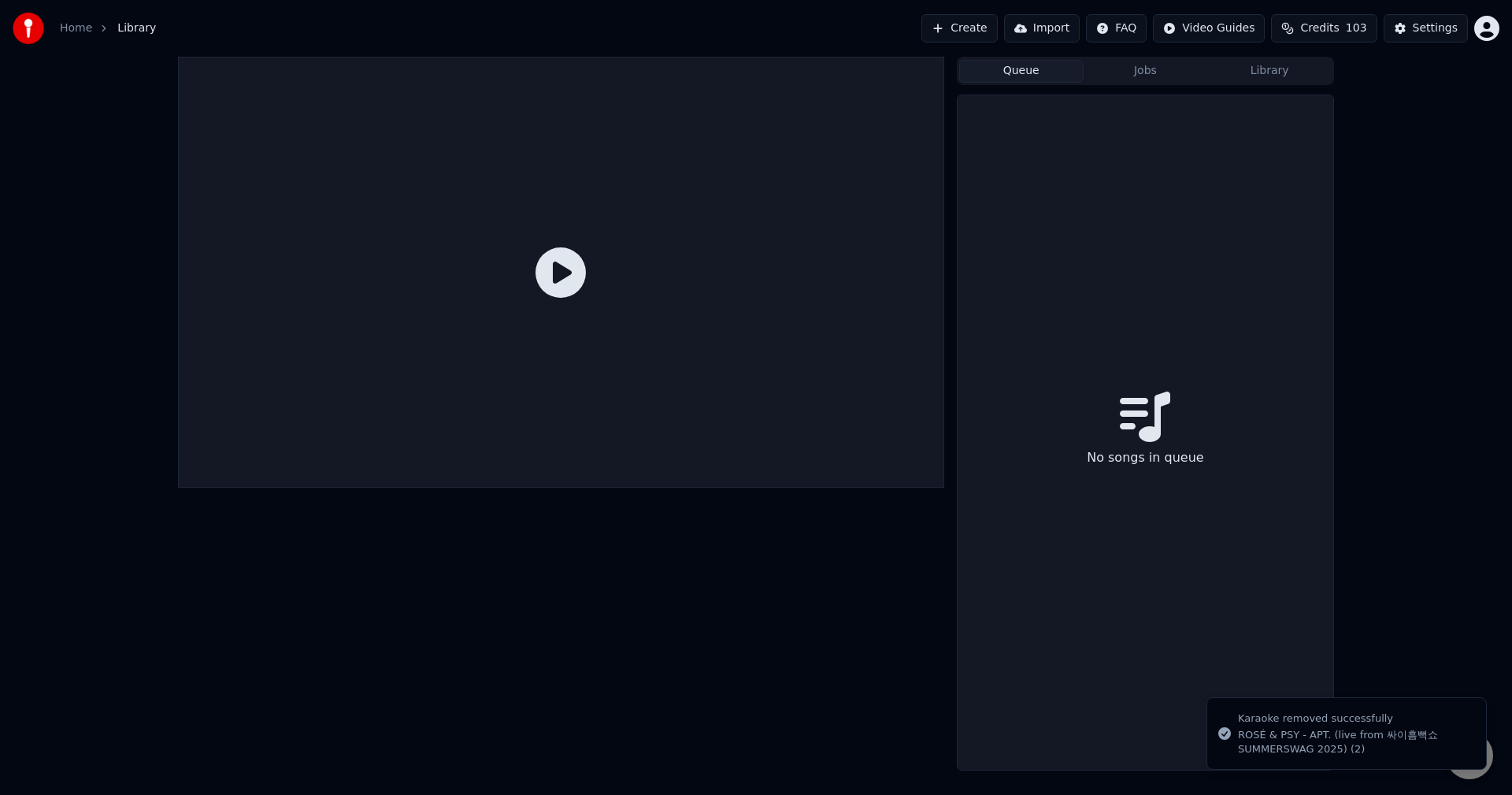
click at [1028, 77] on button "Queue" at bounding box center [1021, 71] width 124 height 23
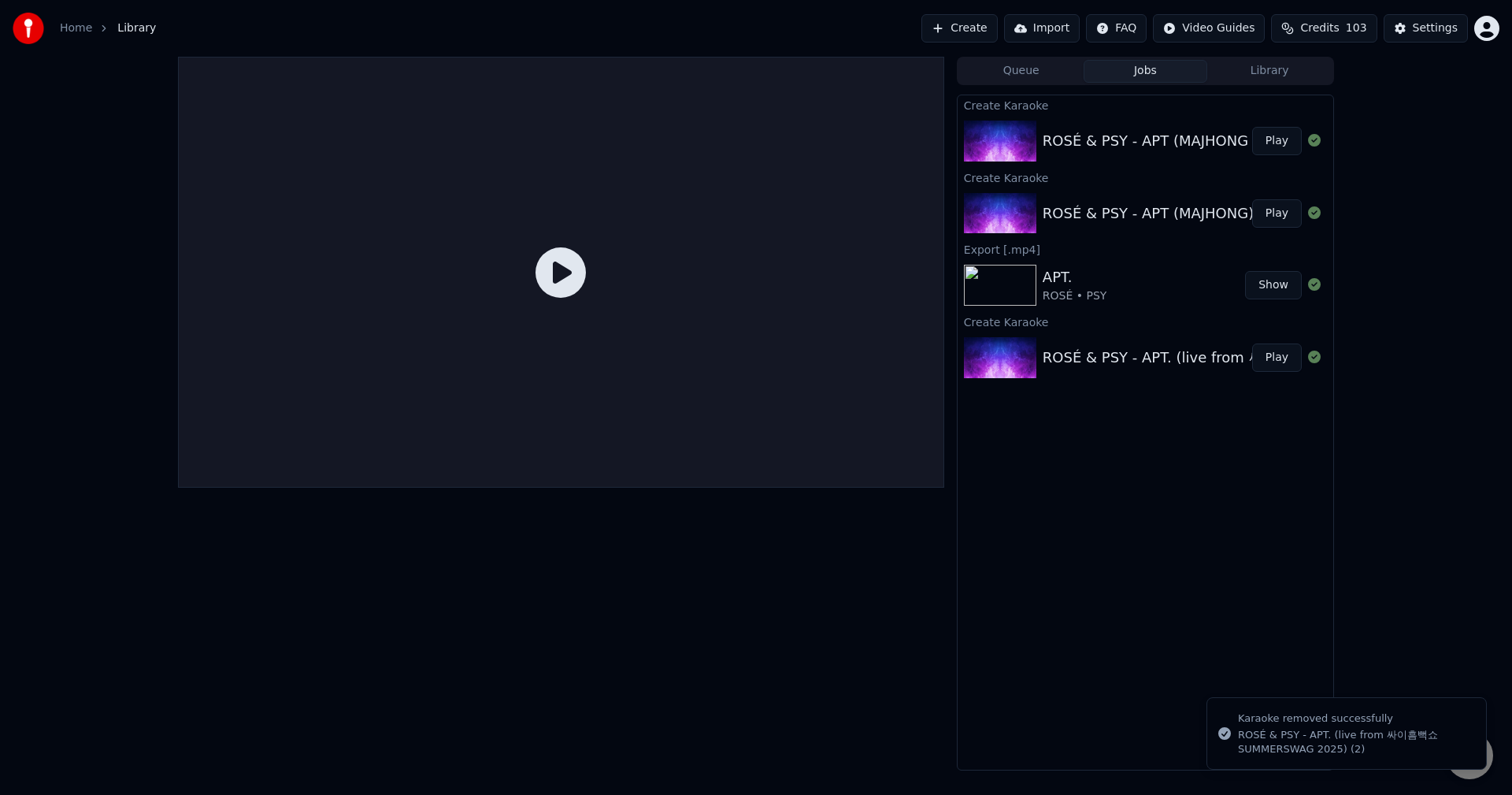
click at [1135, 74] on button "Jobs" at bounding box center [1146, 71] width 124 height 23
click at [1140, 433] on div "Create Karaoke ROSÉ & PSY - APT (MAJHONG Ver) Play Create Karaoke ROSÉ & PSY - …" at bounding box center [1145, 432] width 378 height 676
click at [557, 281] on icon at bounding box center [561, 273] width 51 height 51
click at [1190, 372] on div "ROSÉ & PSY - APT. (live from 싸이흠뻑쇼 SUMMERSWAG 2025) (2) Play" at bounding box center [1145, 358] width 376 height 53
click at [1289, 358] on button "Play" at bounding box center [1277, 358] width 50 height 28
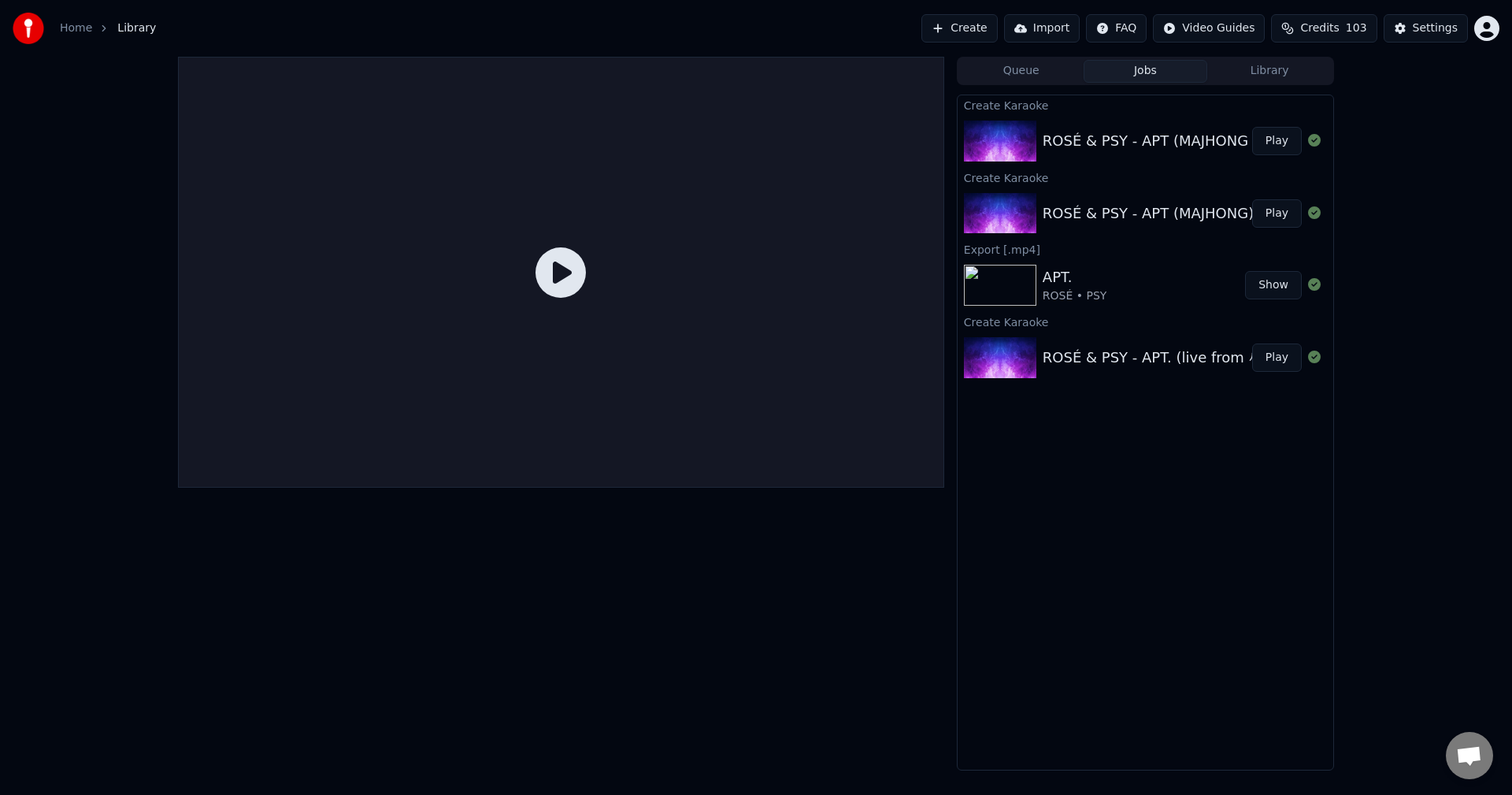
click at [1279, 82] on button "Library" at bounding box center [1269, 71] width 124 height 23
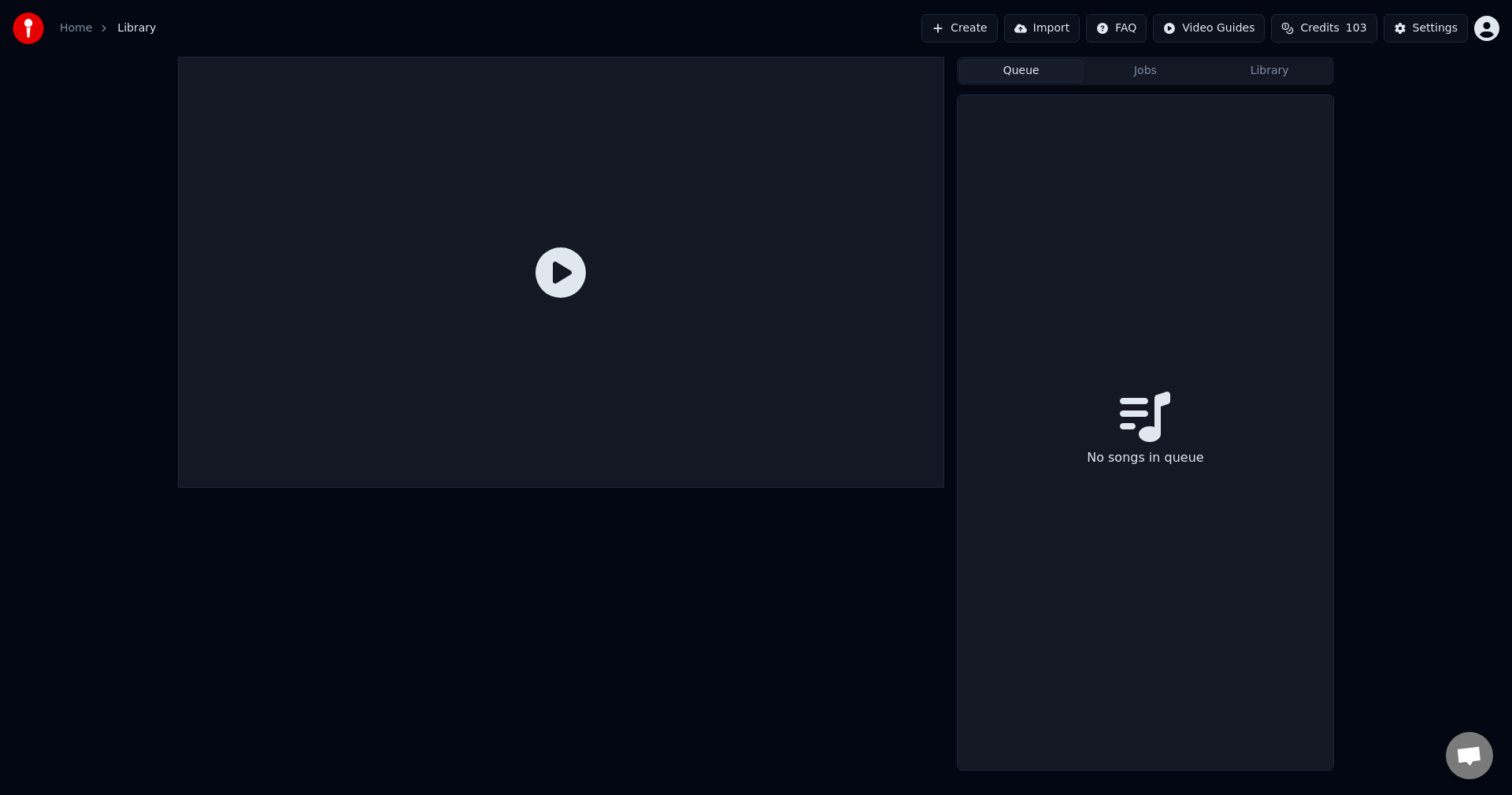
click at [1029, 73] on button "Queue" at bounding box center [1021, 71] width 124 height 23
click at [1297, 75] on button "Library" at bounding box center [1269, 71] width 124 height 23
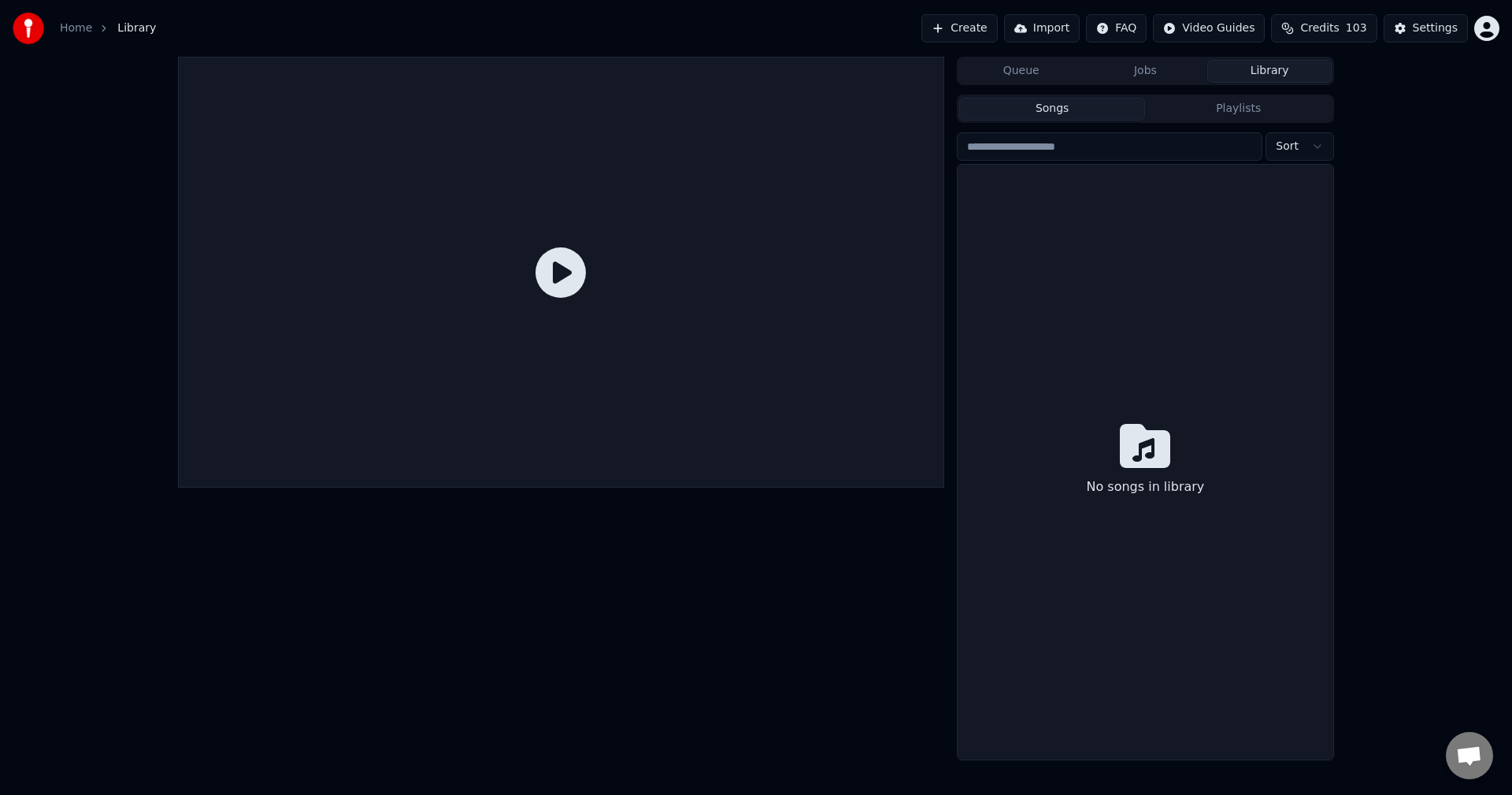
click at [996, 27] on button "Create" at bounding box center [959, 28] width 76 height 28
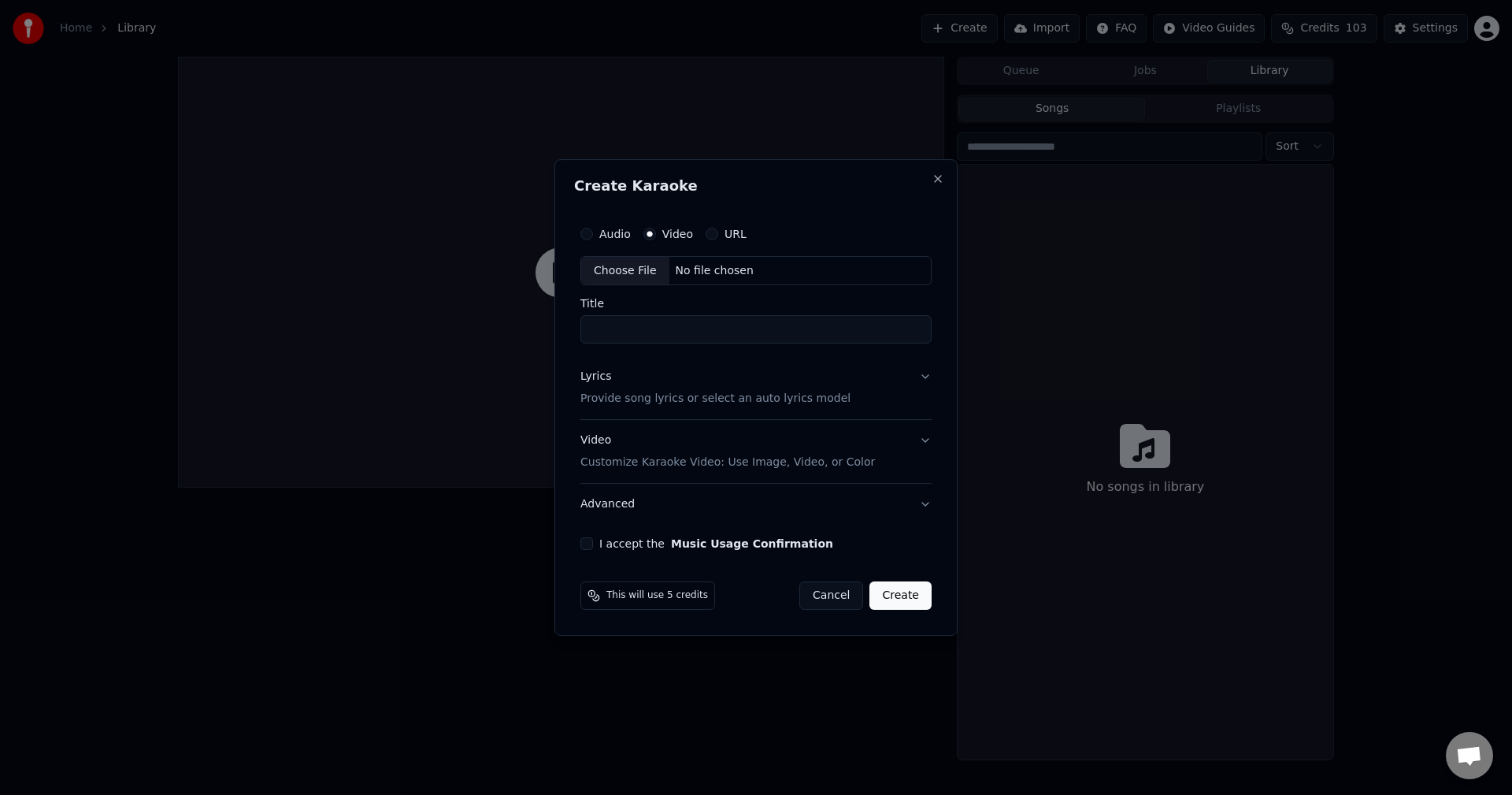
click at [611, 267] on div "Choose File" at bounding box center [625, 271] width 88 height 28
click at [683, 330] on input "**********" at bounding box center [756, 330] width 357 height 28
drag, startPoint x: 926, startPoint y: 332, endPoint x: 419, endPoint y: 316, distance: 507.3
click at [419, 316] on body "**********" at bounding box center [756, 397] width 1512 height 795
type input "**********"
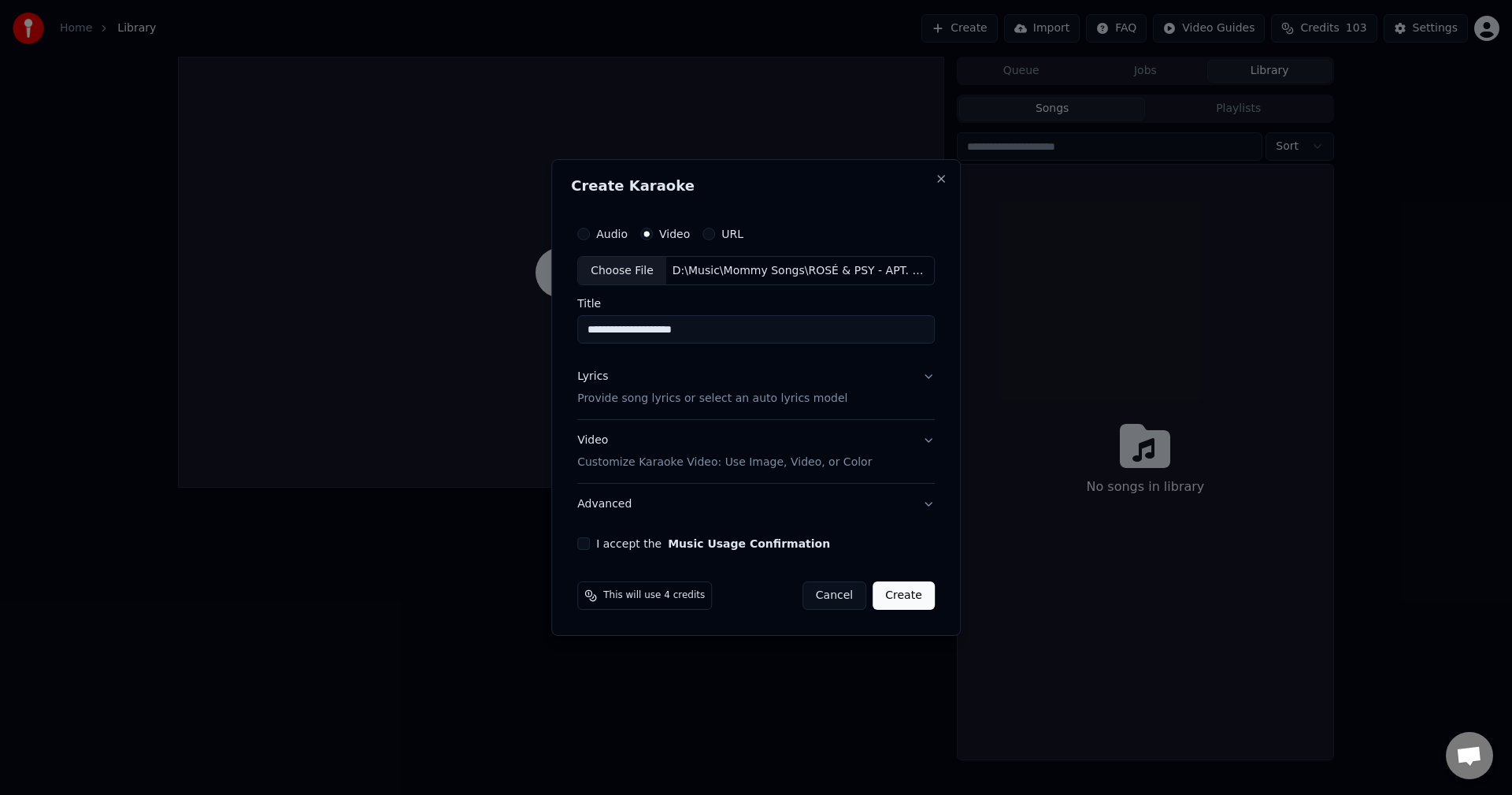
click at [896, 392] on button "Lyrics Provide song lyrics or select an auto lyrics model" at bounding box center [756, 388] width 357 height 63
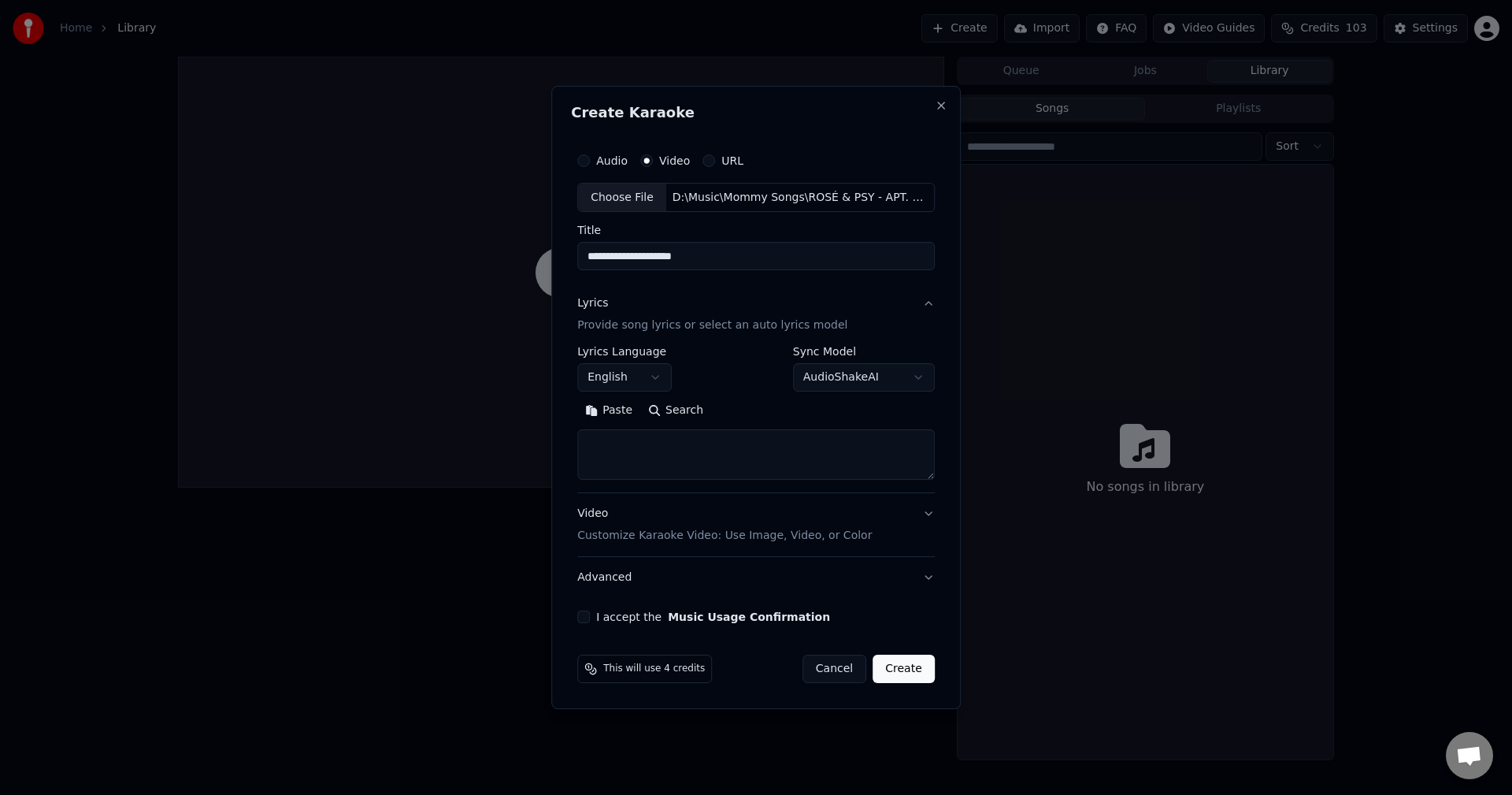
click at [683, 434] on textarea at bounding box center [756, 456] width 357 height 51
paste textarea "**********"
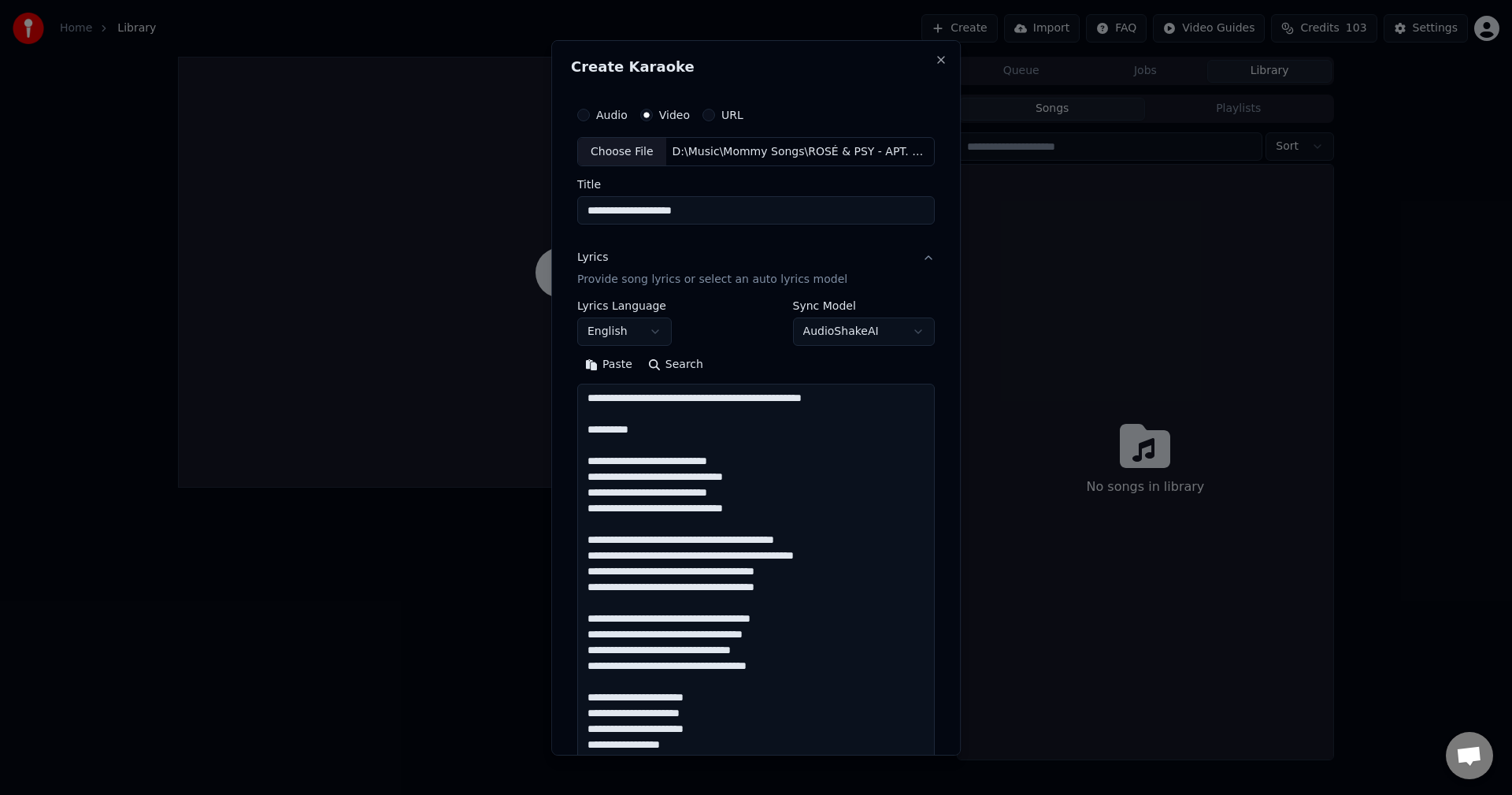
scroll to position [1312, 0]
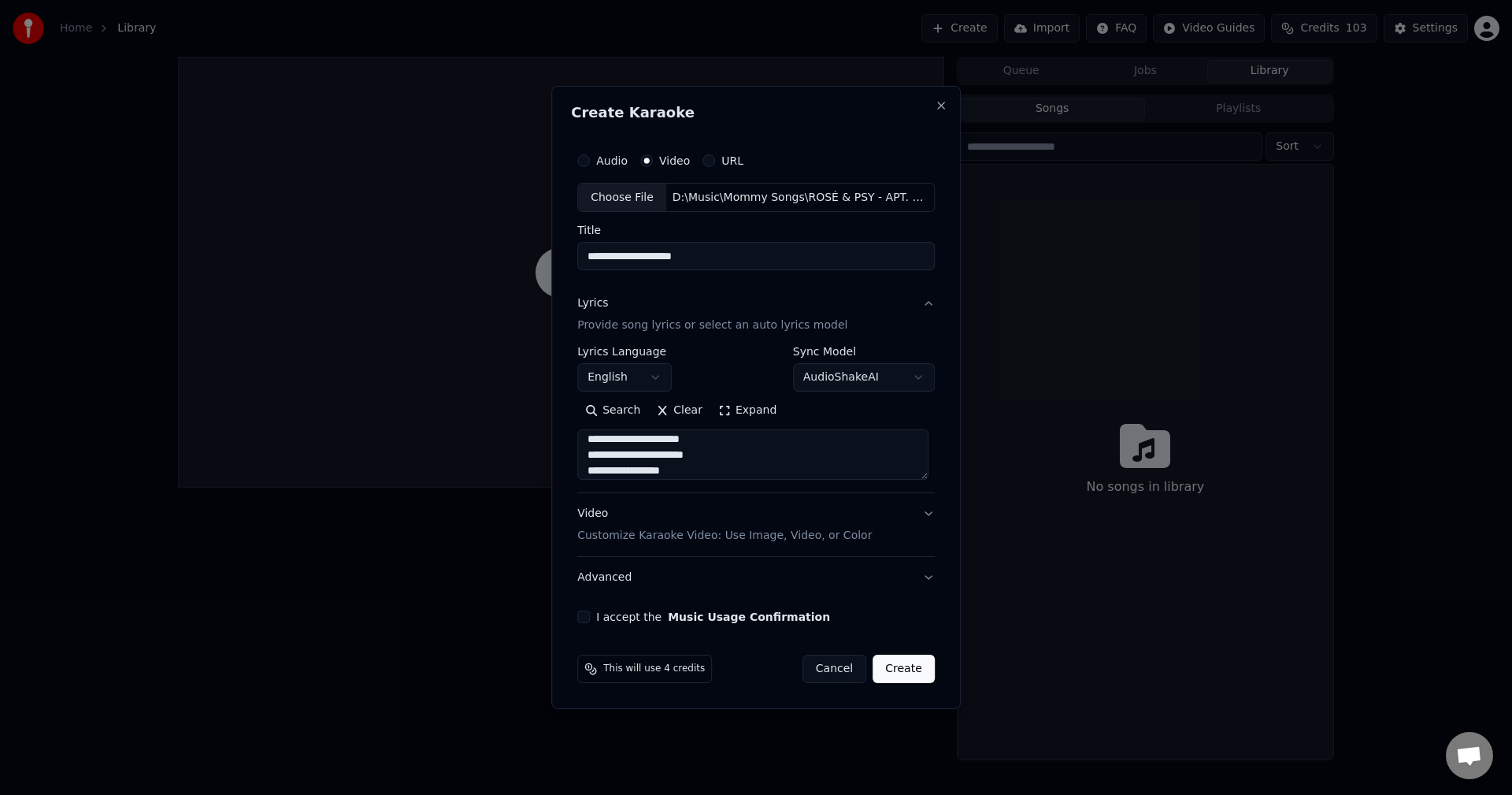
type textarea "**********"
click at [842, 519] on div "Video Customize Karaoke Video: Use Image, Video, or Color" at bounding box center [724, 525] width 294 height 38
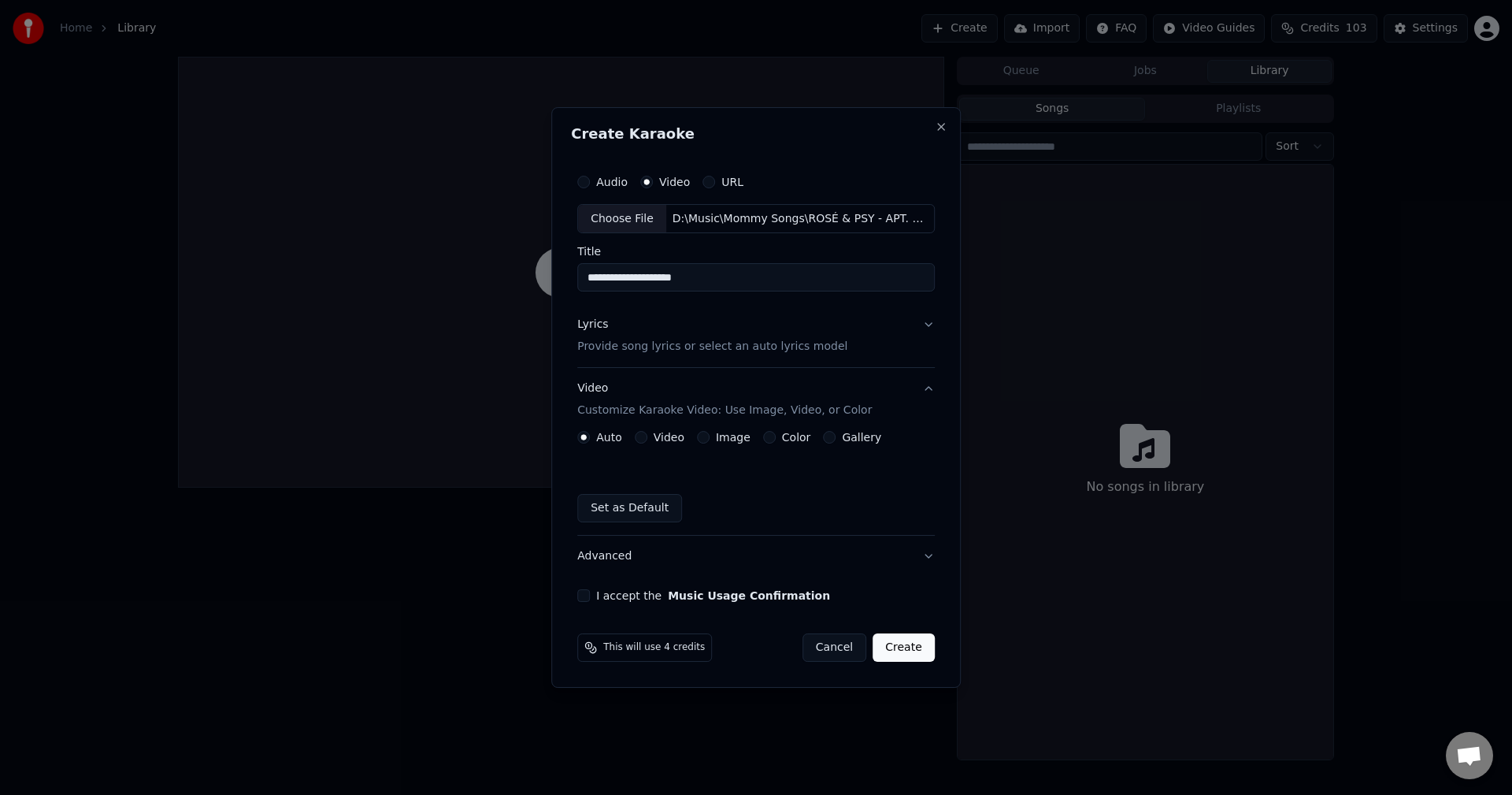
click at [670, 436] on label "Video" at bounding box center [668, 437] width 31 height 11
click at [647, 436] on button "Video" at bounding box center [641, 437] width 12 height 12
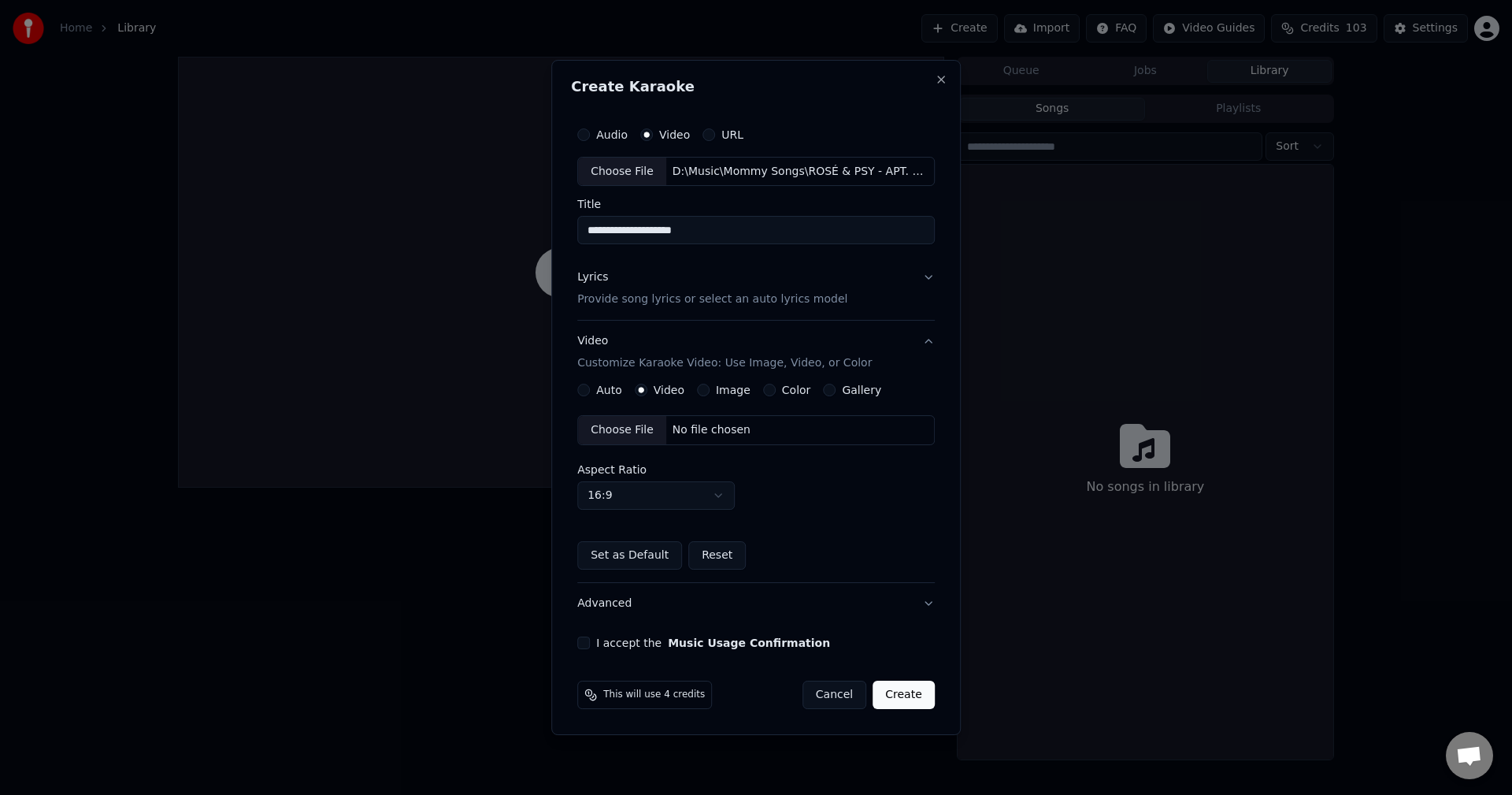
click at [629, 434] on div "Choose File" at bounding box center [622, 430] width 88 height 28
click at [589, 642] on button "I accept the Music Usage Confirmation" at bounding box center [583, 643] width 12 height 12
click at [781, 606] on button "Advanced" at bounding box center [756, 603] width 357 height 41
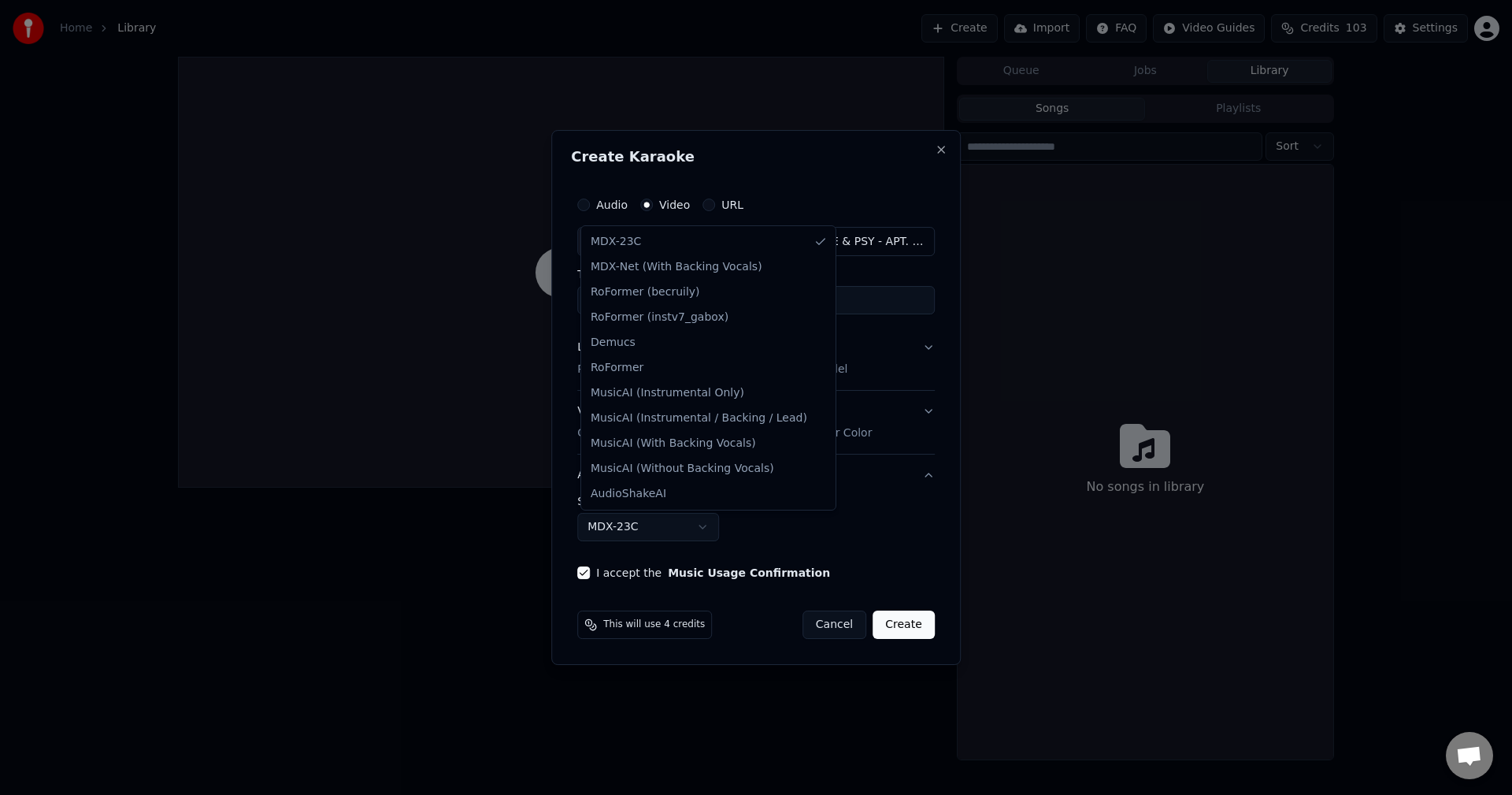
click at [714, 529] on body "**********" at bounding box center [756, 397] width 1512 height 795
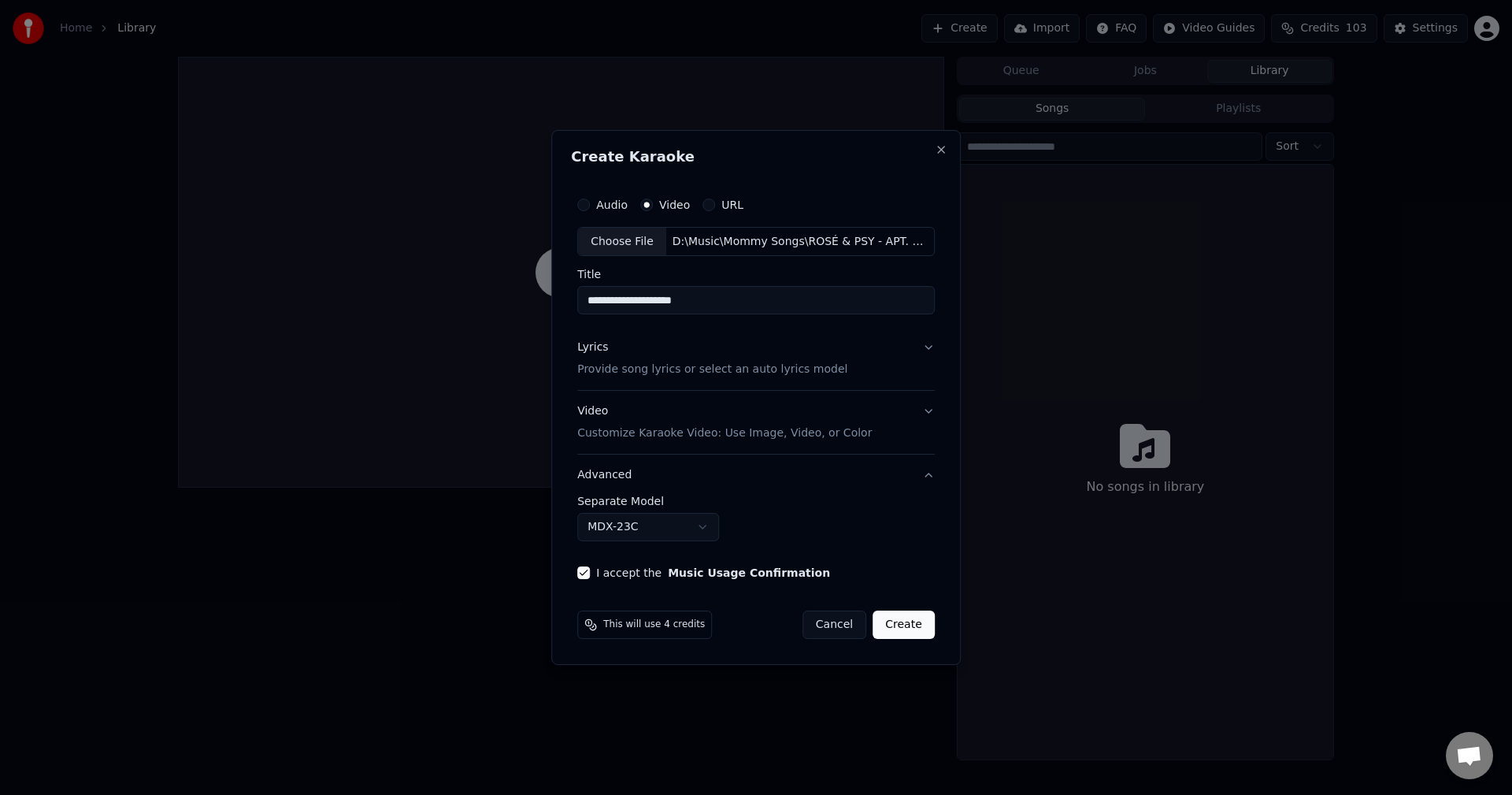
click at [714, 528] on body "**********" at bounding box center [756, 397] width 1512 height 795
click at [912, 624] on button "Create" at bounding box center [903, 625] width 62 height 28
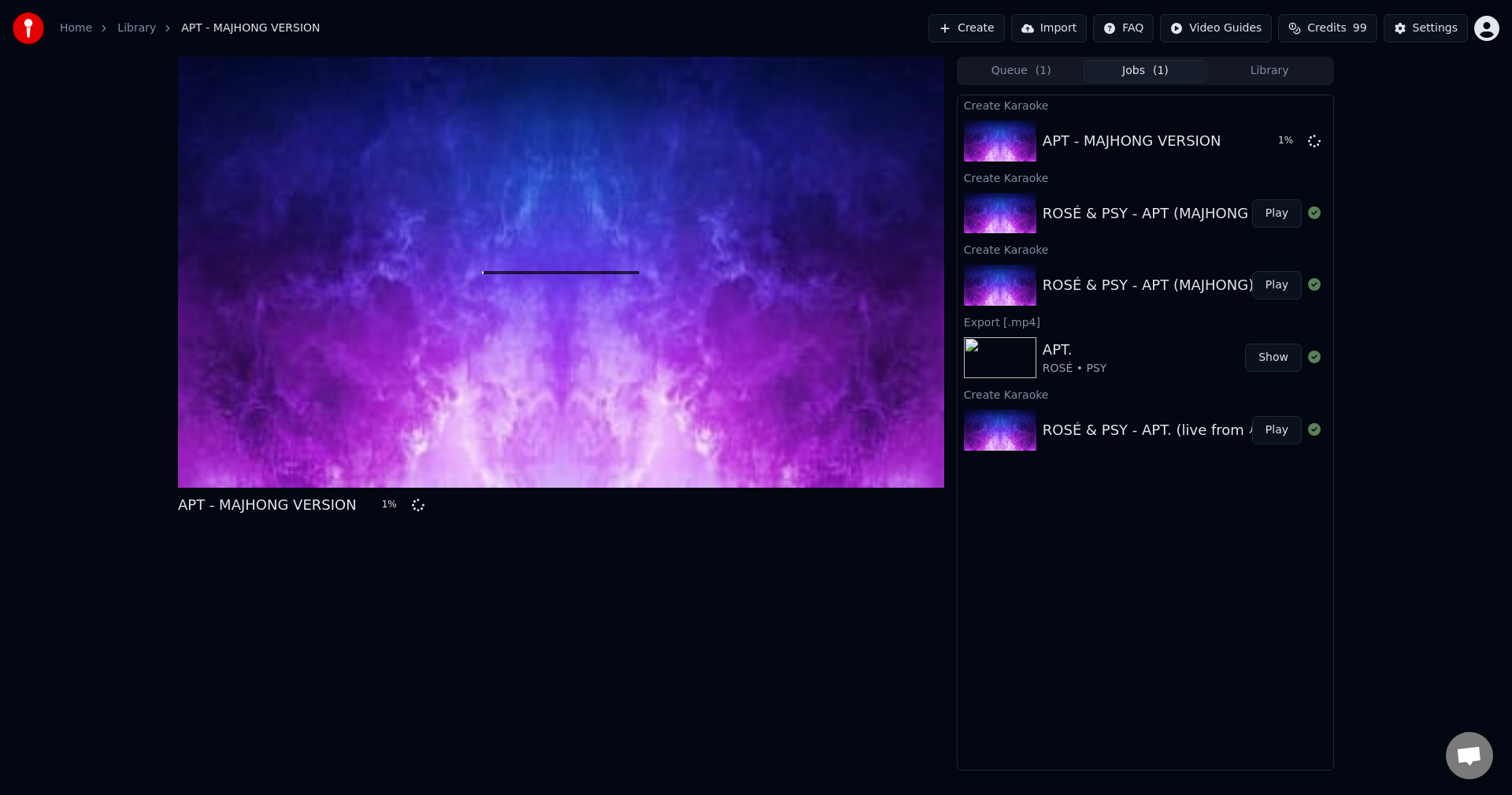
click at [1034, 73] on button "Queue ( 1 )" at bounding box center [1021, 71] width 124 height 23
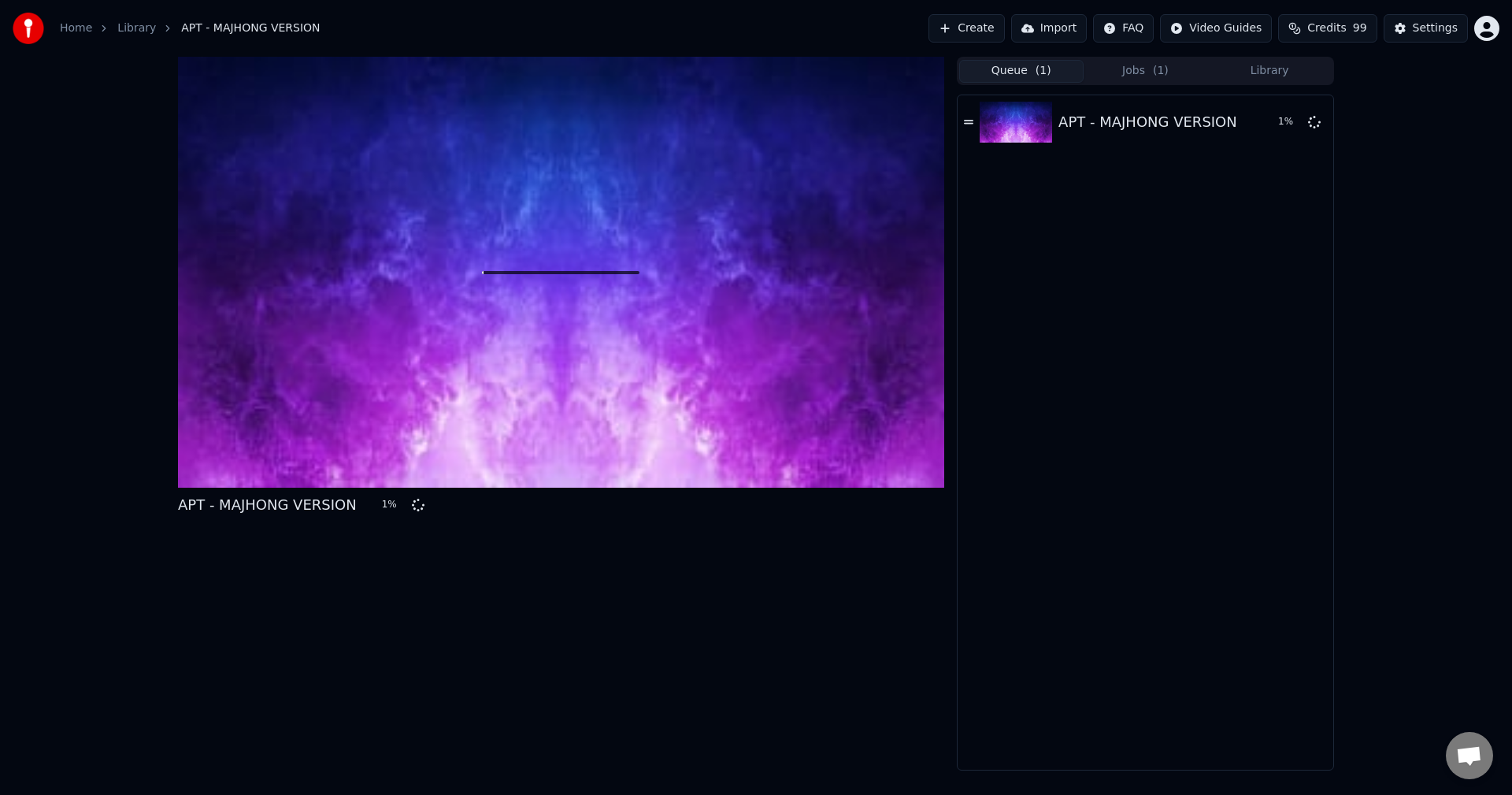
click at [1134, 67] on button "Jobs ( 1 )" at bounding box center [1146, 71] width 124 height 23
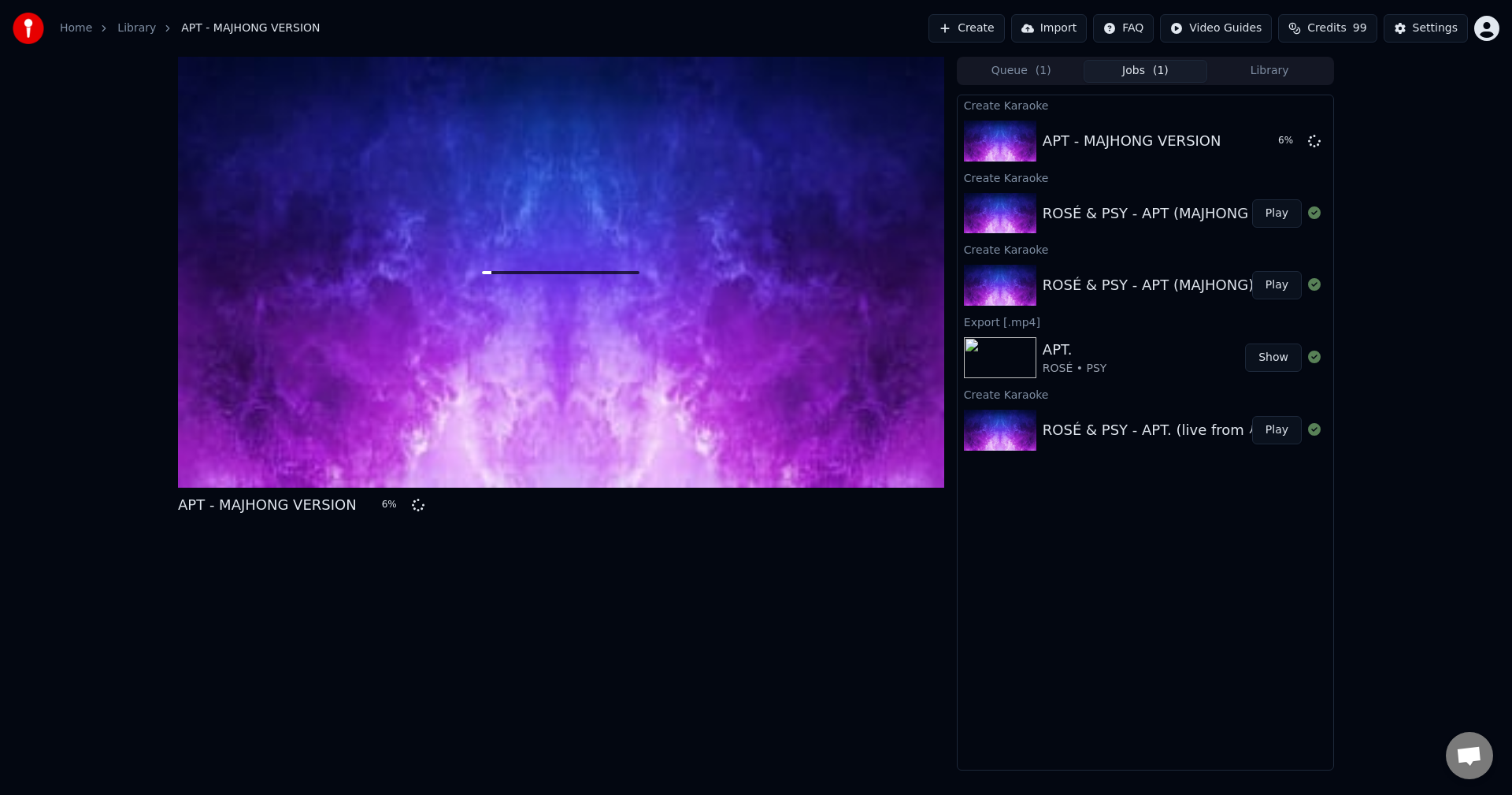
drag, startPoint x: 364, startPoint y: 34, endPoint x: 855, endPoint y: 103, distance: 495.8
click at [855, 103] on div "Home Library APT - MAJHONG VERSION Create Import FAQ Video Guides Credits 99 Se…" at bounding box center [756, 397] width 1512 height 795
click at [831, 712] on div "APT - MAJHONG VERSION 49 %" at bounding box center [561, 414] width 767 height 714
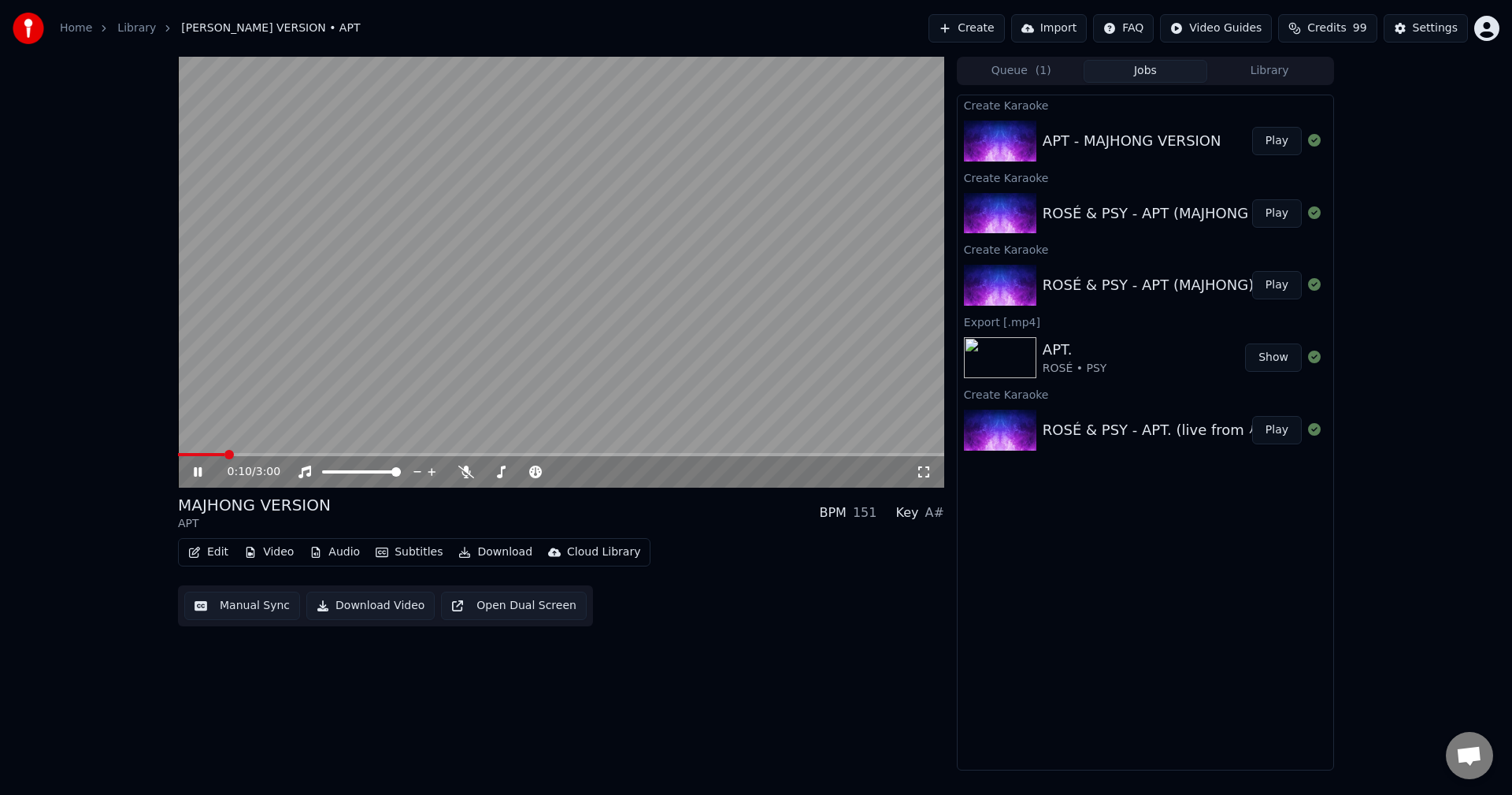
click at [665, 459] on div "0:10 / 3:00" at bounding box center [561, 472] width 767 height 32
click at [711, 457] on span at bounding box center [708, 454] width 10 height 10
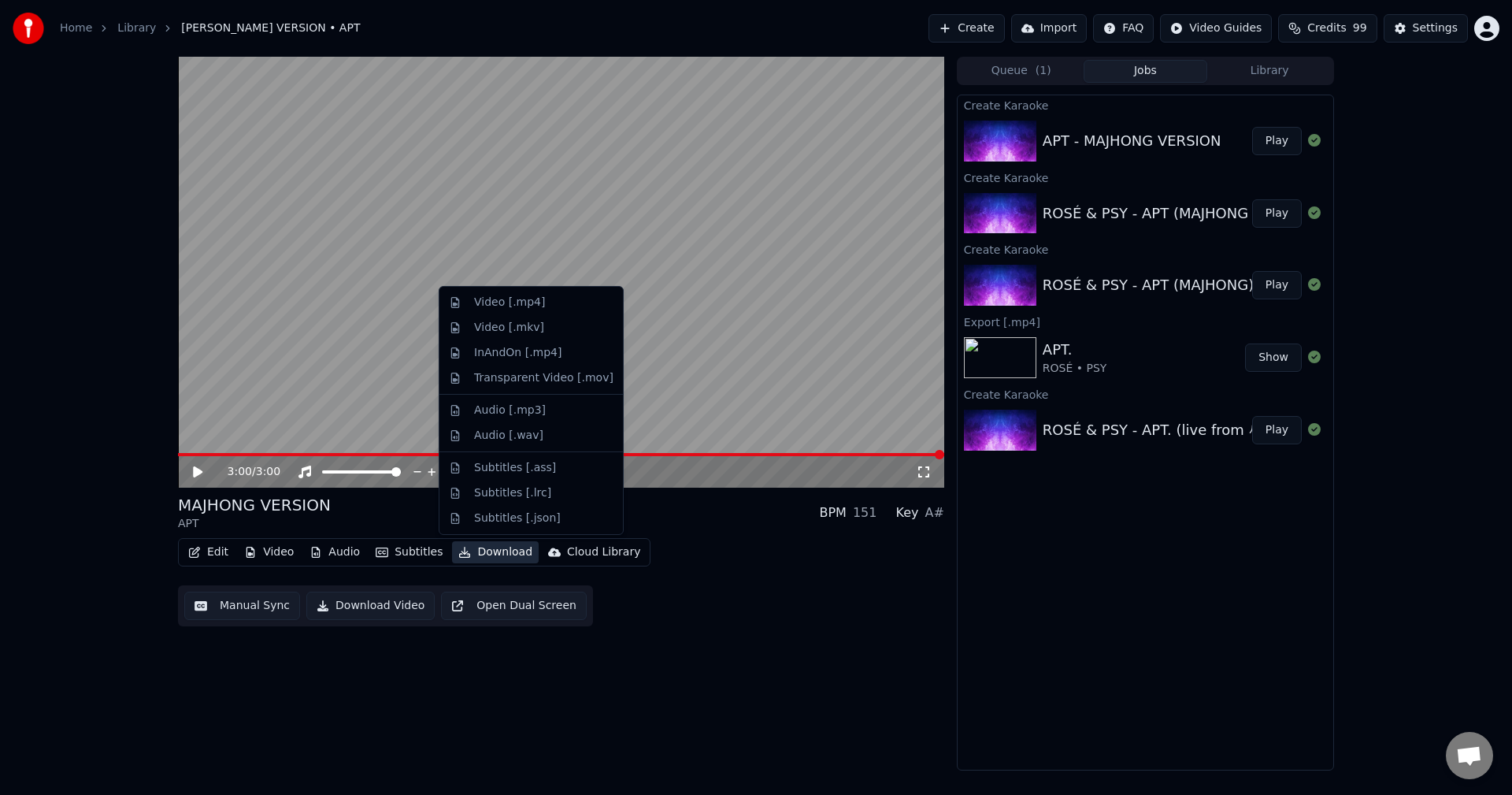
click at [492, 552] on button "Download" at bounding box center [495, 552] width 87 height 22
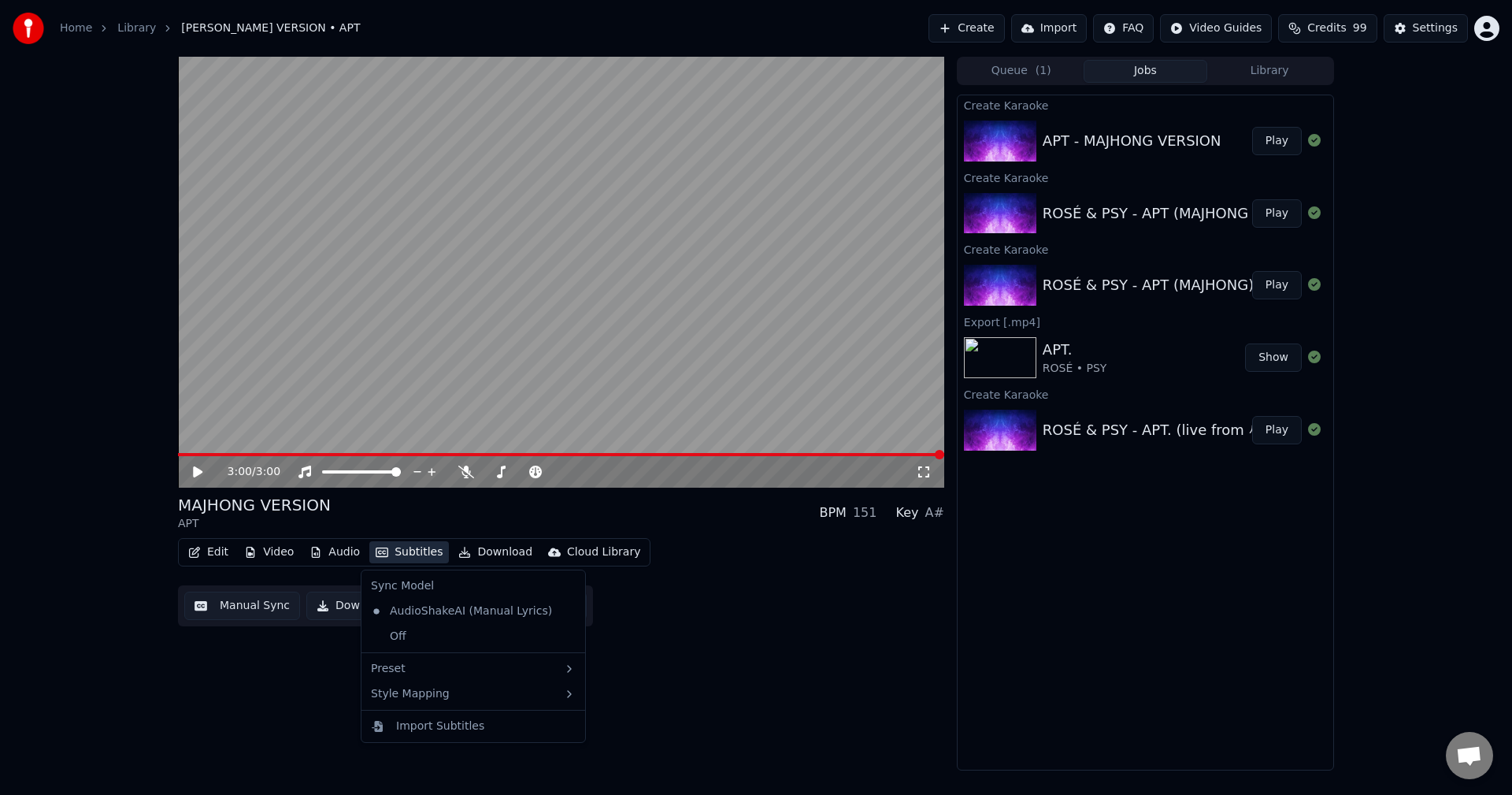
click at [162, 671] on div "3:00 / 3:00 MAJHONG VERSION APT BPM 151 Key A# Edit Video Audio Subtitles Downl…" at bounding box center [756, 414] width 1512 height 714
click at [318, 609] on button "Download Video" at bounding box center [371, 606] width 129 height 28
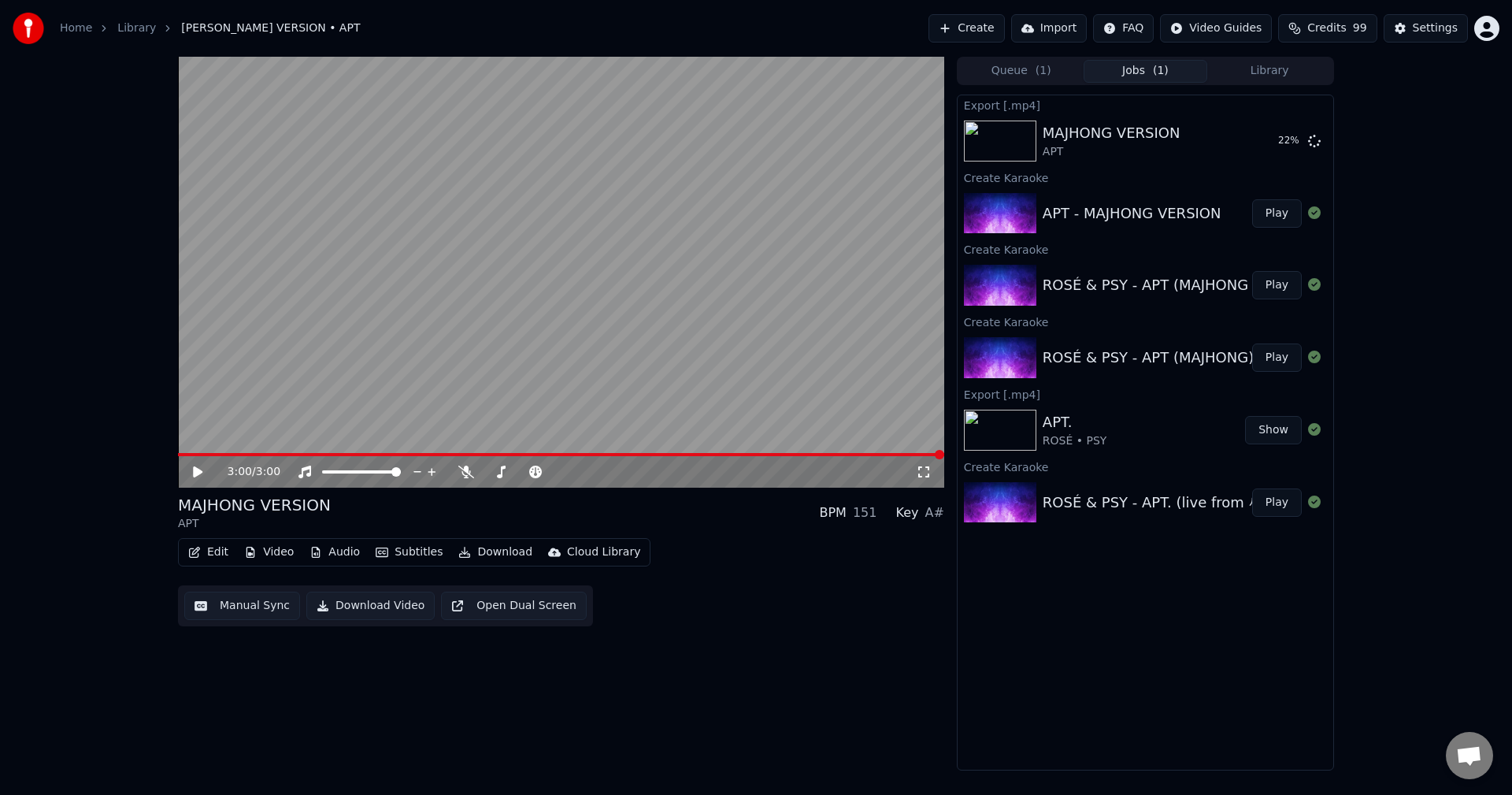
click at [513, 766] on div "3:00 / 3:00 MAJHONG VERSION APT BPM 151 Key A# Edit Video Audio Subtitles Downl…" at bounding box center [561, 414] width 767 height 714
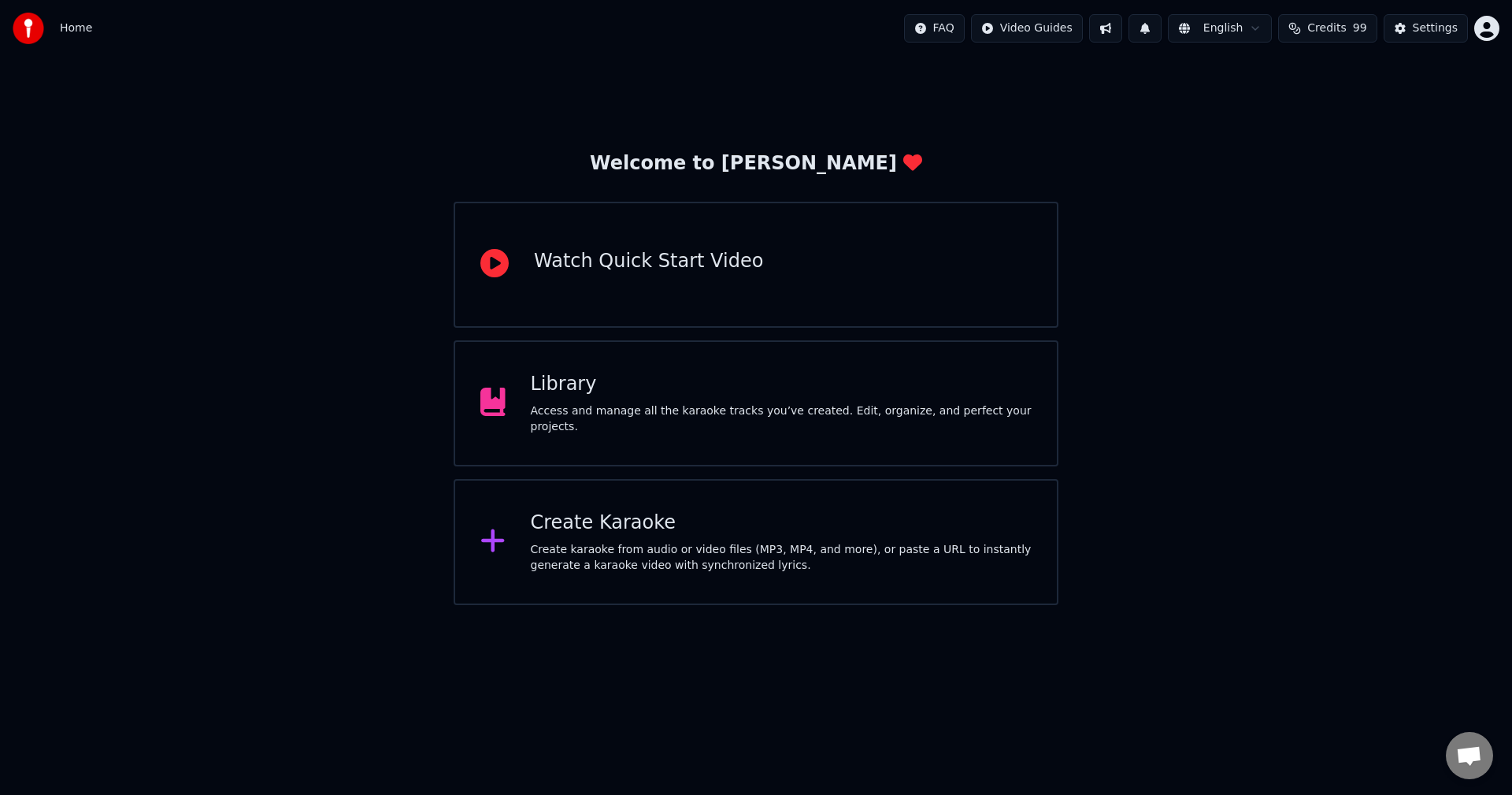
click at [791, 428] on div "Library Access and manage all the karaoke tracks you’ve created. Edit, organize…" at bounding box center [756, 403] width 605 height 126
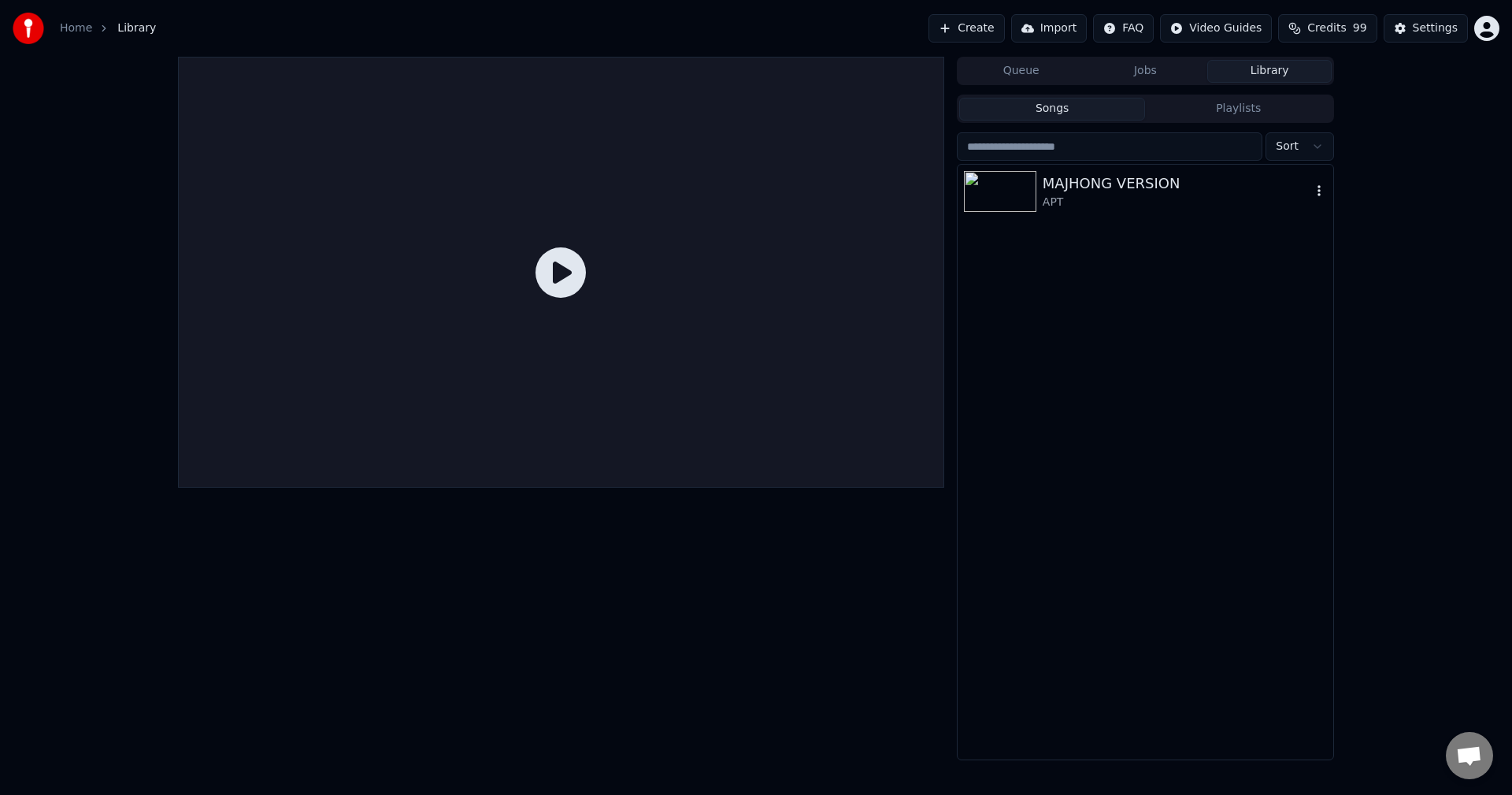
click at [1192, 204] on div "APT" at bounding box center [1176, 202] width 269 height 16
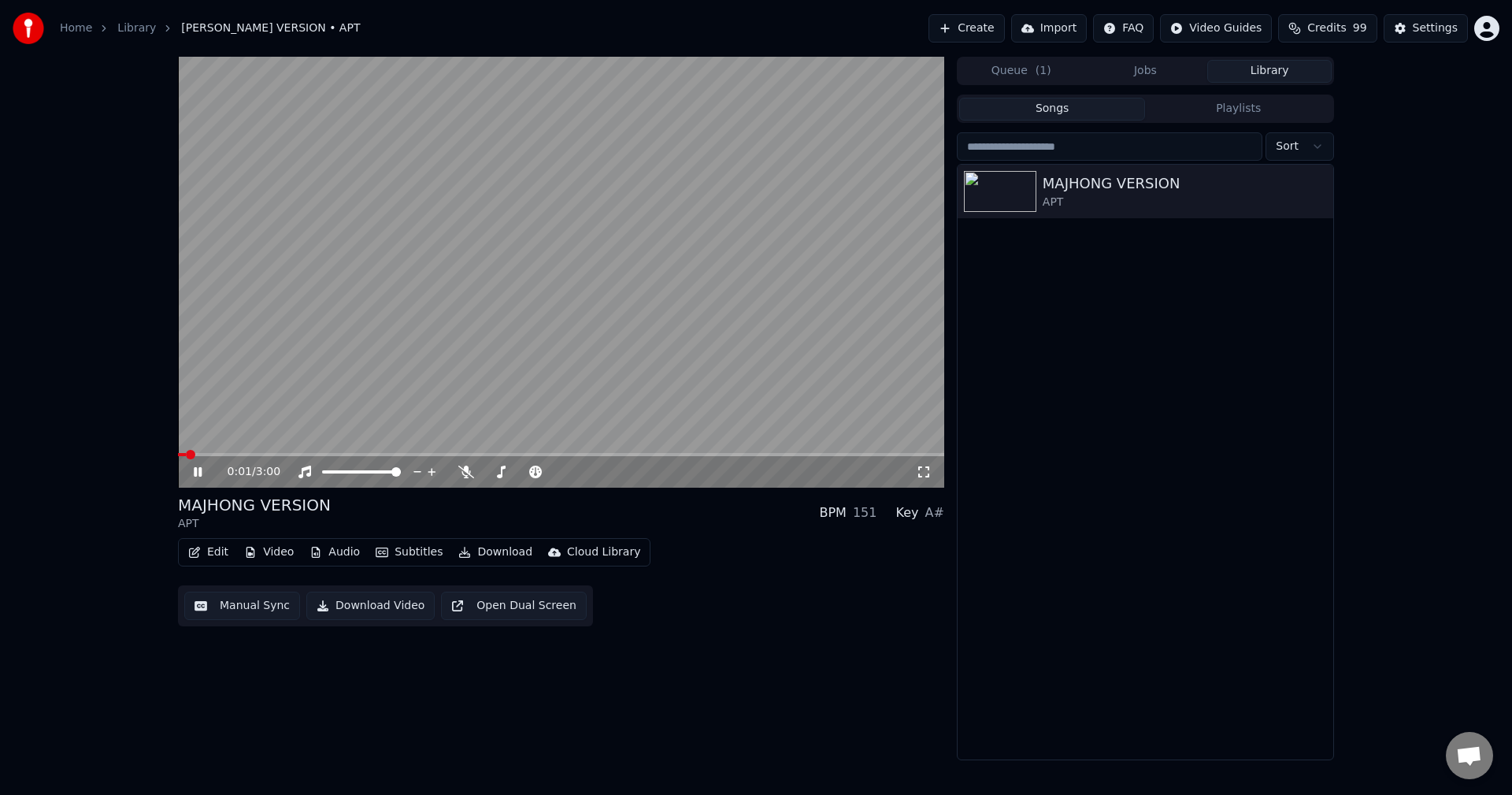
click at [452, 335] on video at bounding box center [561, 273] width 767 height 431
click at [1322, 192] on icon "button" at bounding box center [1319, 190] width 16 height 12
click at [1189, 298] on div "MAJHONG VERSION APT" at bounding box center [1145, 462] width 376 height 595
click at [1154, 75] on button "Jobs" at bounding box center [1146, 71] width 124 height 23
click at [1251, 74] on button "Library" at bounding box center [1269, 71] width 124 height 23
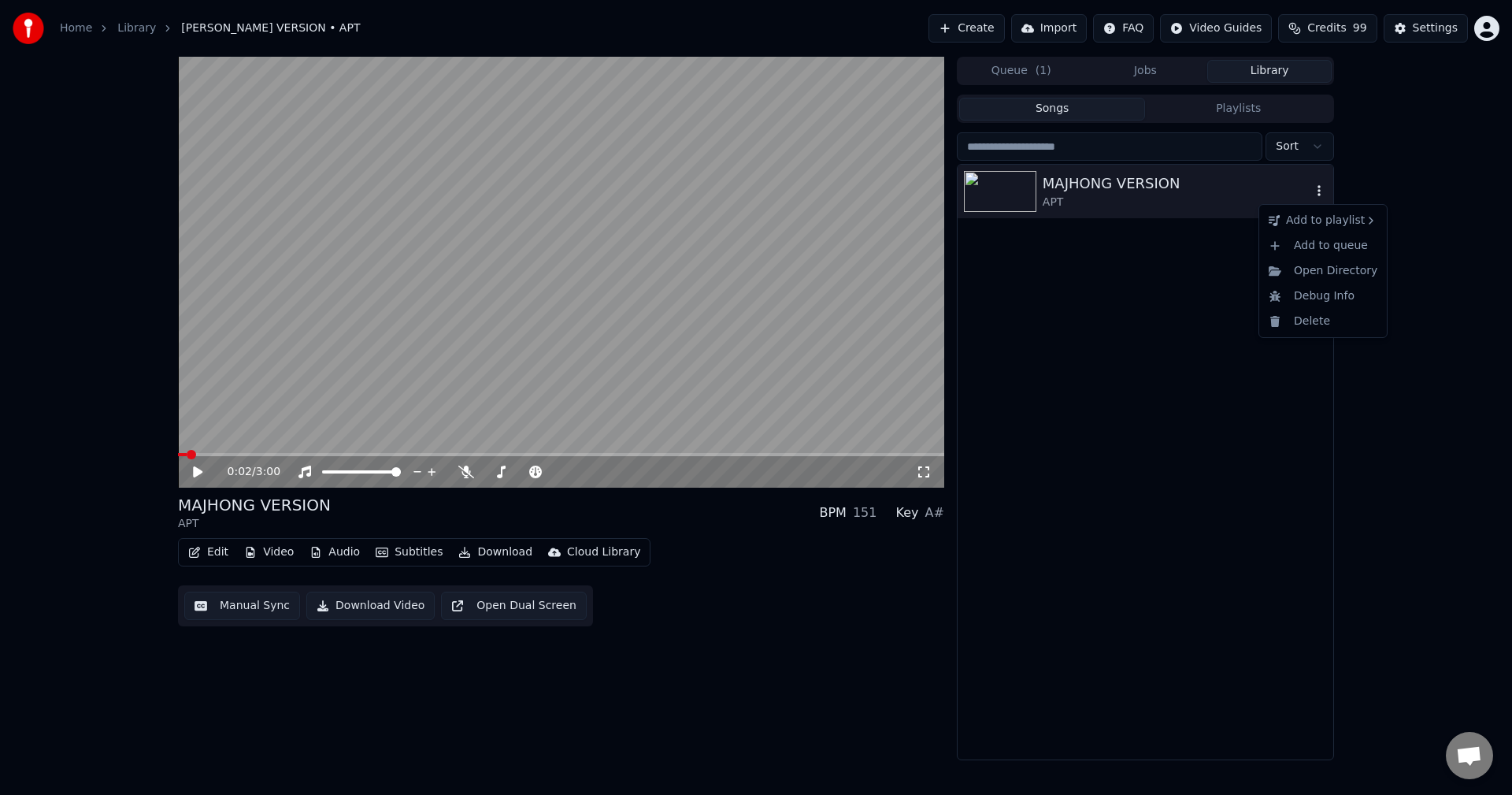
click at [1317, 196] on icon "button" at bounding box center [1319, 190] width 16 height 12
click at [1312, 280] on div "Open Directory" at bounding box center [1323, 271] width 121 height 25
click at [1229, 287] on div "MAJHONG VERSION APT" at bounding box center [1145, 462] width 376 height 595
click at [491, 557] on button "Download" at bounding box center [495, 552] width 87 height 22
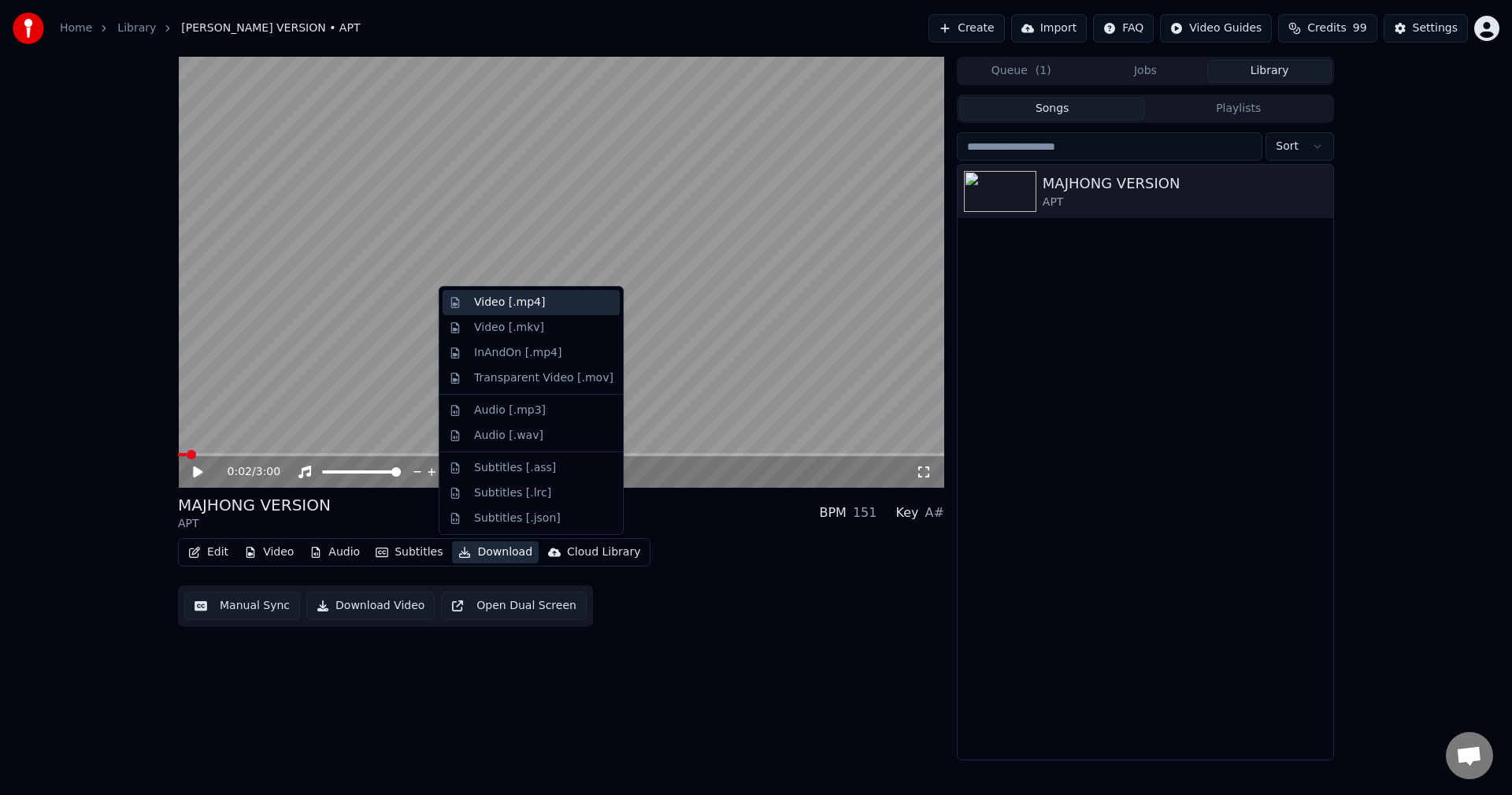
click at [512, 308] on div "Video [.mp4]" at bounding box center [509, 302] width 71 height 16
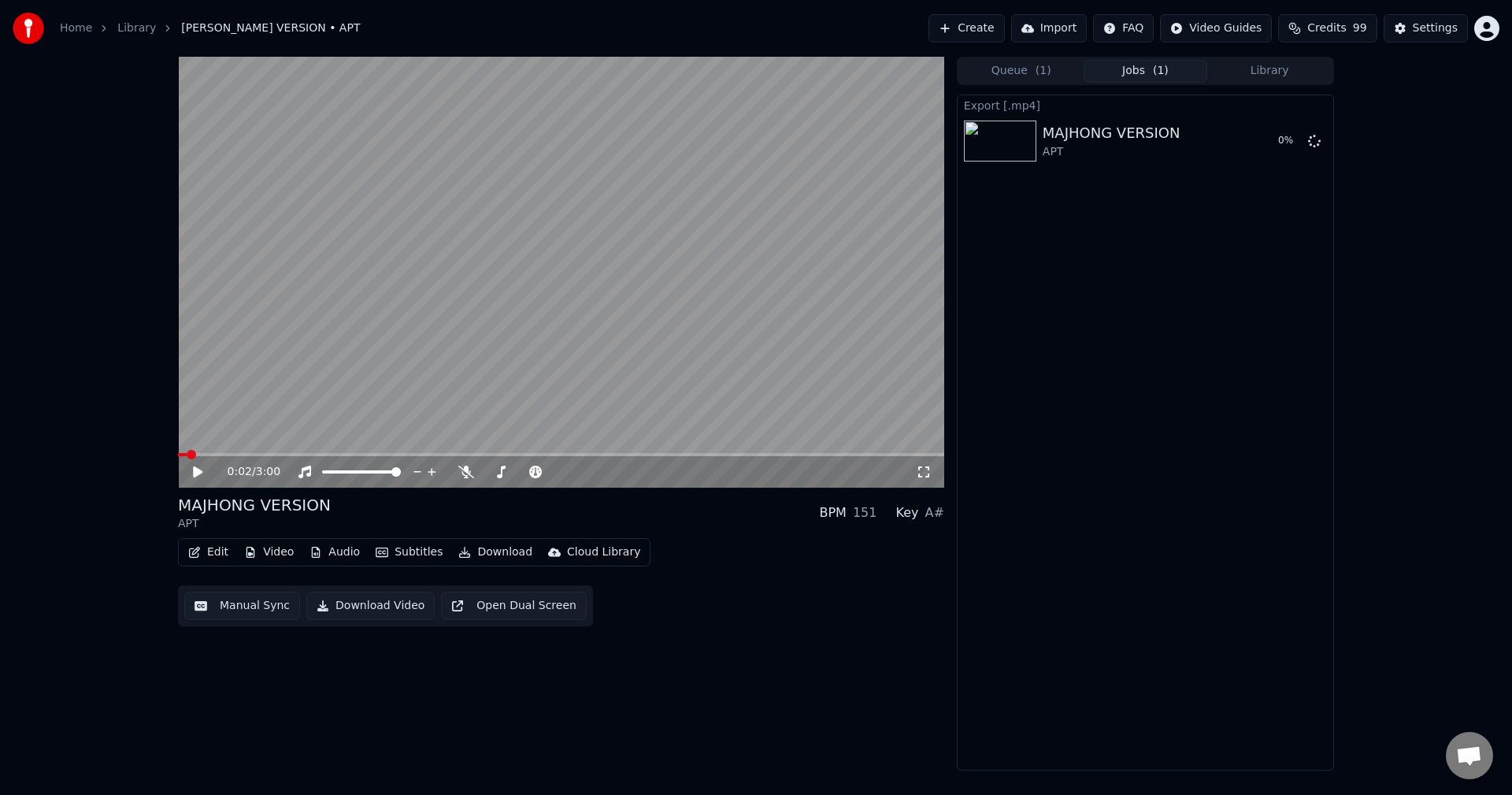
click at [853, 619] on div "Edit Video Audio Subtitles Download Cloud Library Manual Sync Download Video Op…" at bounding box center [561, 582] width 767 height 89
click at [1156, 76] on span "( 1 )" at bounding box center [1161, 71] width 16 height 16
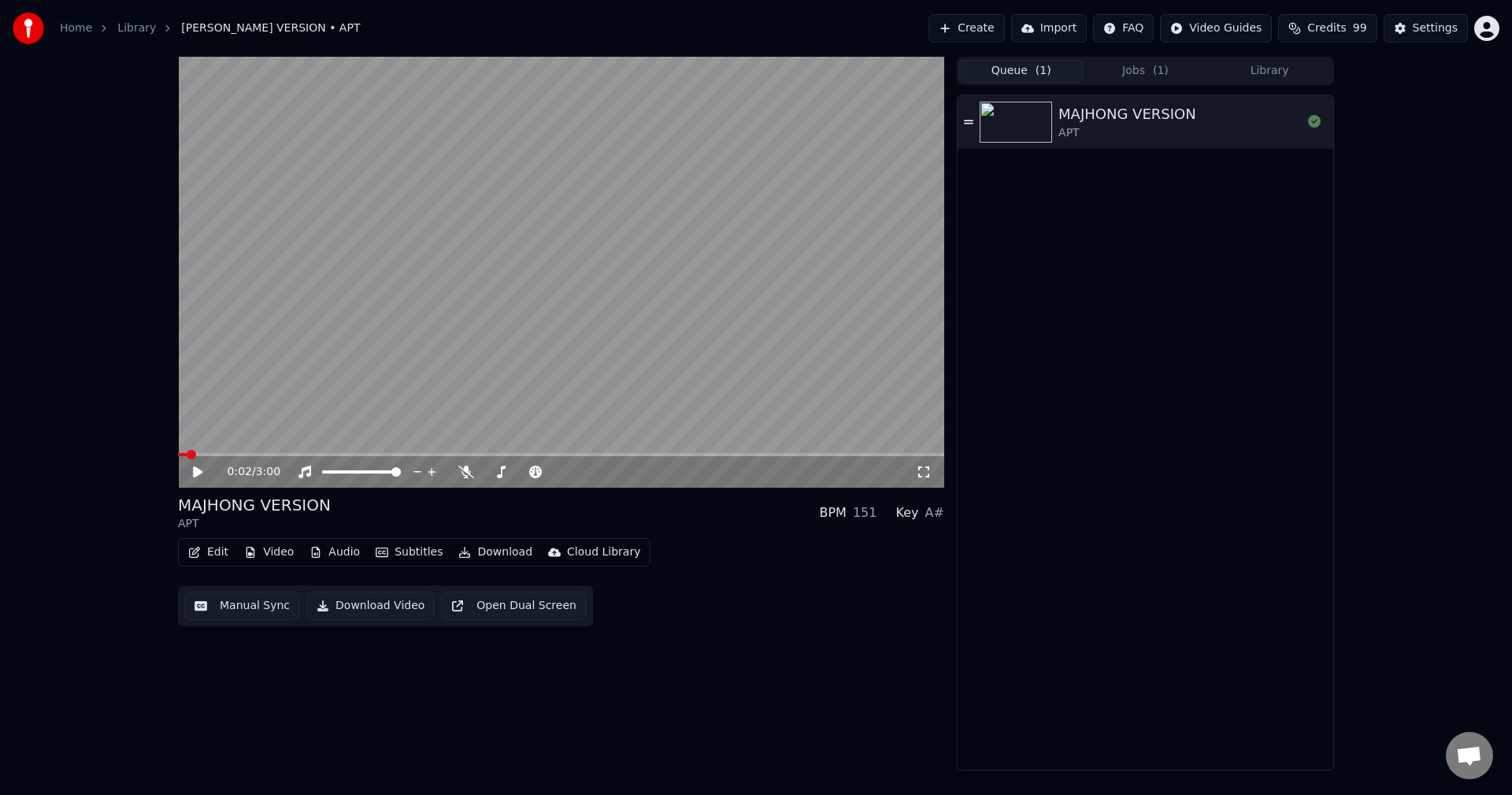
click at [1045, 76] on span "( 1 )" at bounding box center [1043, 71] width 16 height 16
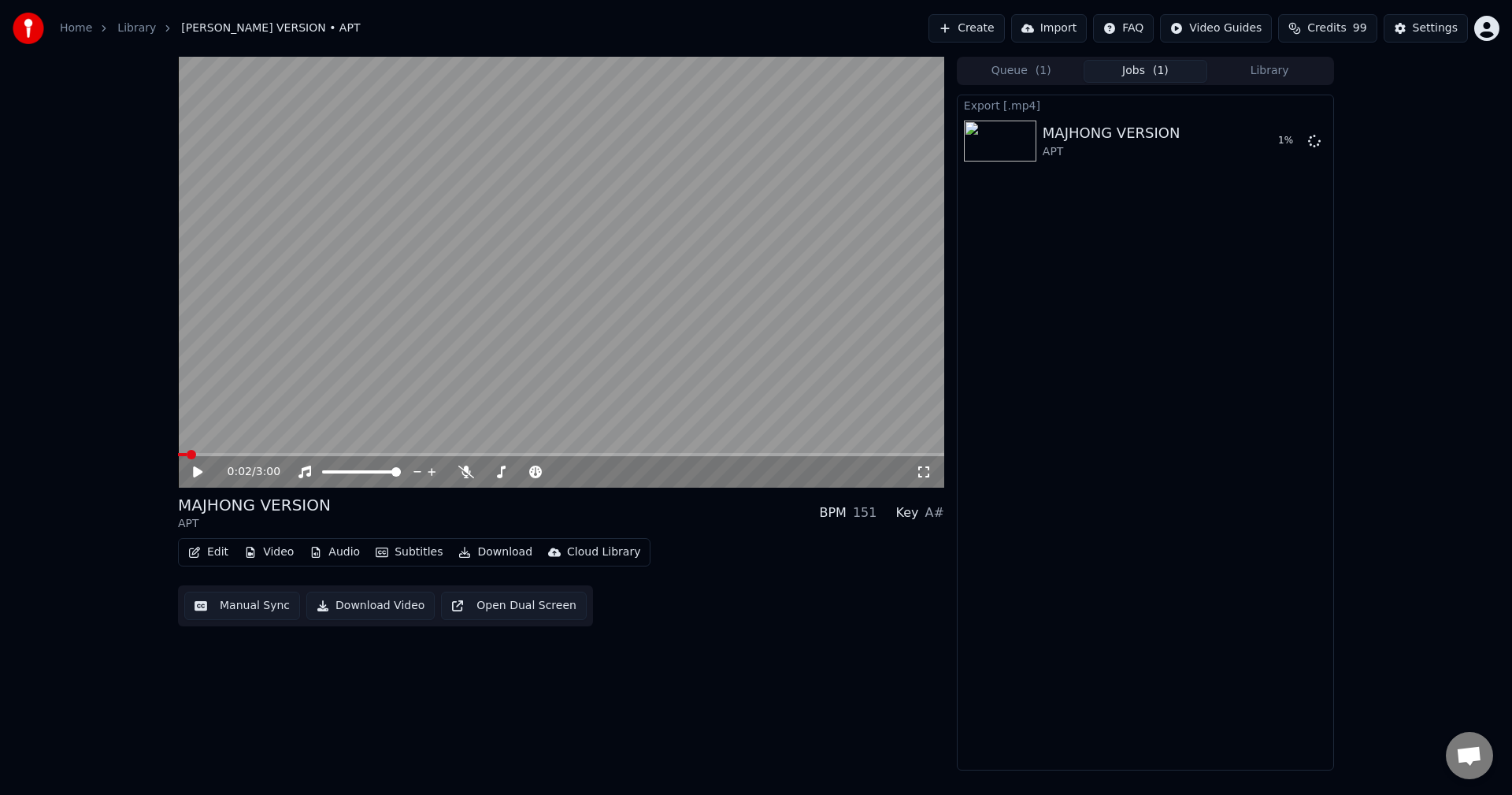
click at [1134, 72] on button "Jobs ( 1 )" at bounding box center [1146, 71] width 124 height 23
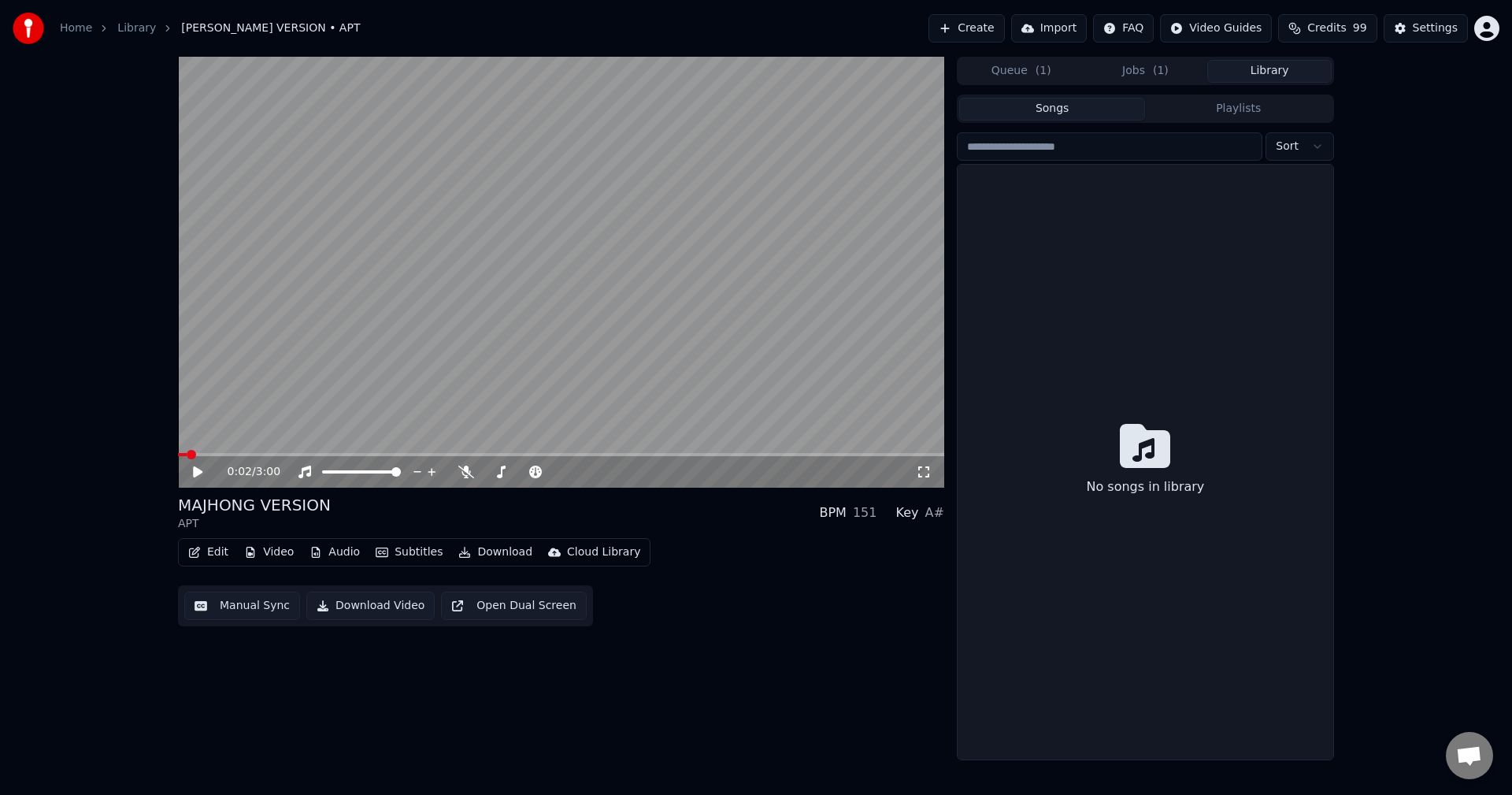
click at [1247, 74] on button "Library" at bounding box center [1269, 71] width 124 height 23
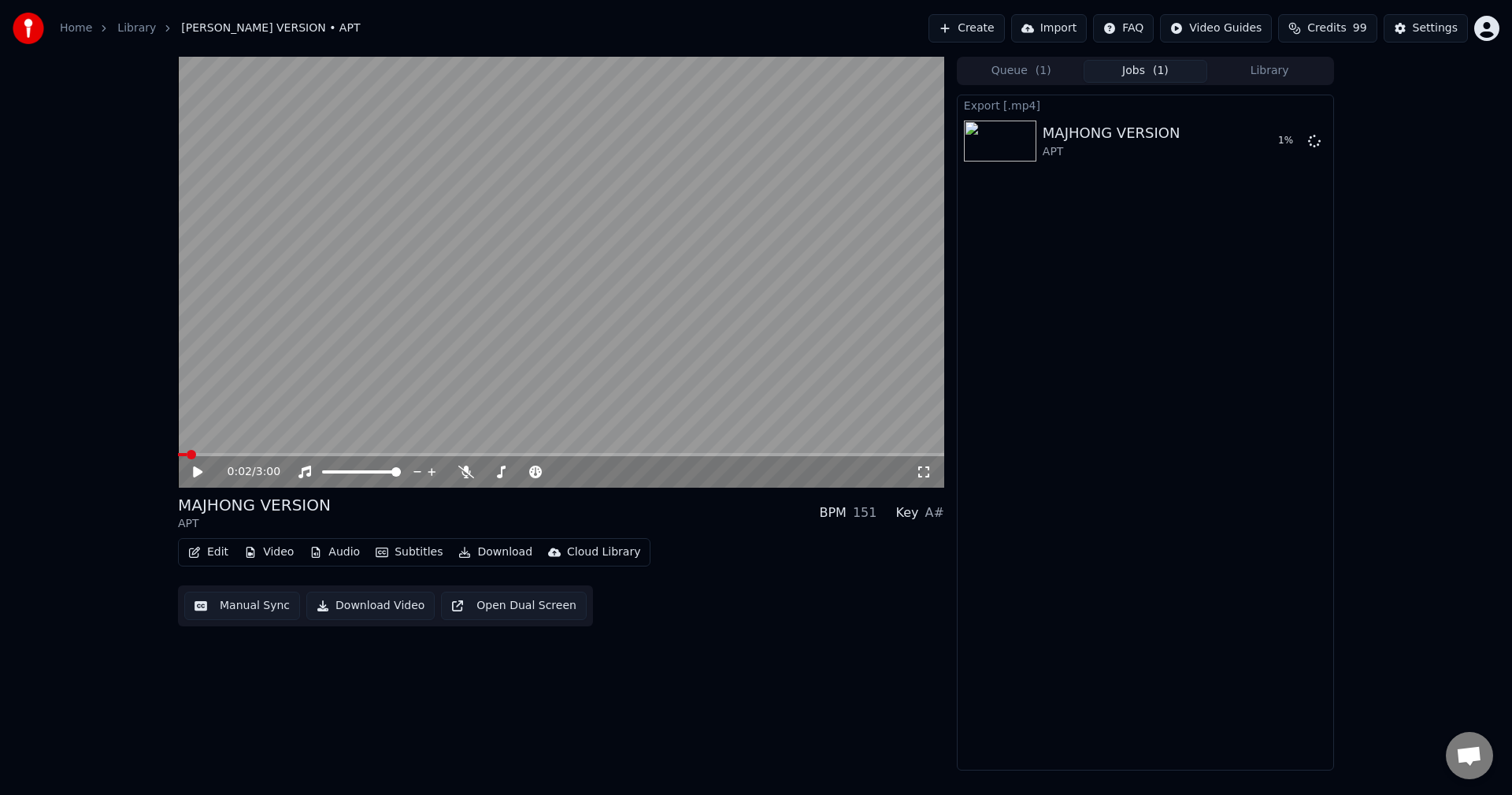
click at [1167, 74] on span "( 1 )" at bounding box center [1161, 71] width 16 height 16
click at [681, 692] on div "0:02 / 3:00 MAJHONG VERSION APT BPM 151 Key A# Edit Video Audio Subtitles Downl…" at bounding box center [561, 414] width 767 height 714
click at [1245, 76] on button "Library" at bounding box center [1269, 71] width 124 height 23
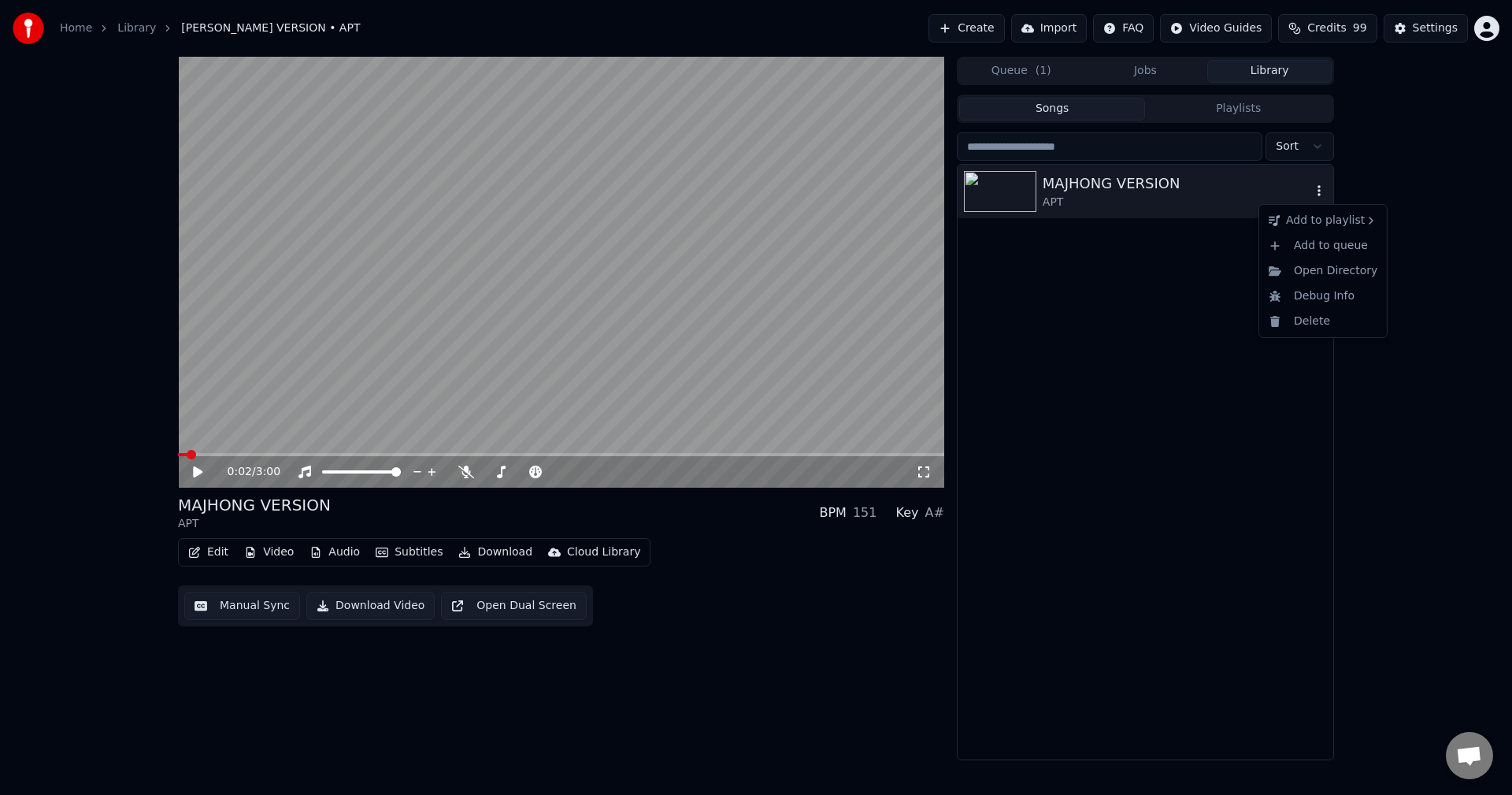
click at [1316, 193] on icon "button" at bounding box center [1319, 190] width 16 height 12
click at [1327, 263] on div "Open Directory" at bounding box center [1323, 271] width 121 height 25
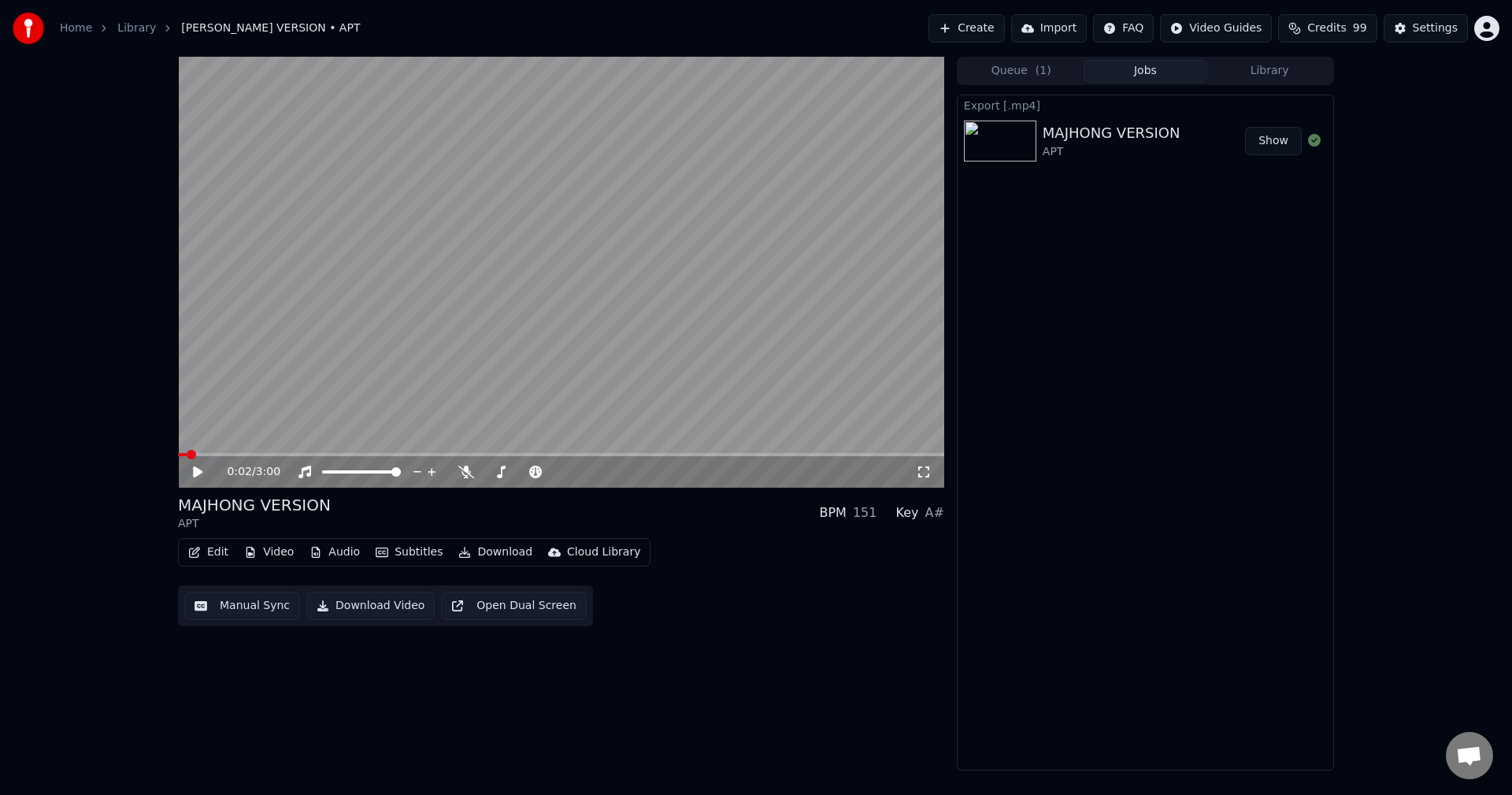
click at [1150, 72] on button "Jobs" at bounding box center [1146, 71] width 124 height 23
click at [1185, 140] on div "MAJHONG VERSION APT" at bounding box center [1143, 140] width 202 height 38
click at [1183, 140] on div "MAJHONG VERSION APT" at bounding box center [1143, 140] width 202 height 38
click at [1429, 28] on div "Settings" at bounding box center [1435, 28] width 45 height 16
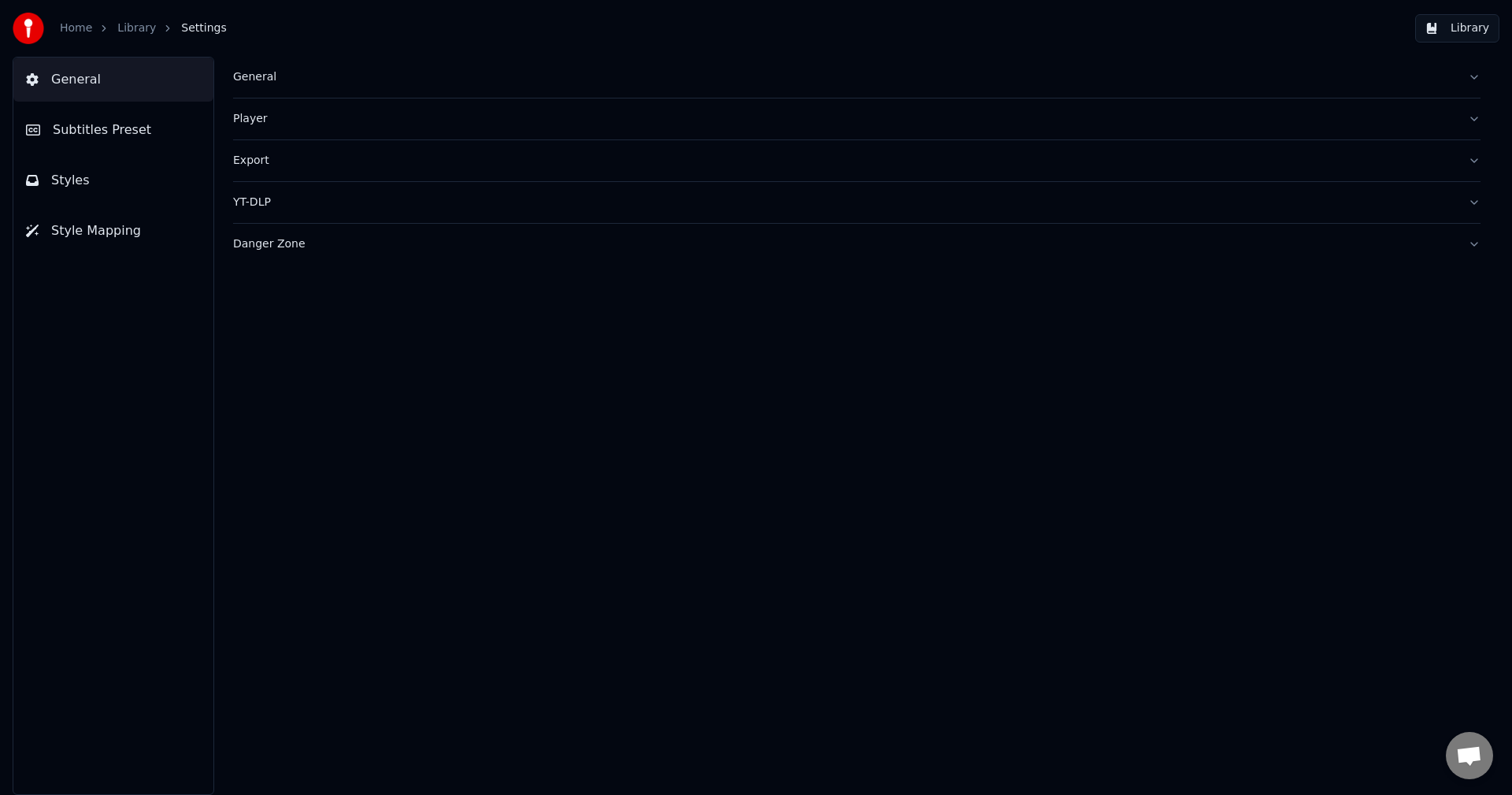
click at [314, 150] on button "Export" at bounding box center [857, 160] width 1247 height 41
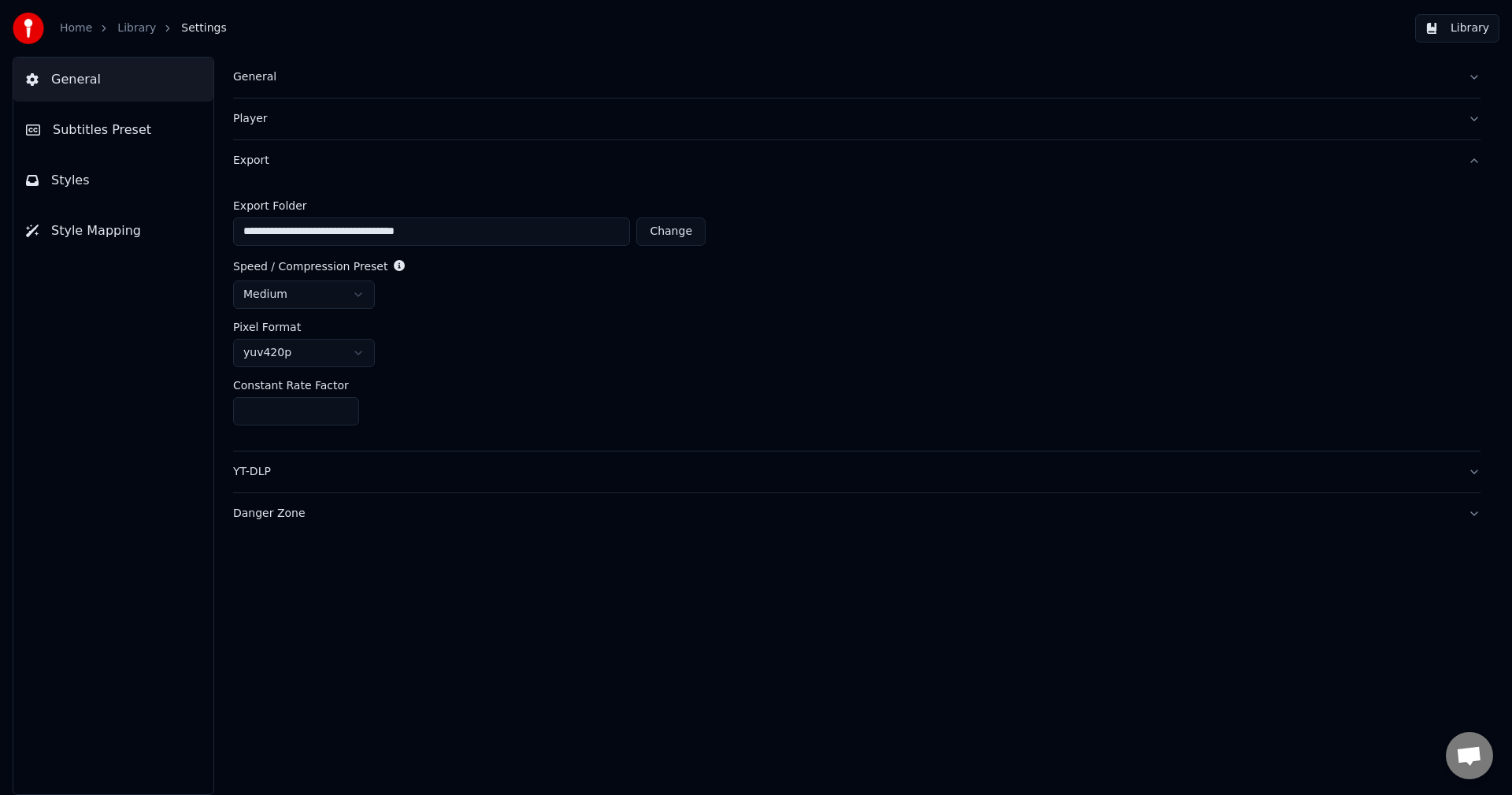
click at [358, 289] on html "**********" at bounding box center [756, 397] width 1512 height 795
click at [360, 289] on html "**********" at bounding box center [756, 397] width 1512 height 795
click at [442, 302] on div "medium" at bounding box center [857, 295] width 1247 height 28
click at [477, 326] on div "Pixel Format" at bounding box center [857, 327] width 1247 height 11
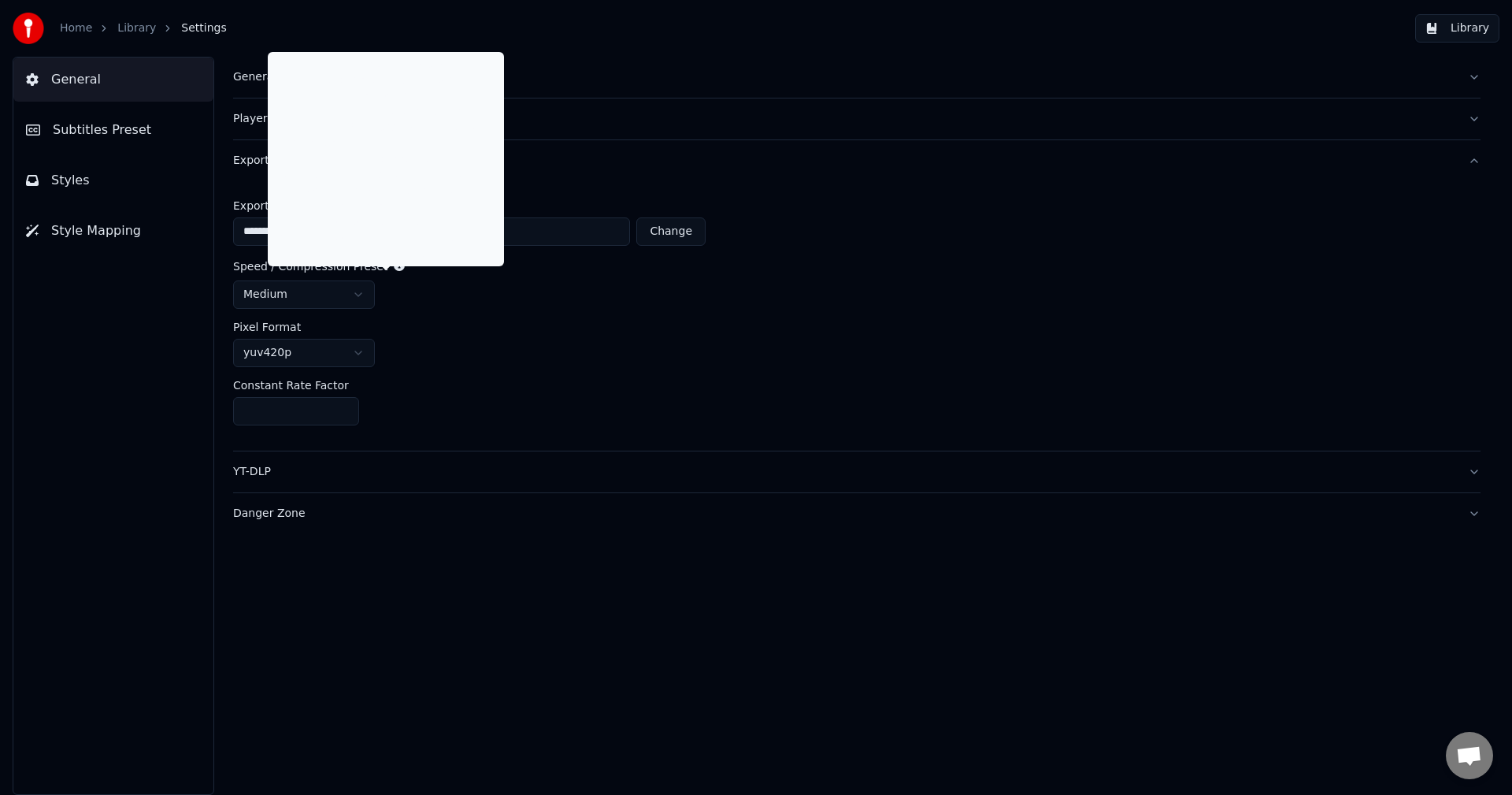
click at [394, 266] on icon at bounding box center [399, 266] width 11 height 11
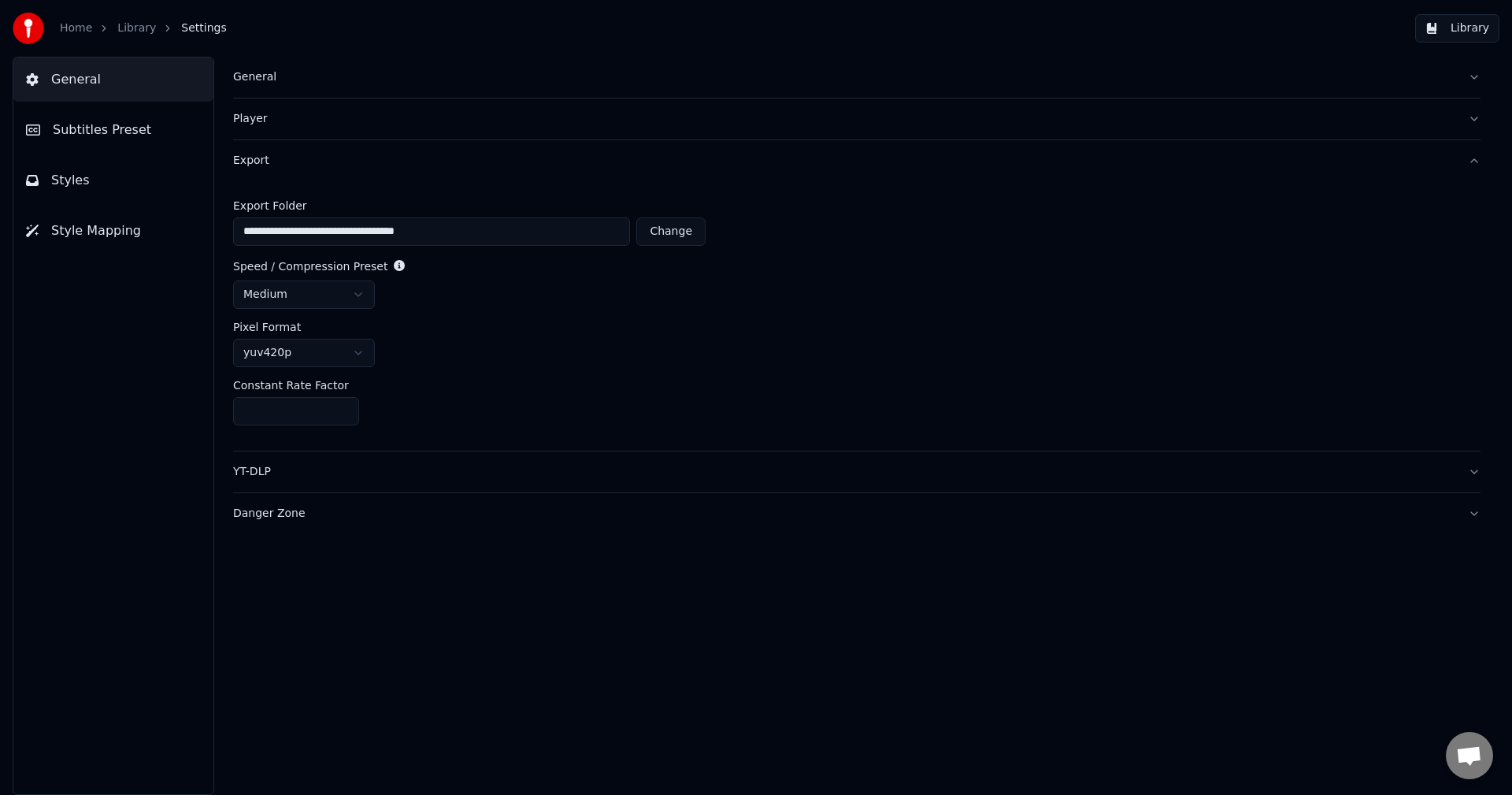
click at [394, 266] on icon at bounding box center [399, 266] width 11 height 11
click at [514, 330] on div "Pixel Format" at bounding box center [857, 327] width 1247 height 11
click at [552, 229] on input "**********" at bounding box center [431, 231] width 397 height 28
click at [142, 28] on link "Library" at bounding box center [137, 28] width 39 height 16
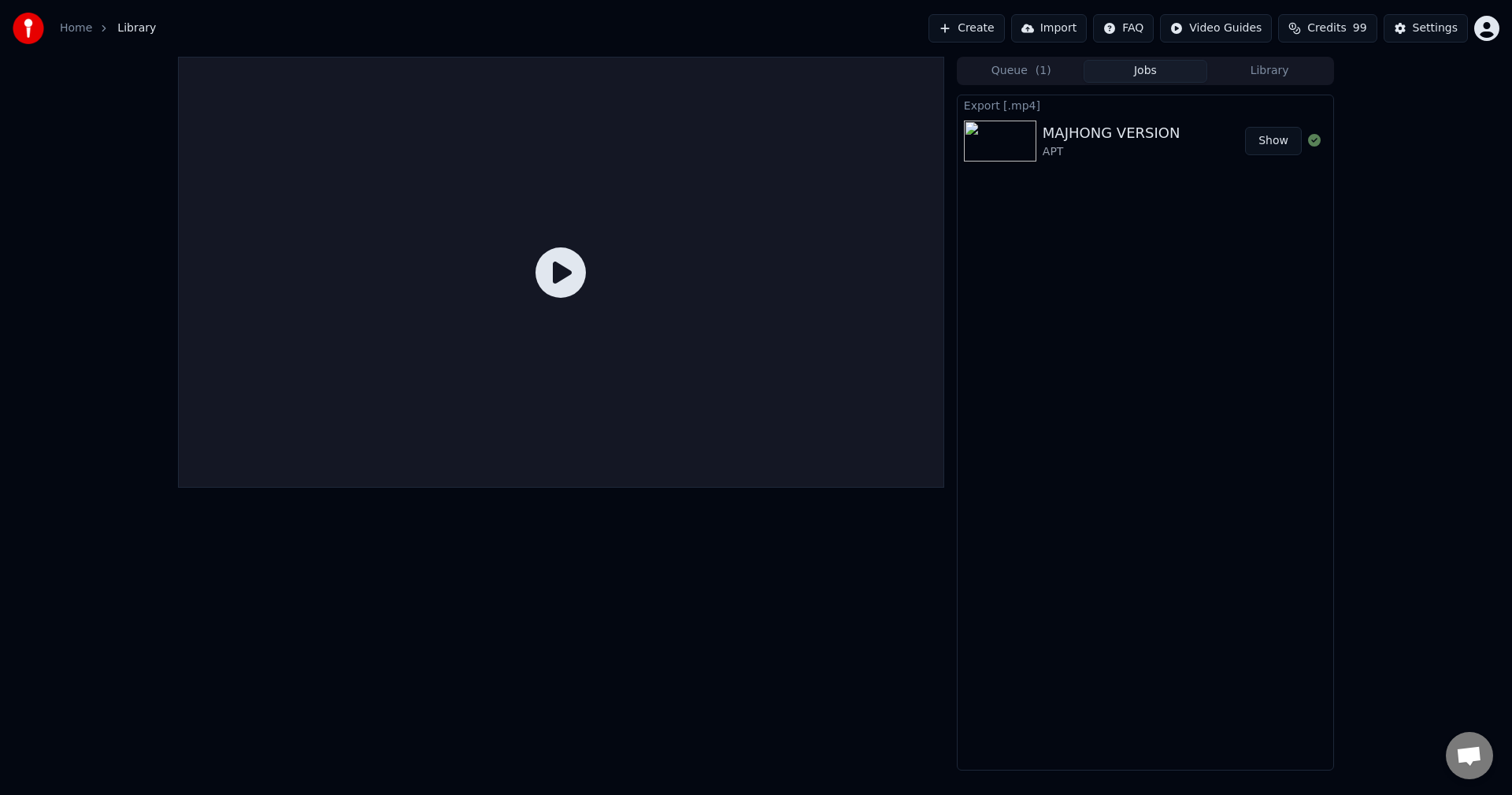
click at [1207, 137] on div "MAJHONG VERSION APT" at bounding box center [1143, 140] width 202 height 38
click at [1058, 82] on button "Queue ( 1 )" at bounding box center [1021, 71] width 124 height 23
click at [1144, 71] on button "Jobs" at bounding box center [1146, 71] width 124 height 23
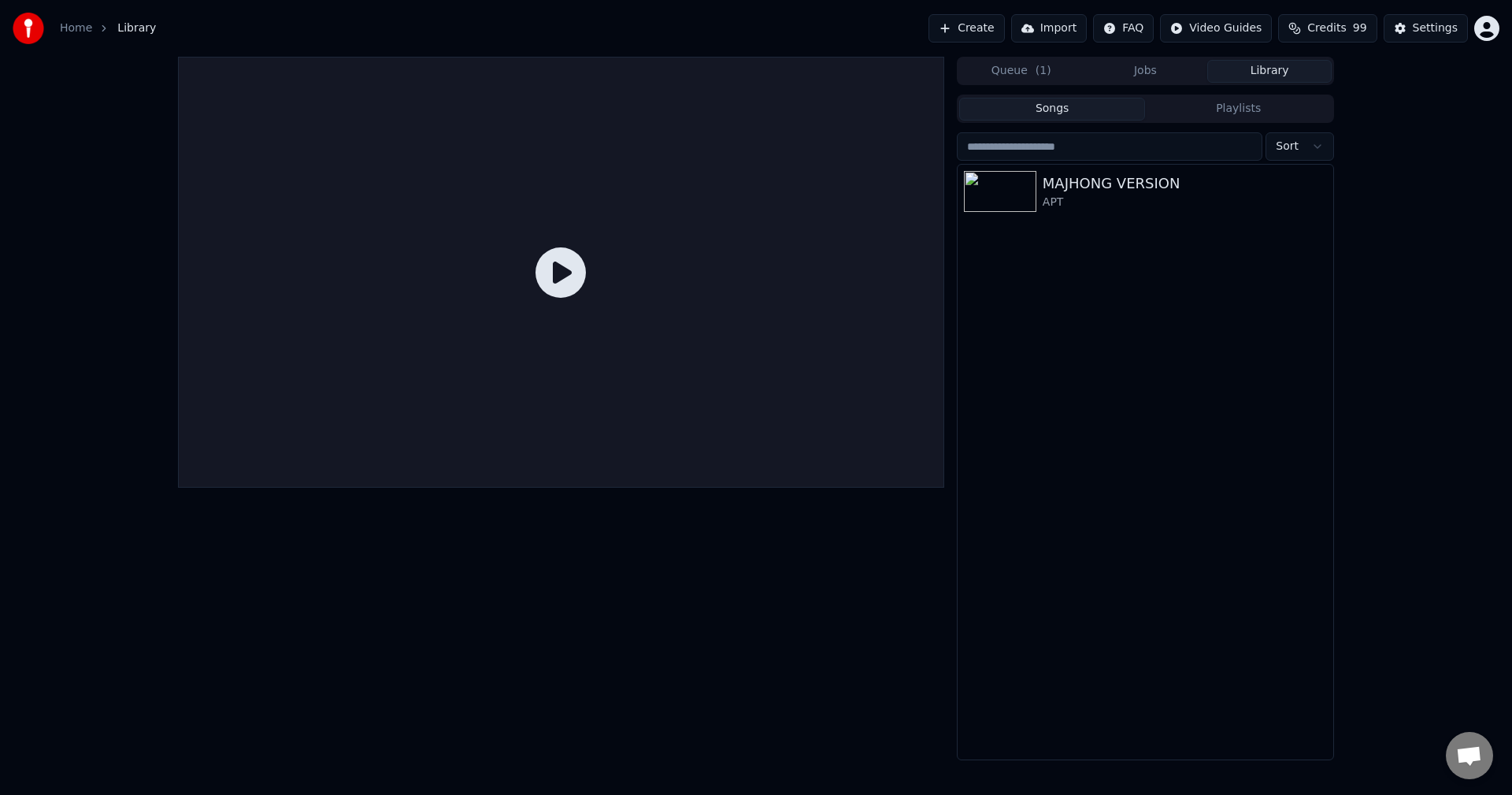
click at [1269, 79] on button "Library" at bounding box center [1269, 71] width 124 height 23
click at [1325, 194] on icon "button" at bounding box center [1319, 190] width 16 height 12
click at [1148, 267] on div "MAJHONG VERSION APT" at bounding box center [1145, 462] width 376 height 595
click at [1144, 75] on button "Jobs" at bounding box center [1146, 71] width 124 height 23
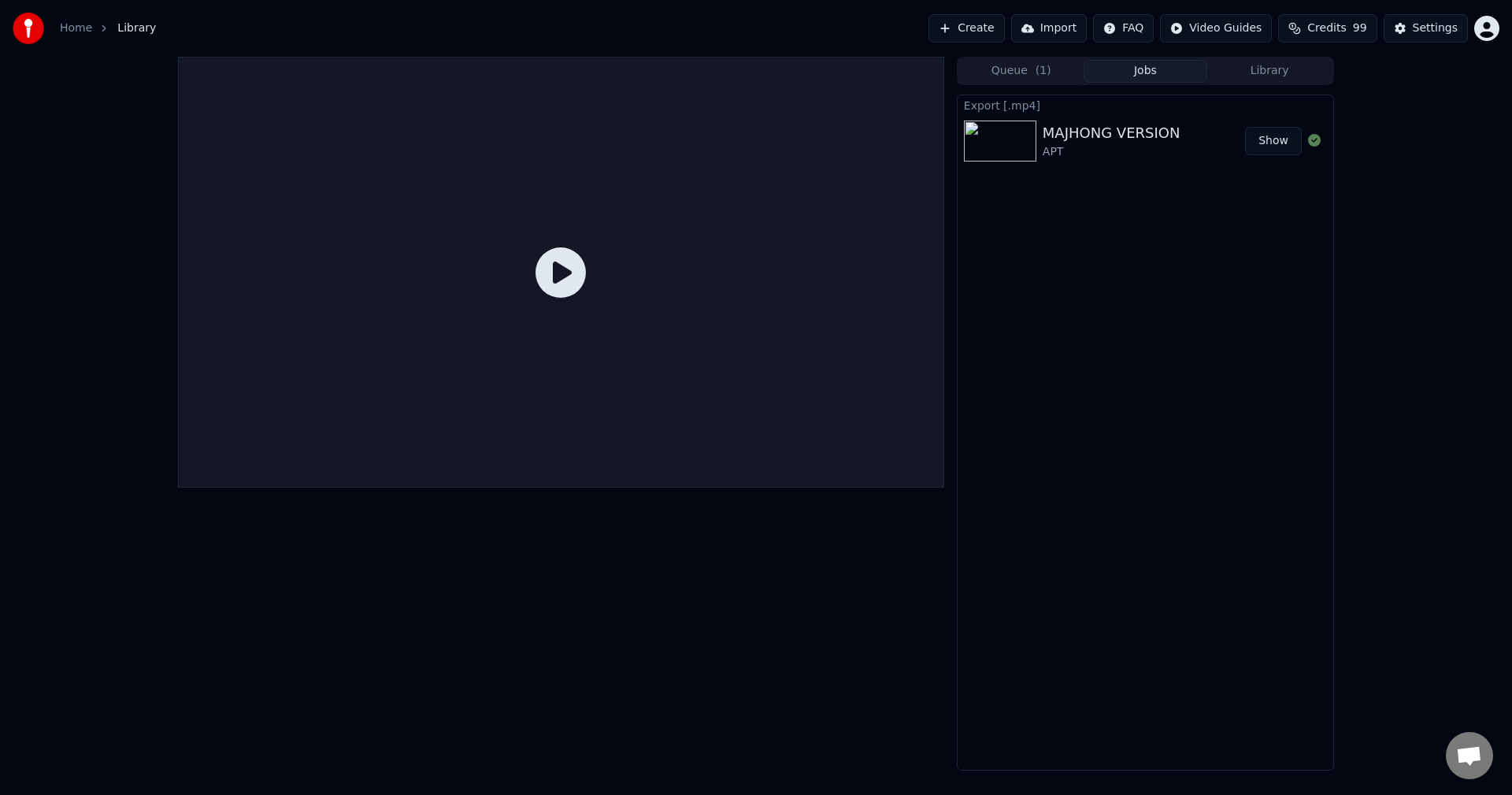
click at [1128, 153] on div "APT" at bounding box center [1111, 153] width 138 height 16
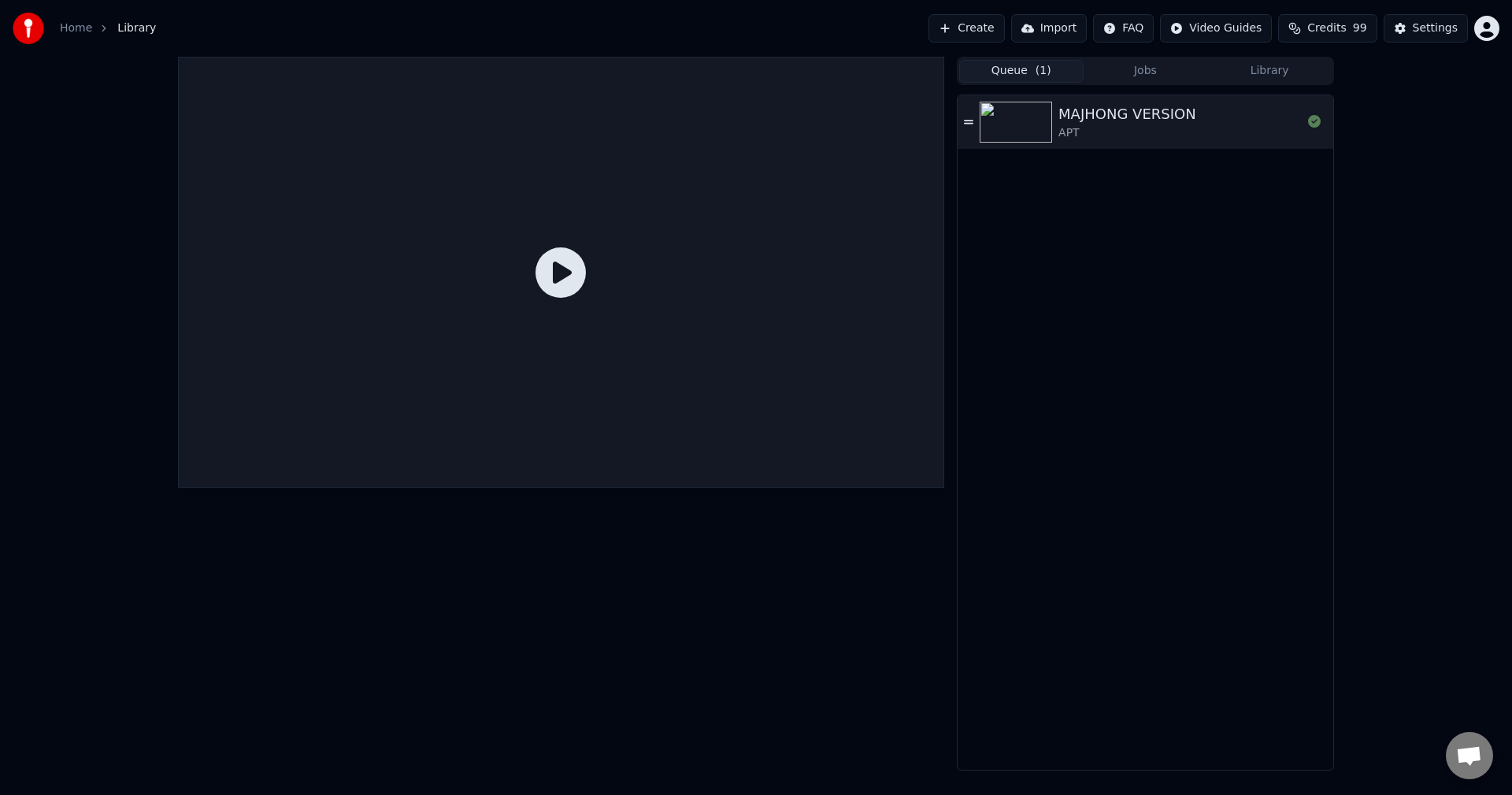
click at [1037, 67] on span "( 1 )" at bounding box center [1043, 71] width 16 height 16
click at [968, 129] on div "MAJHONG VERSION APT" at bounding box center [1145, 122] width 376 height 53
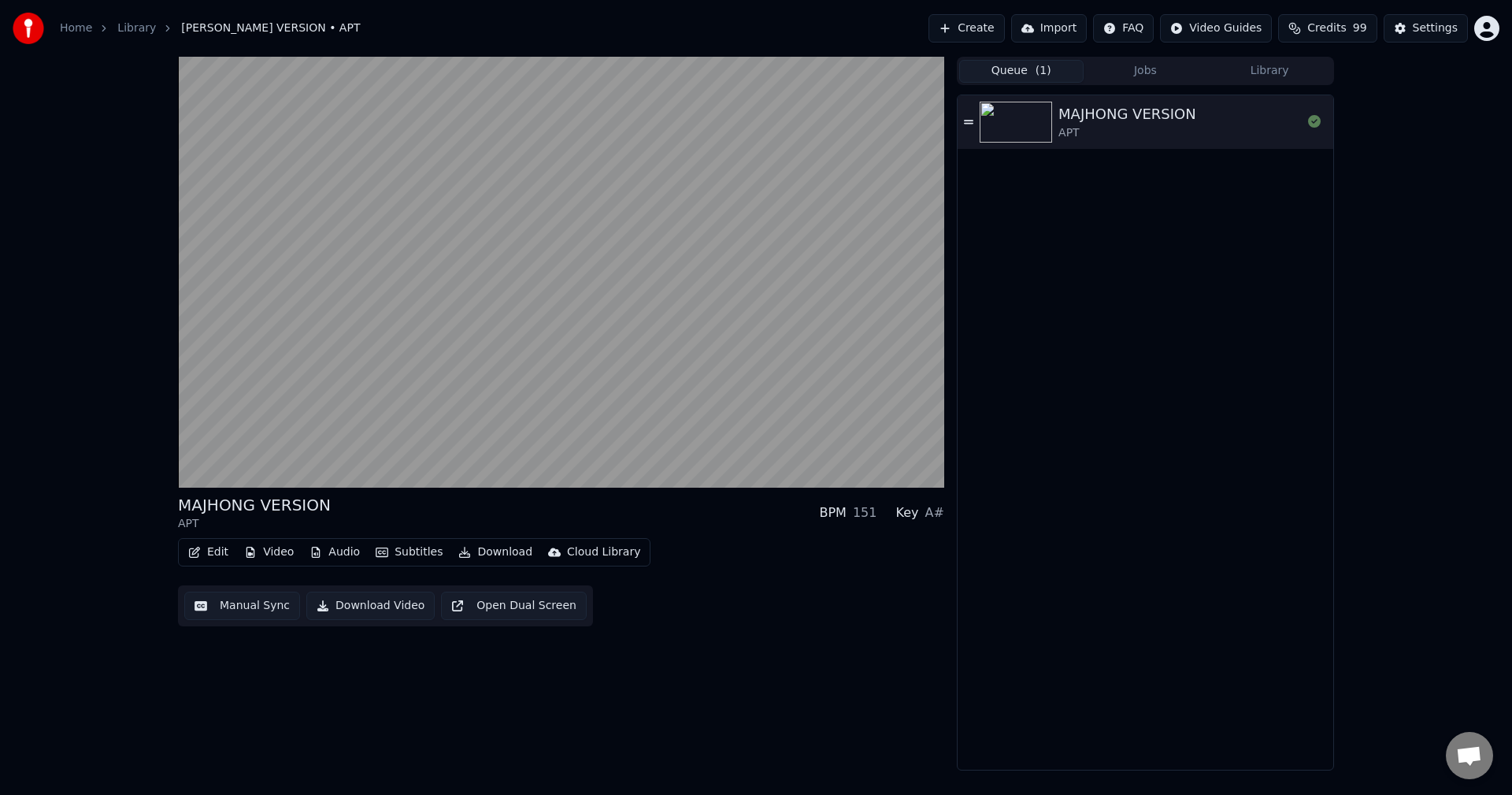
click at [1069, 208] on div "MAJHONG VERSION APT" at bounding box center [1145, 433] width 376 height 675
click at [1144, 73] on button "Jobs" at bounding box center [1146, 71] width 124 height 23
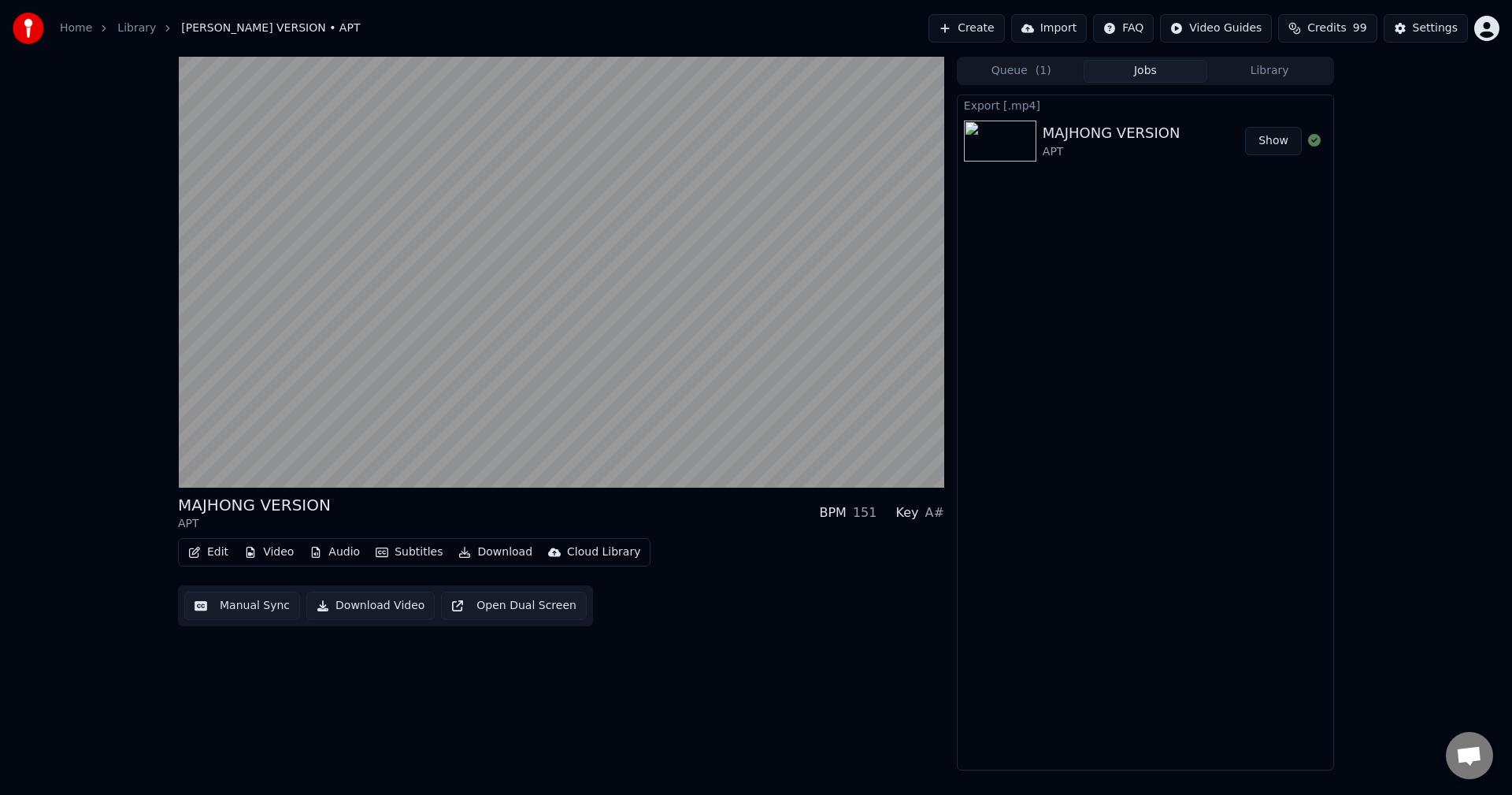
click at [1152, 133] on div "MAJHONG VERSION" at bounding box center [1111, 132] width 138 height 22
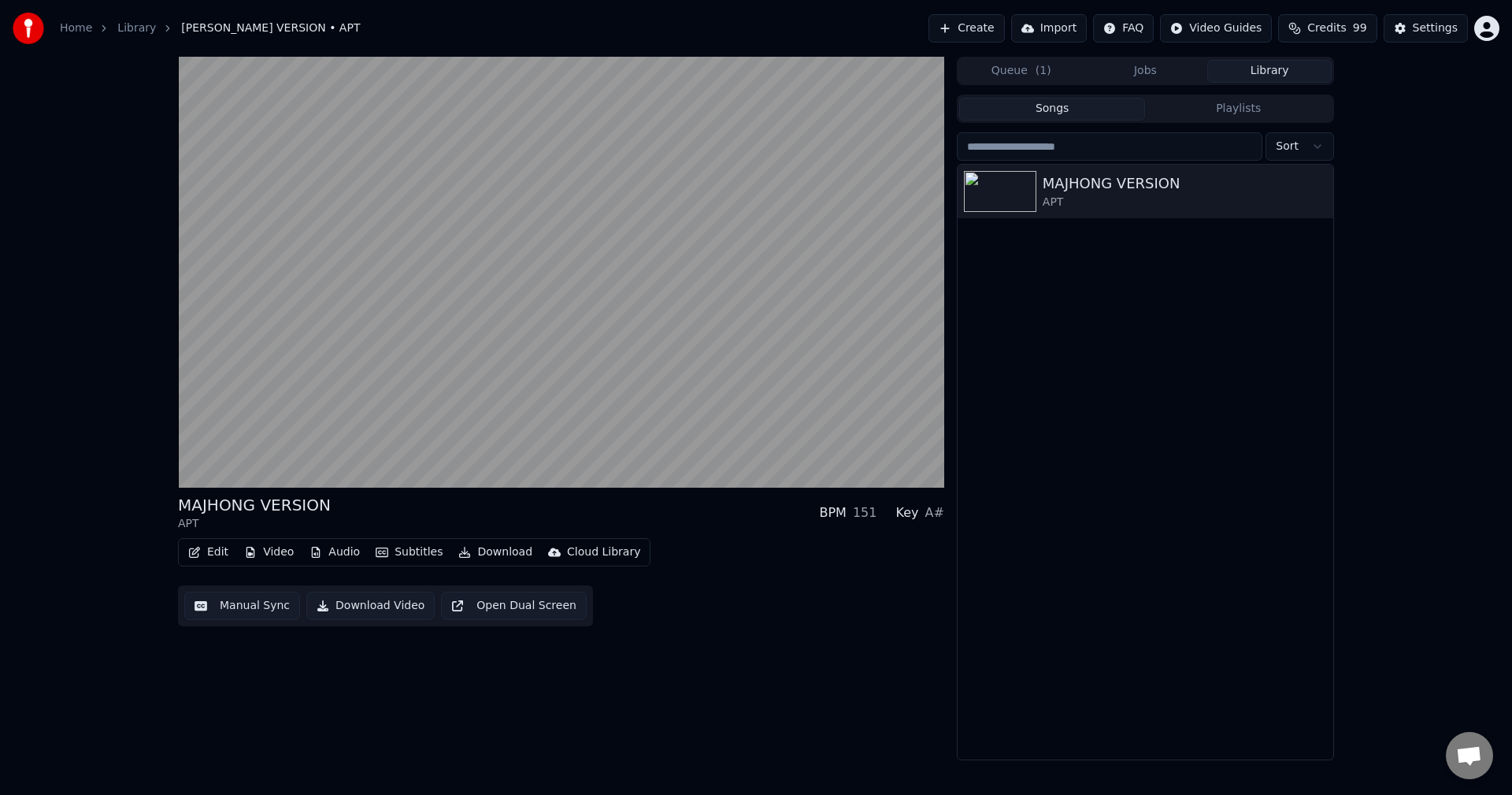
click at [1261, 69] on button "Library" at bounding box center [1269, 71] width 124 height 23
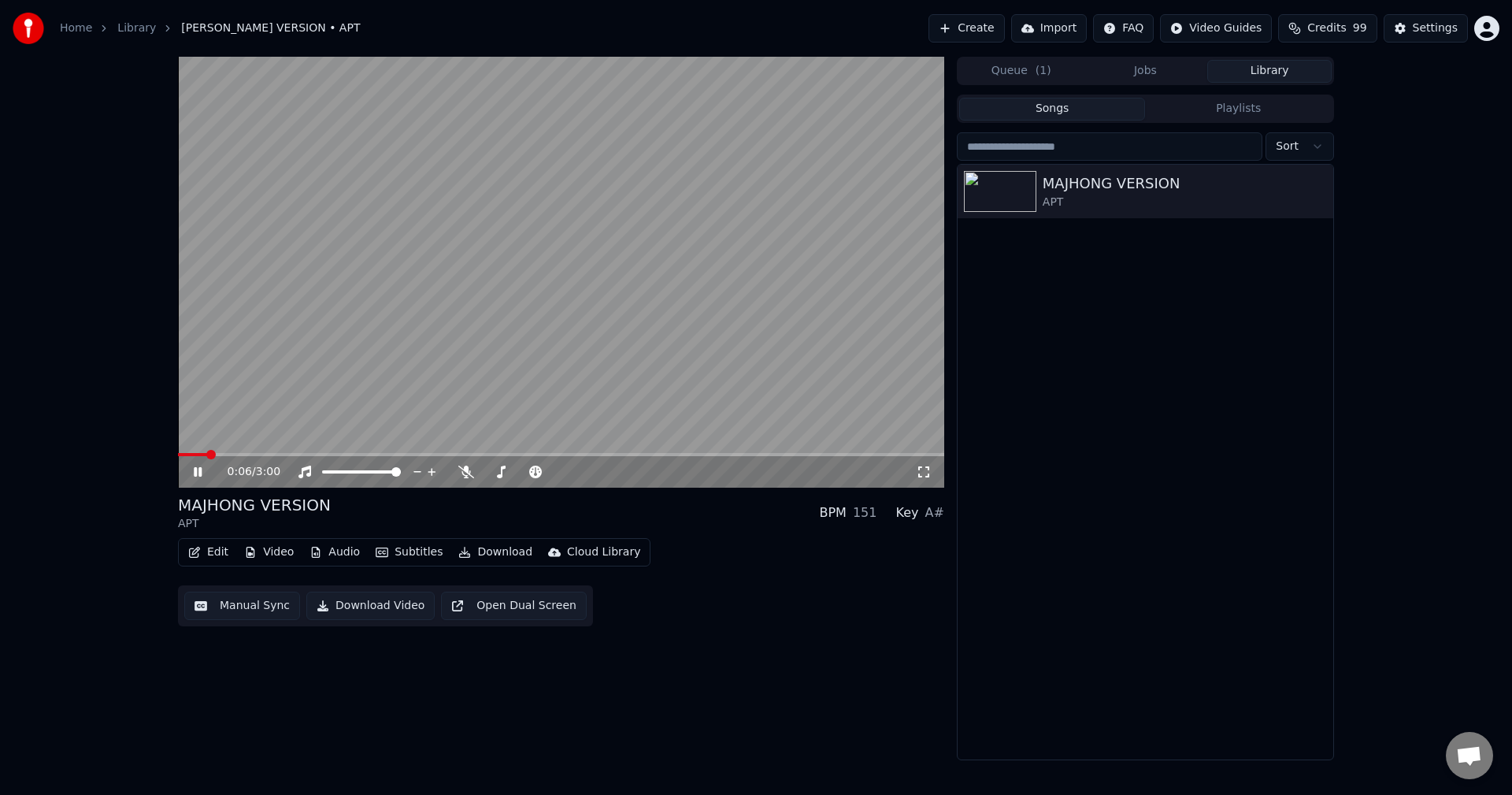
drag, startPoint x: 660, startPoint y: 318, endPoint x: 675, endPoint y: 336, distance: 23.4
click at [660, 318] on video at bounding box center [561, 273] width 767 height 431
click at [406, 693] on div "0:06 / 3:00 MAJHONG VERSION APT BPM 151 Key A# Edit Video Audio Subtitles Downl…" at bounding box center [561, 408] width 767 height 704
click at [1250, 27] on html "Home Library MAJHONG VERSION • APT Create Import FAQ Video Guides Credits 99 Se…" at bounding box center [756, 397] width 1512 height 795
click at [1252, 59] on div "Quick Start Guide" at bounding box center [1234, 62] width 110 height 25
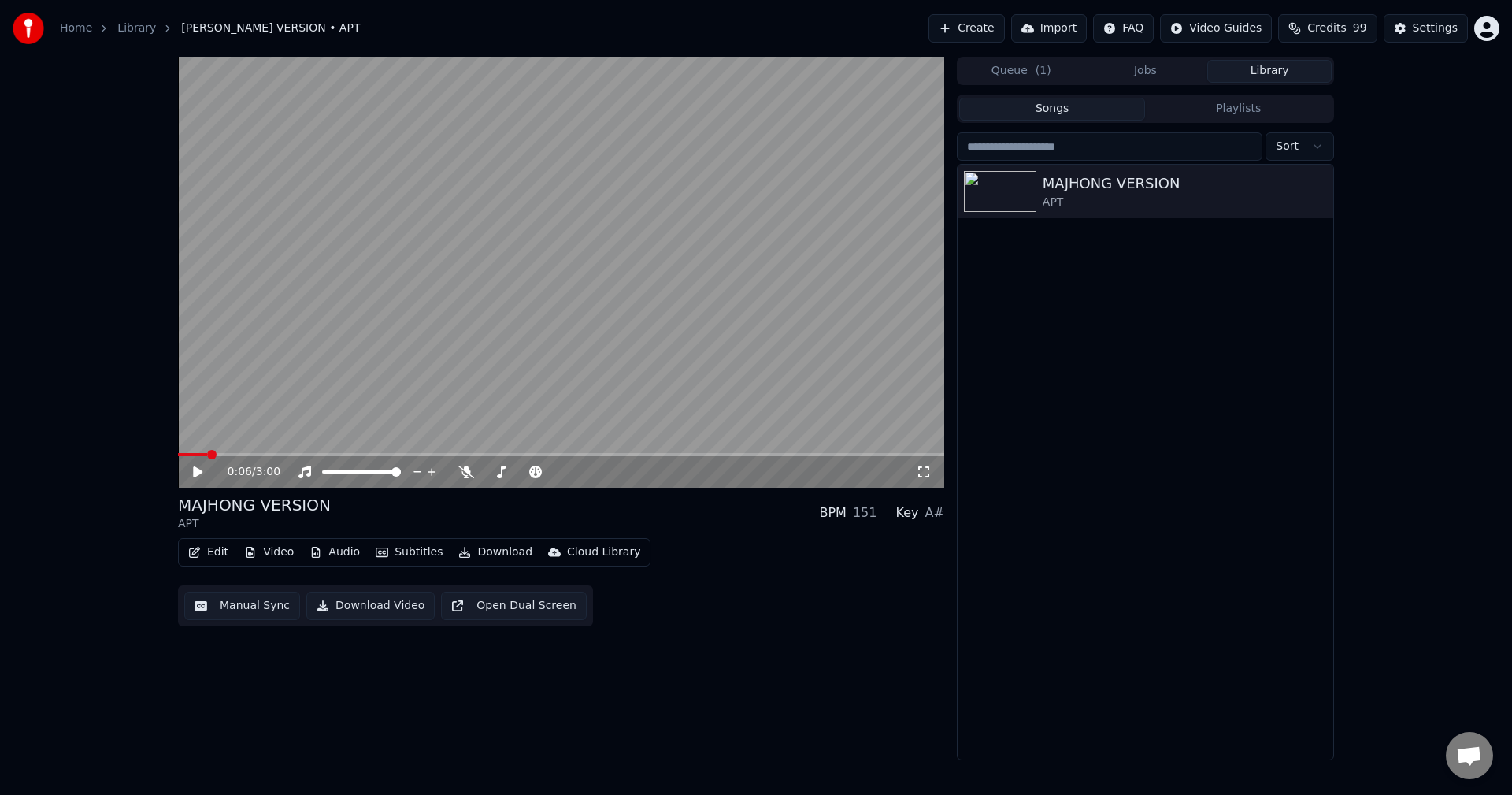
click at [865, 668] on div "0:06 / 3:00 MAJHONG VERSION APT BPM 151 Key A# Edit Video Audio Subtitles Downl…" at bounding box center [561, 408] width 767 height 704
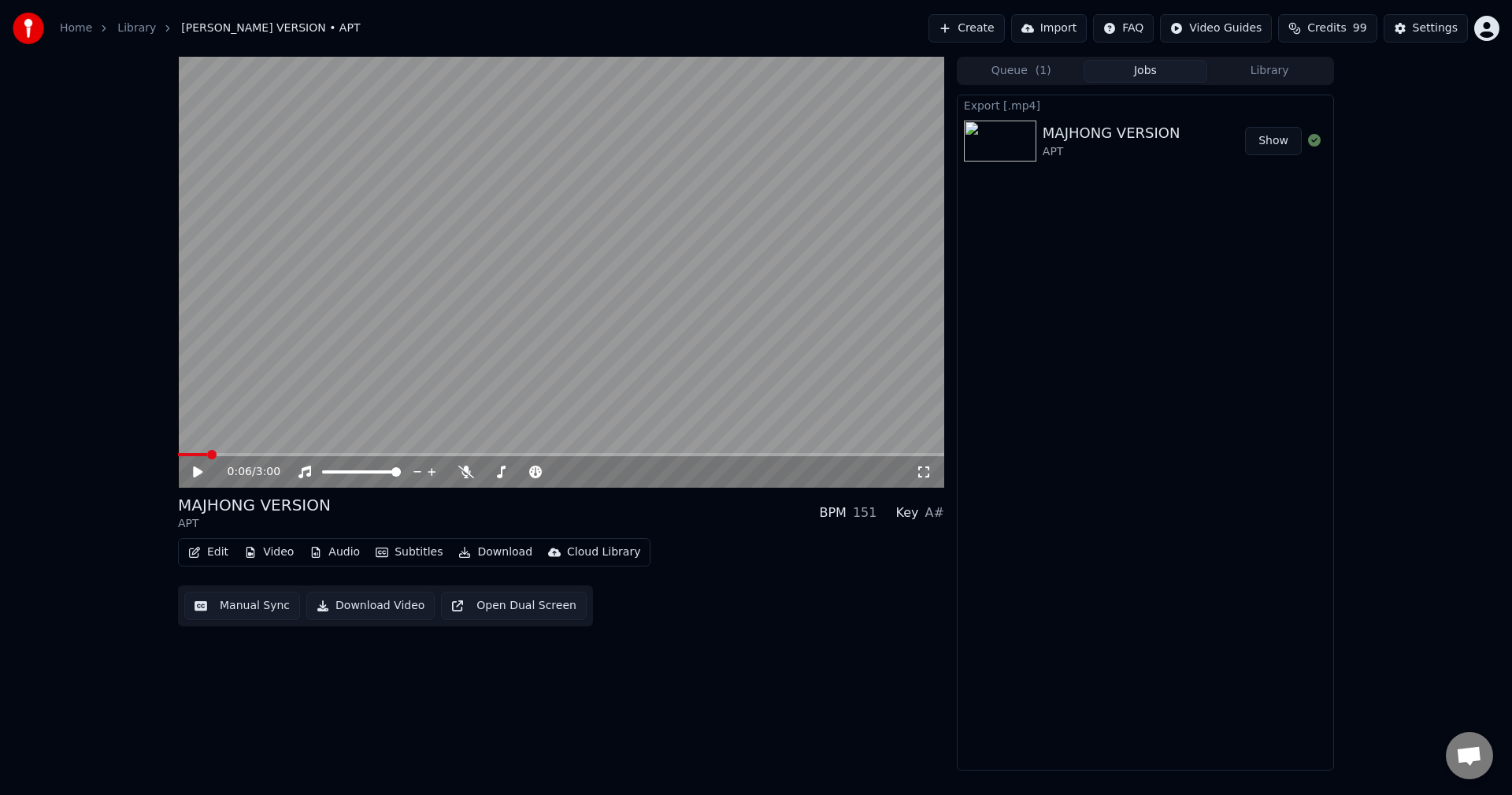
click at [1160, 75] on button "Jobs" at bounding box center [1146, 71] width 124 height 23
click at [1282, 142] on button "Show" at bounding box center [1274, 141] width 57 height 28
click at [1420, 28] on div "Settings" at bounding box center [1435, 28] width 45 height 16
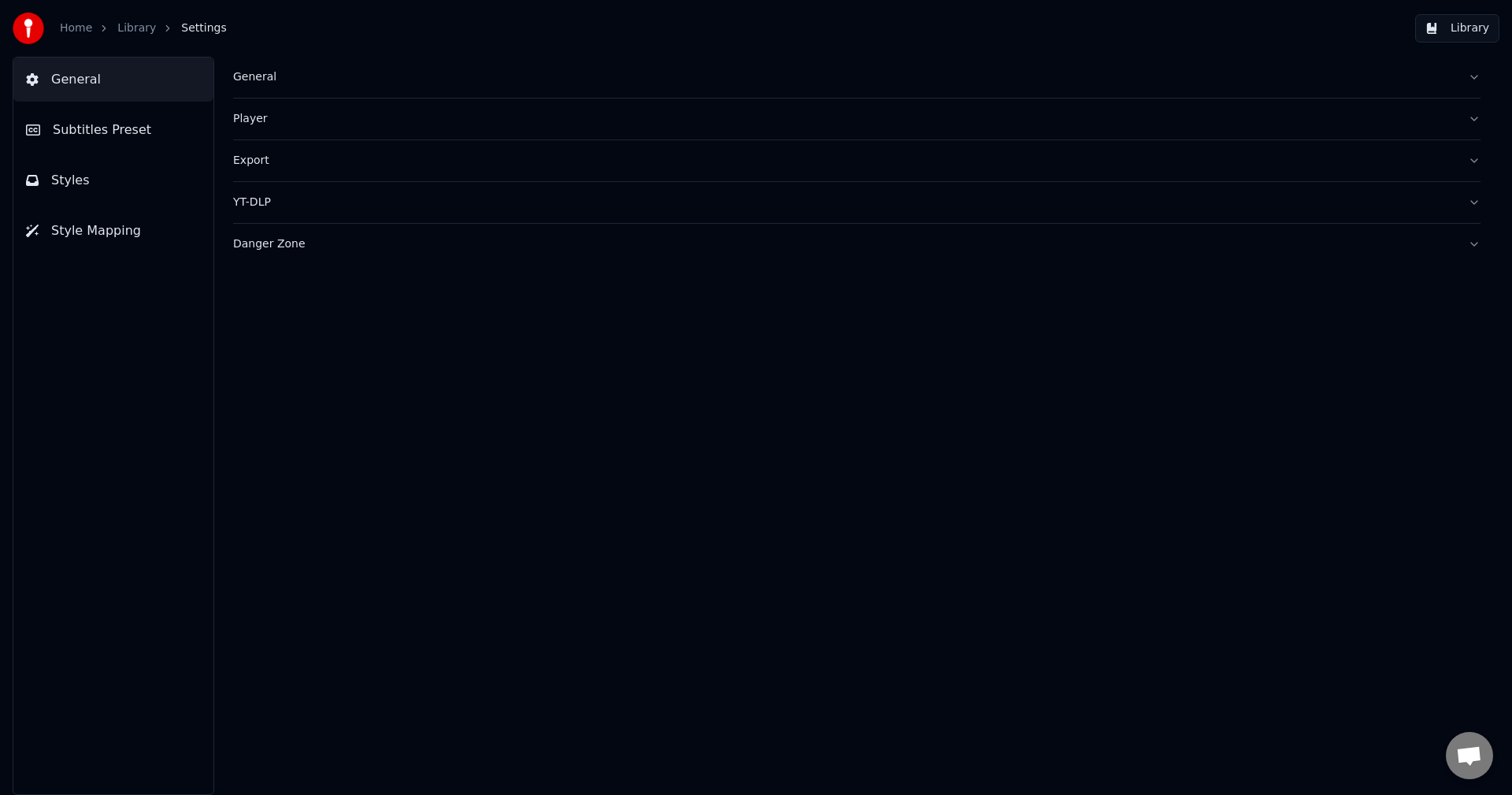
click at [267, 172] on button "Export" at bounding box center [857, 160] width 1247 height 41
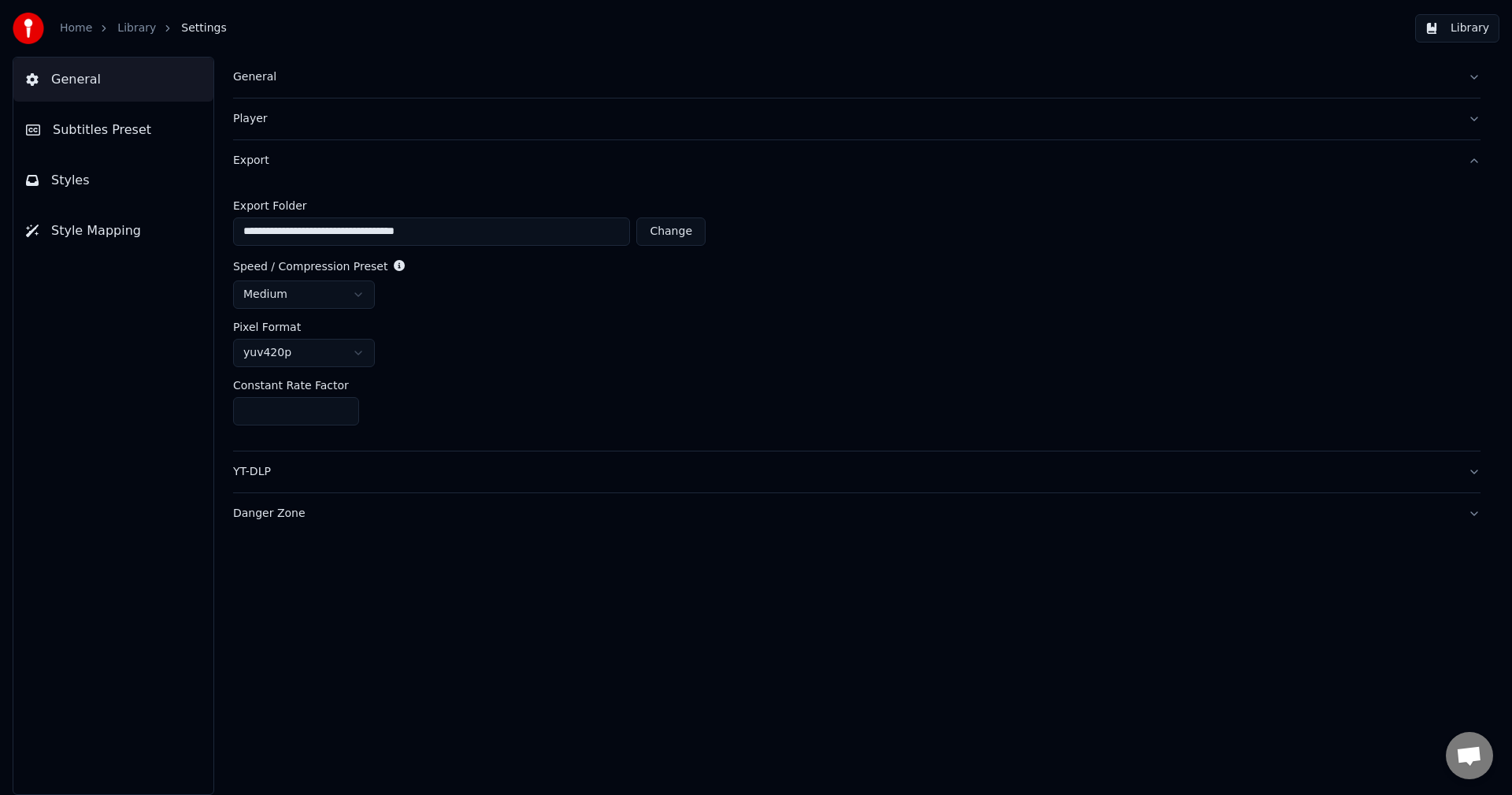
drag, startPoint x: 512, startPoint y: 238, endPoint x: 418, endPoint y: 234, distance: 94.1
click at [418, 234] on input "**********" at bounding box center [431, 231] width 397 height 28
click at [663, 233] on button "Change" at bounding box center [671, 231] width 69 height 28
type input "********"
